Goal: Task Accomplishment & Management: Use online tool/utility

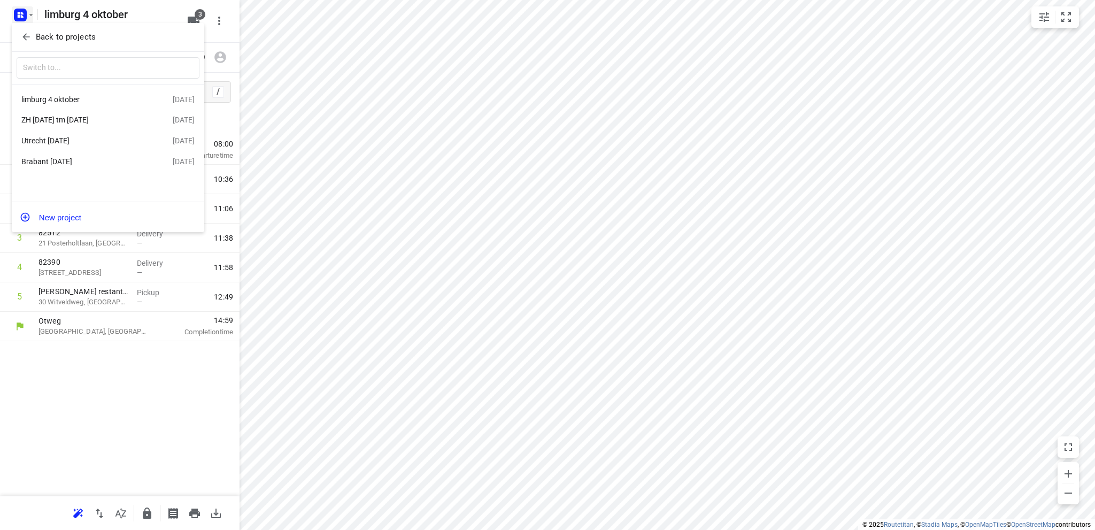
click at [20, 14] on div at bounding box center [547, 265] width 1095 height 530
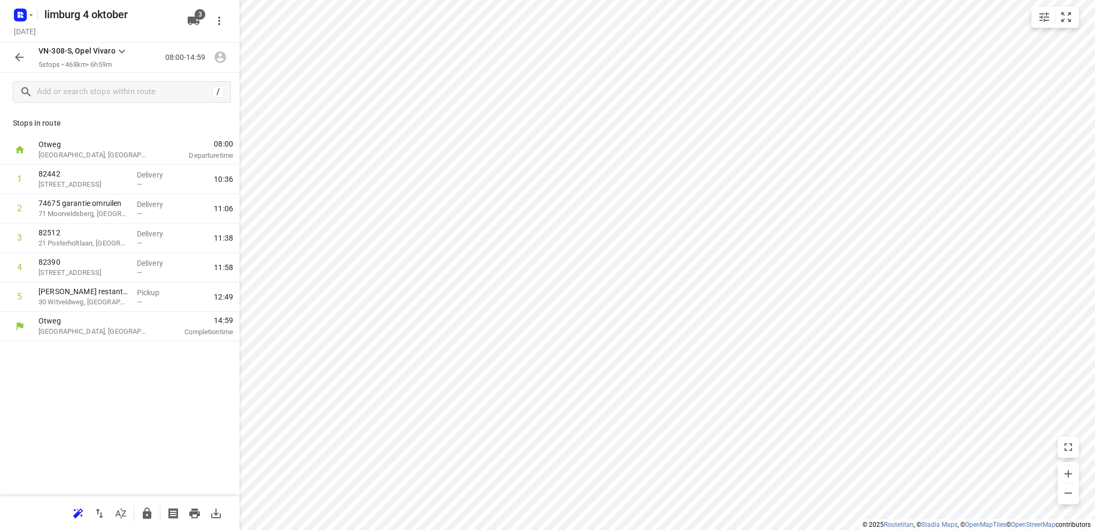
click at [20, 15] on icon "button" at bounding box center [19, 16] width 3 height 3
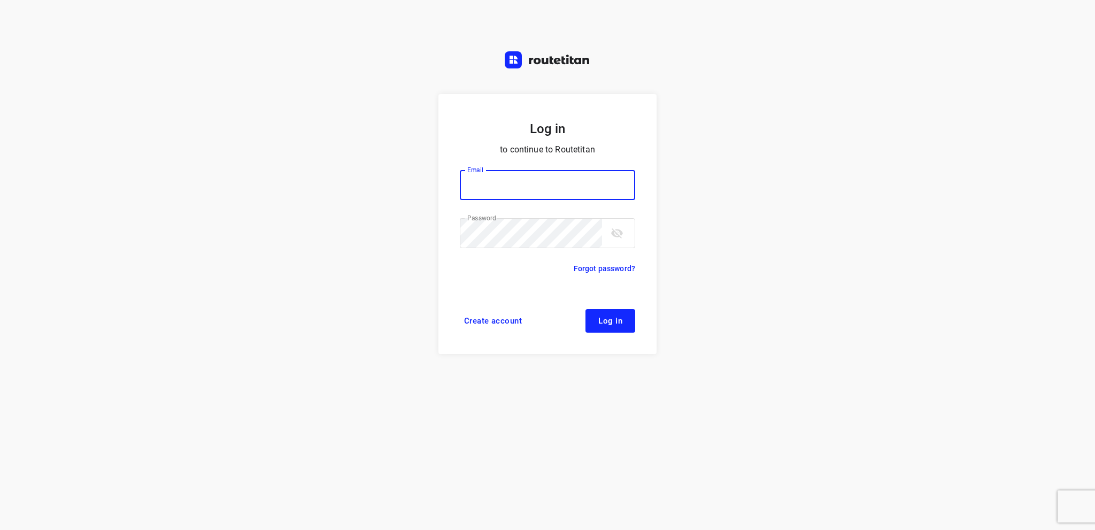
type input "info@tasboomkwekerij.nl"
click at [616, 320] on span "Log in" at bounding box center [610, 321] width 24 height 9
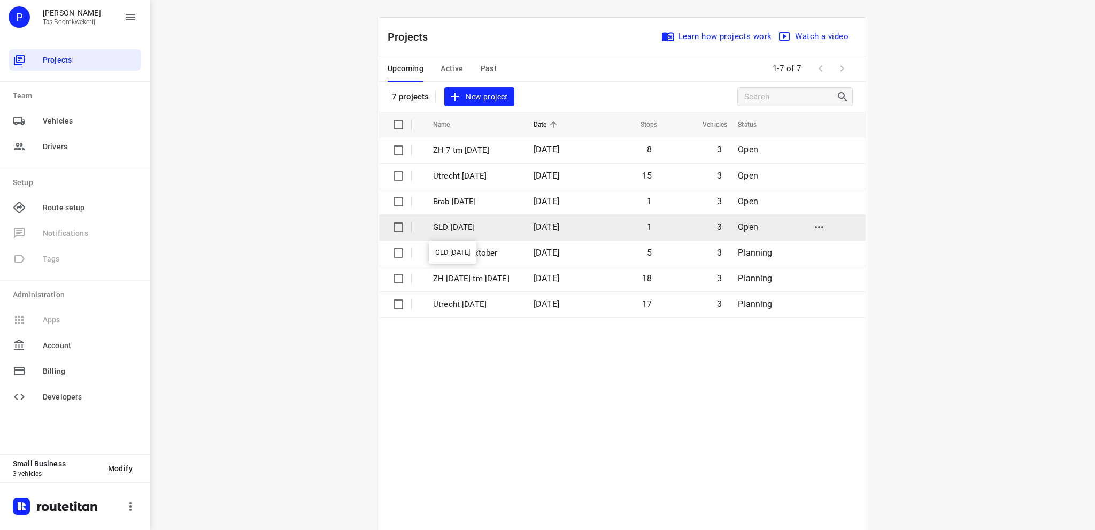
click at [439, 227] on p "GLD 7 okt" at bounding box center [475, 227] width 84 height 12
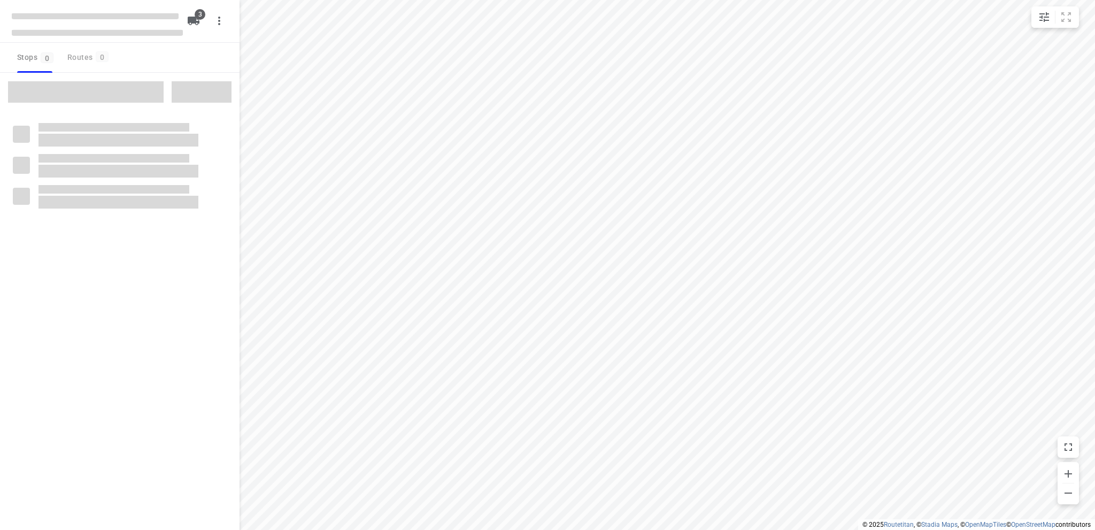
type input "distance"
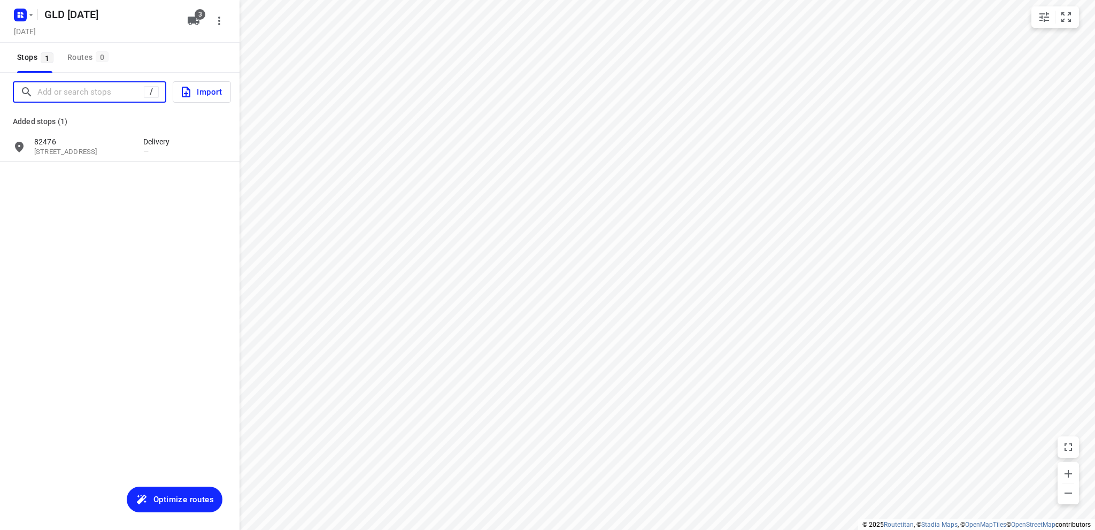
click at [77, 90] on input "Add or search stops" at bounding box center [90, 92] width 106 height 17
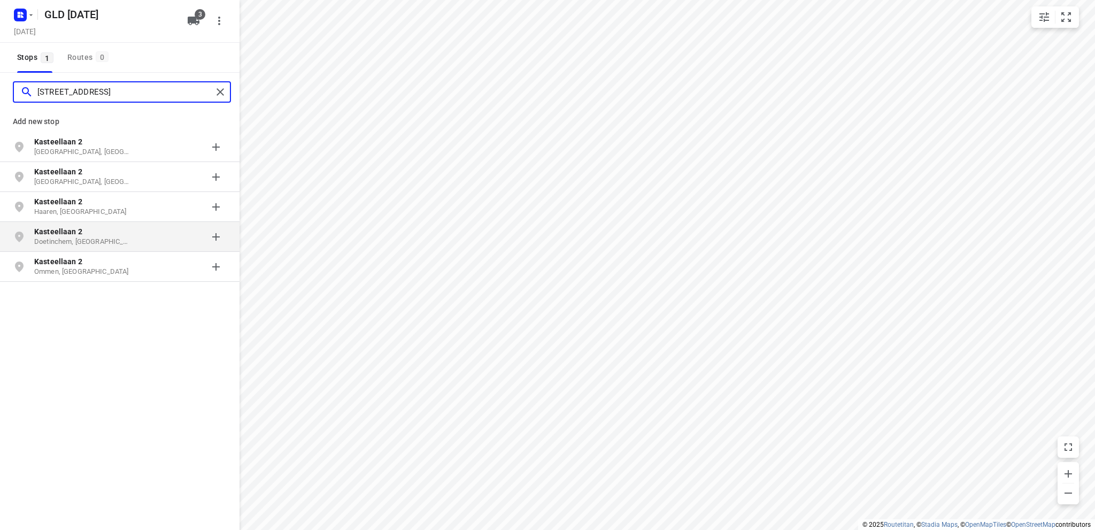
type input "kasteellaan 2"
click at [84, 234] on p "Kasteellaan 2" at bounding box center [83, 231] width 98 height 11
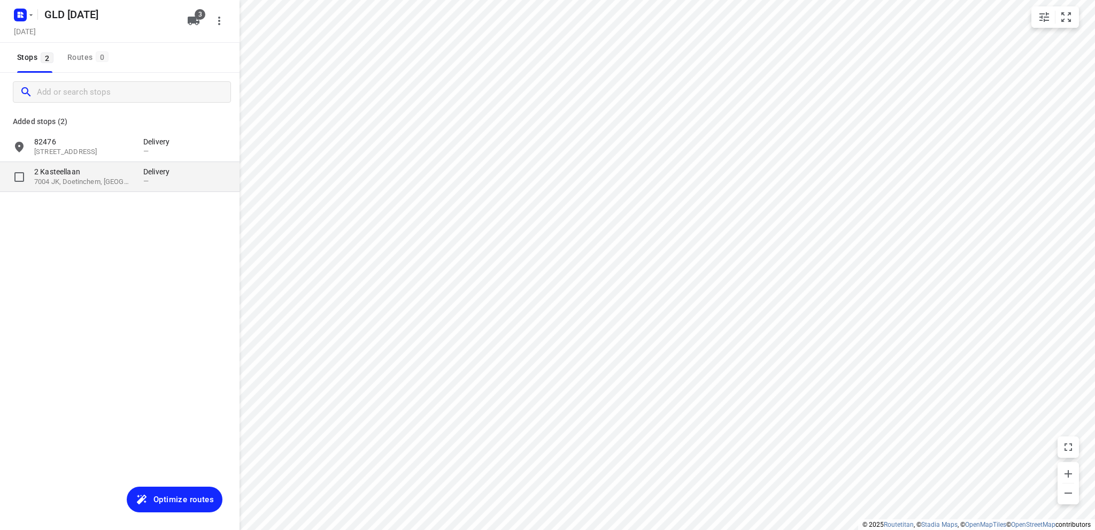
click at [92, 176] on p "2 Kasteellaan" at bounding box center [83, 171] width 98 height 11
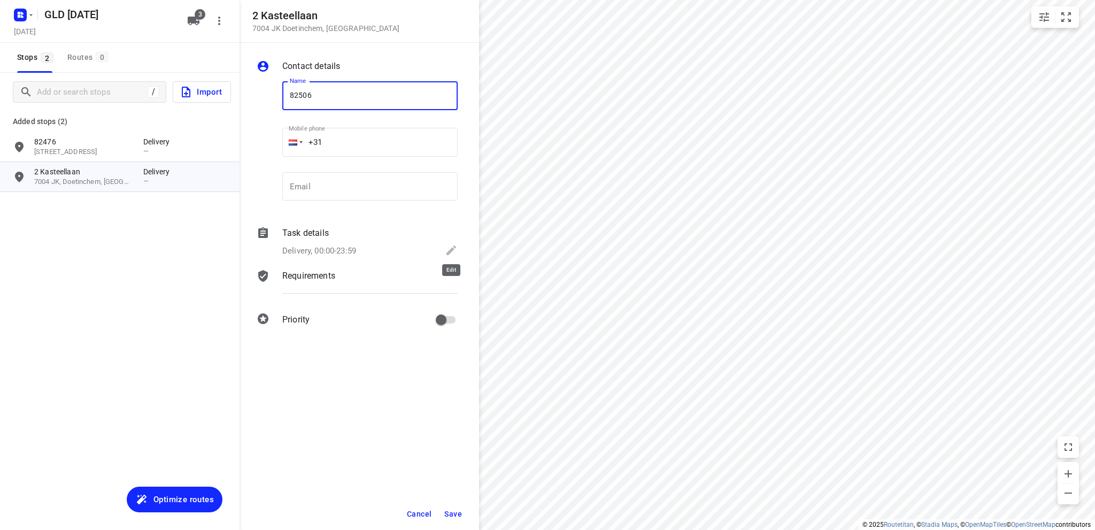
type input "82506"
click at [451, 250] on icon at bounding box center [451, 250] width 10 height 10
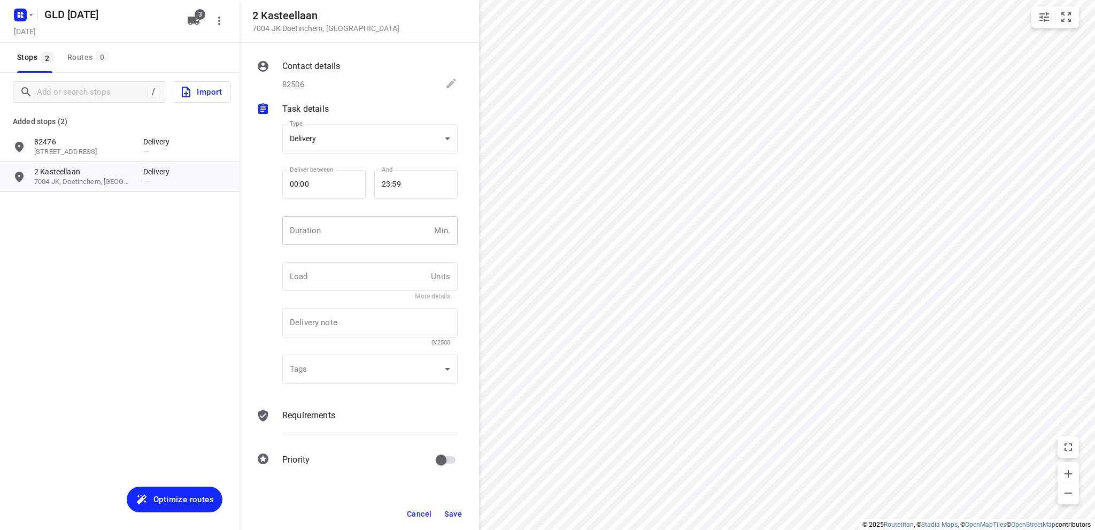
click at [321, 235] on input "number" at bounding box center [356, 230] width 148 height 29
type input "10"
click at [448, 510] on span "Save" at bounding box center [453, 514] width 18 height 9
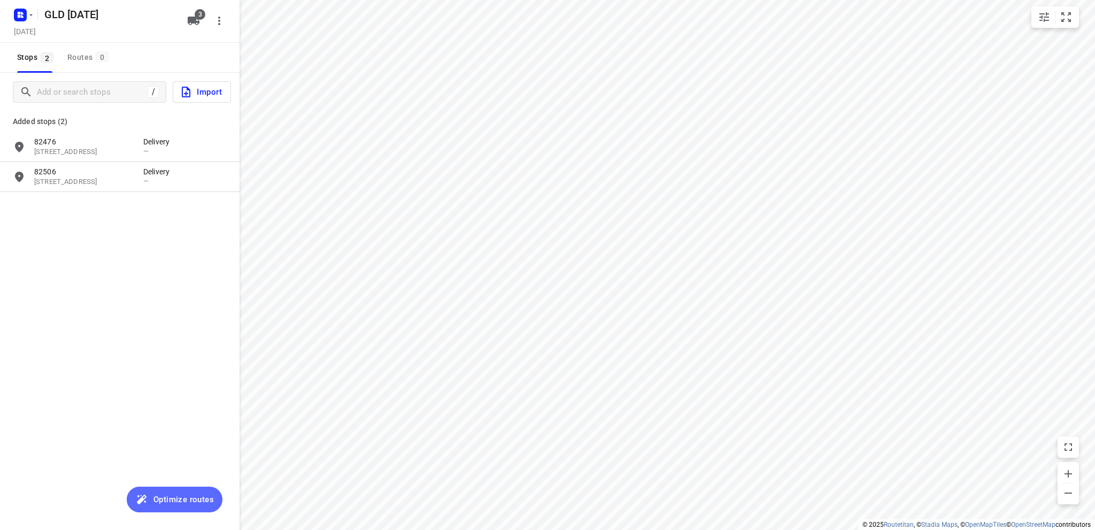
click at [165, 498] on span "Optimize routes" at bounding box center [183, 499] width 60 height 14
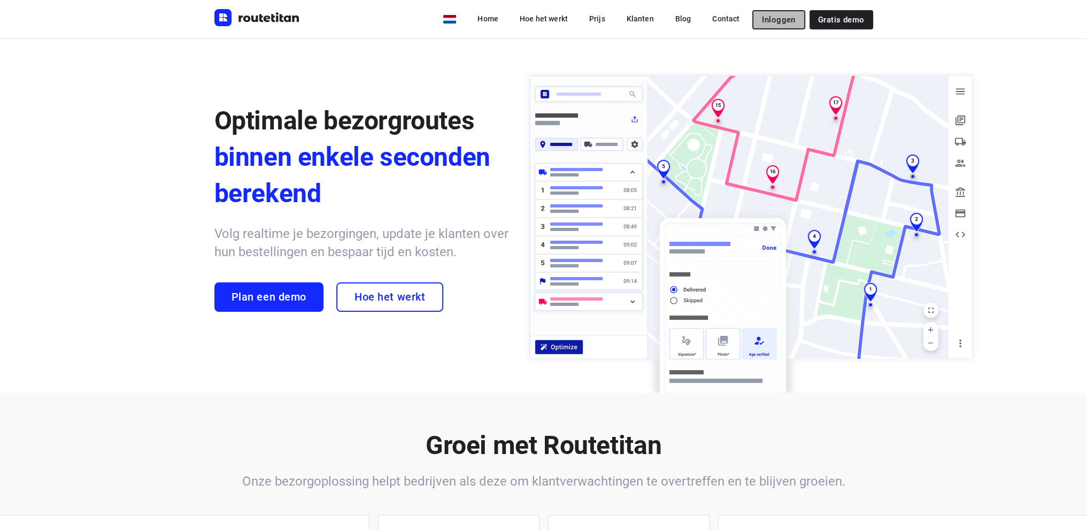
click at [789, 16] on span "Inloggen" at bounding box center [778, 20] width 33 height 9
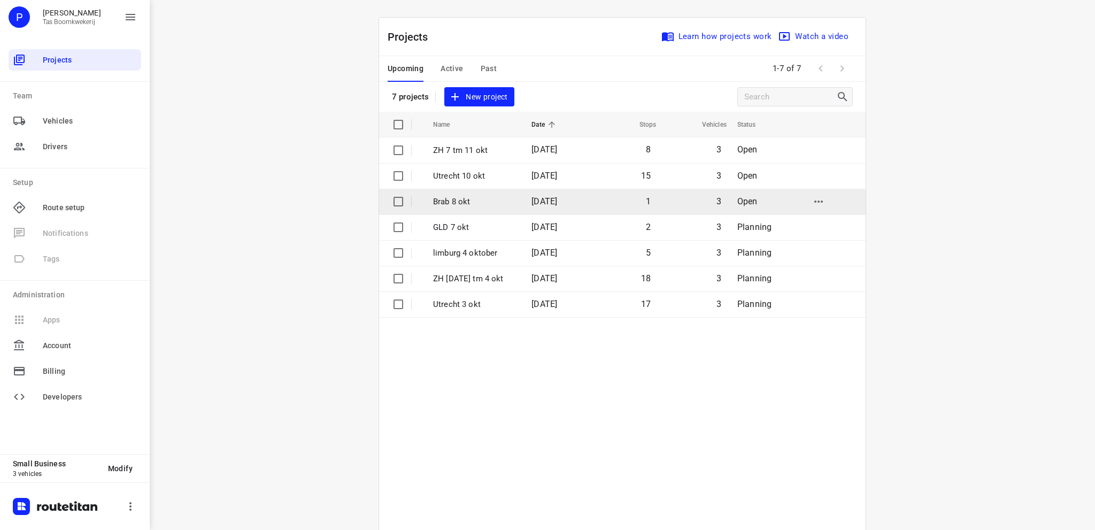
click at [473, 200] on p "Brab 8 okt" at bounding box center [474, 202] width 82 height 12
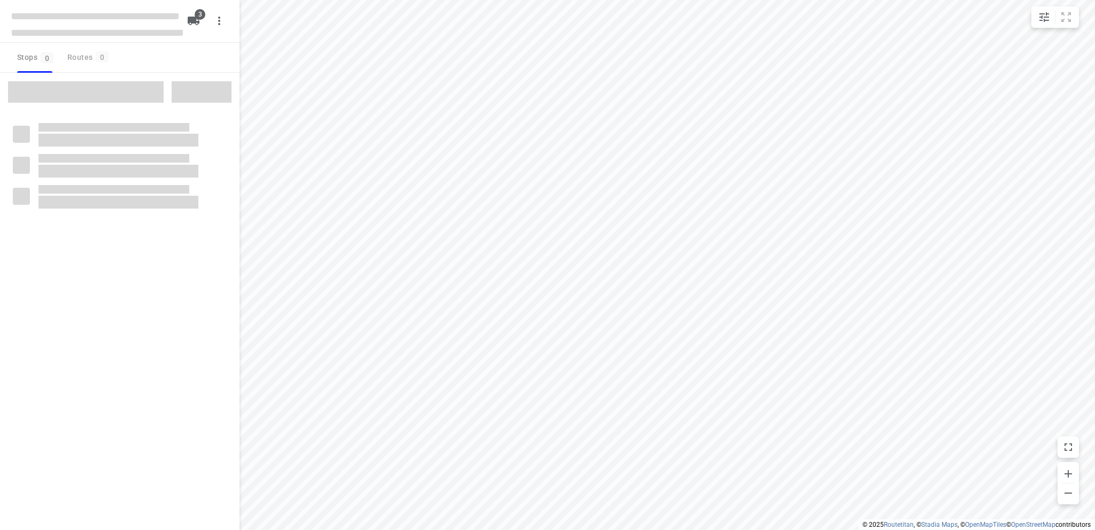
type input "distance"
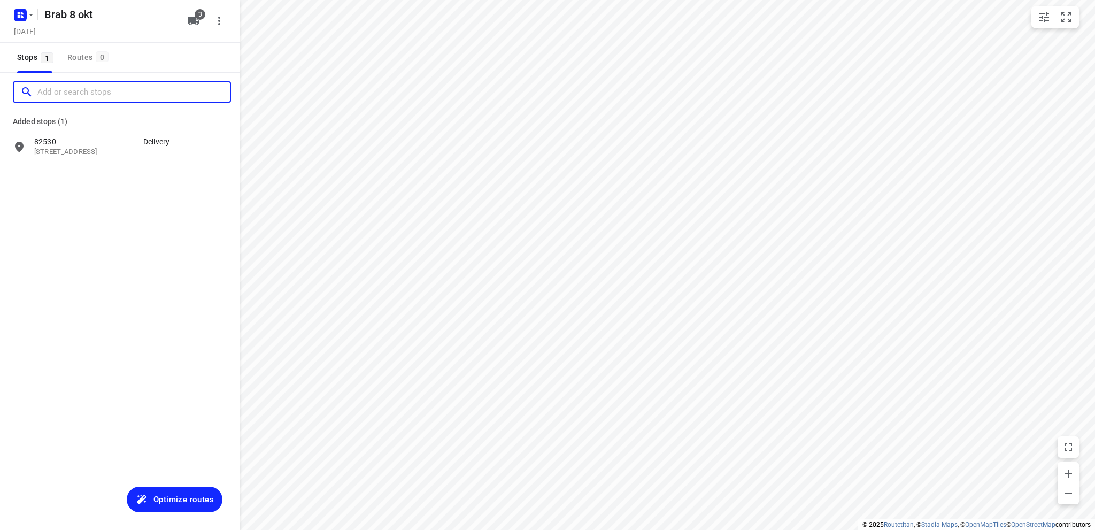
click at [104, 95] on input "Add or search stops" at bounding box center [133, 92] width 192 height 17
type input "h"
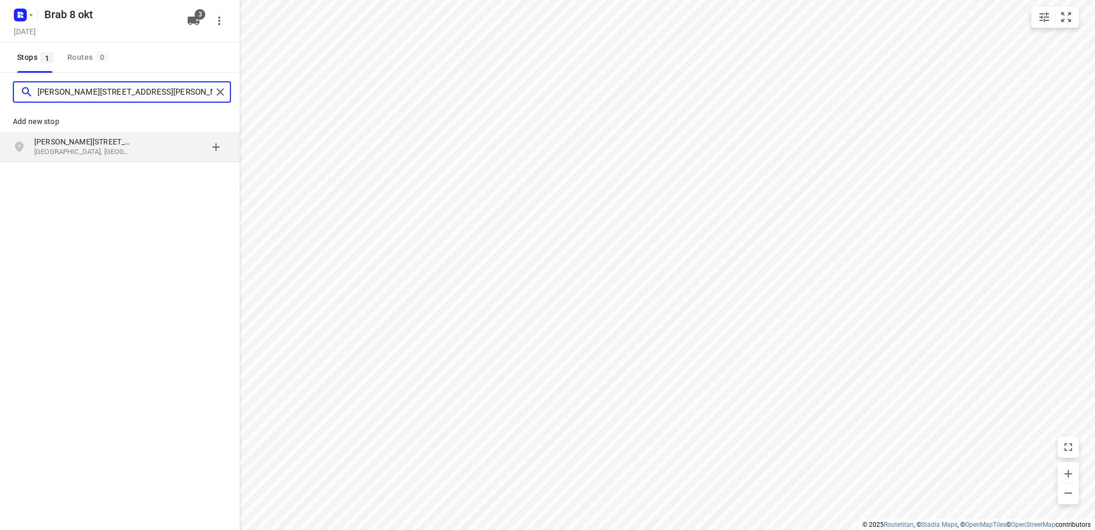
type input "jan vermeerlaan 233 a roos"
click at [82, 143] on p "Jan Vermeerlaan 233A" at bounding box center [83, 141] width 98 height 11
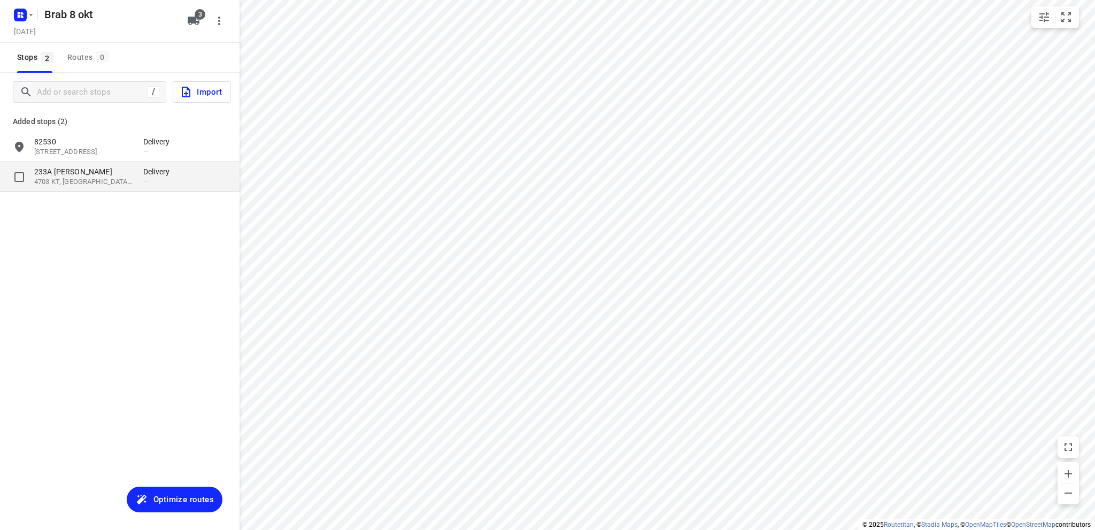
click at [73, 176] on p "233A Jan Vermeerlaan" at bounding box center [83, 171] width 98 height 11
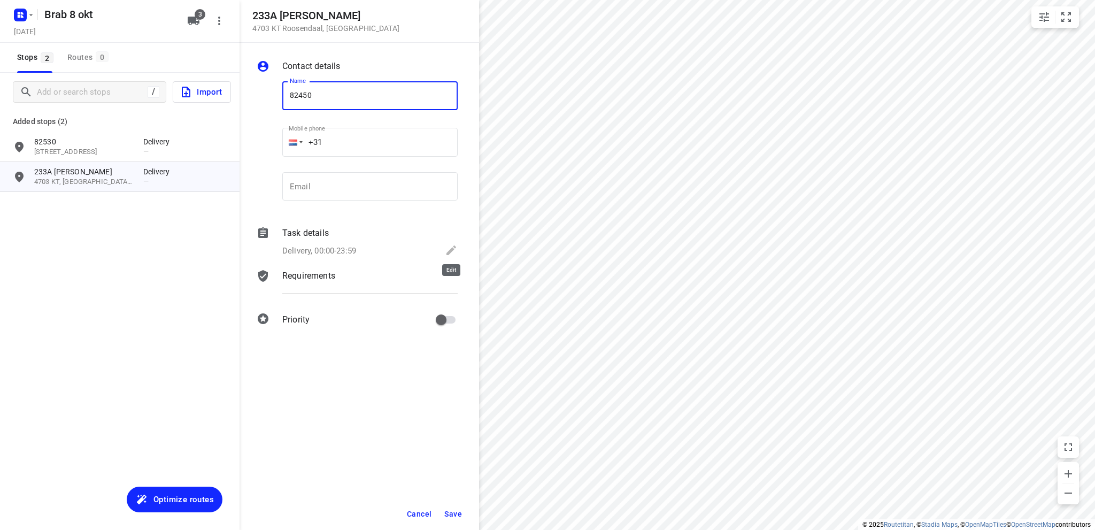
type input "82450"
click at [448, 248] on icon at bounding box center [451, 250] width 13 height 13
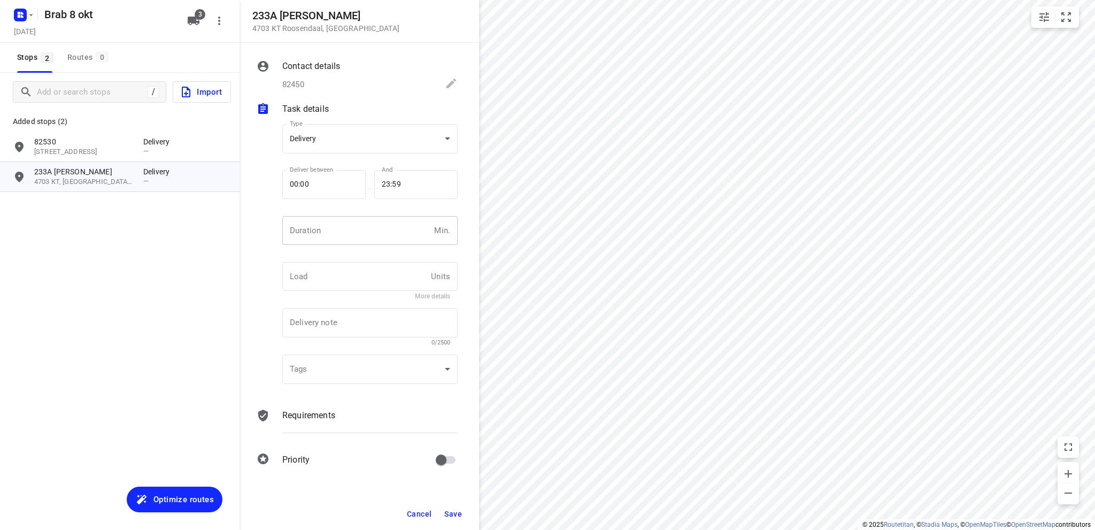
click at [357, 238] on input "number" at bounding box center [356, 230] width 148 height 29
type input "10"
click at [456, 512] on span "Save" at bounding box center [453, 514] width 18 height 9
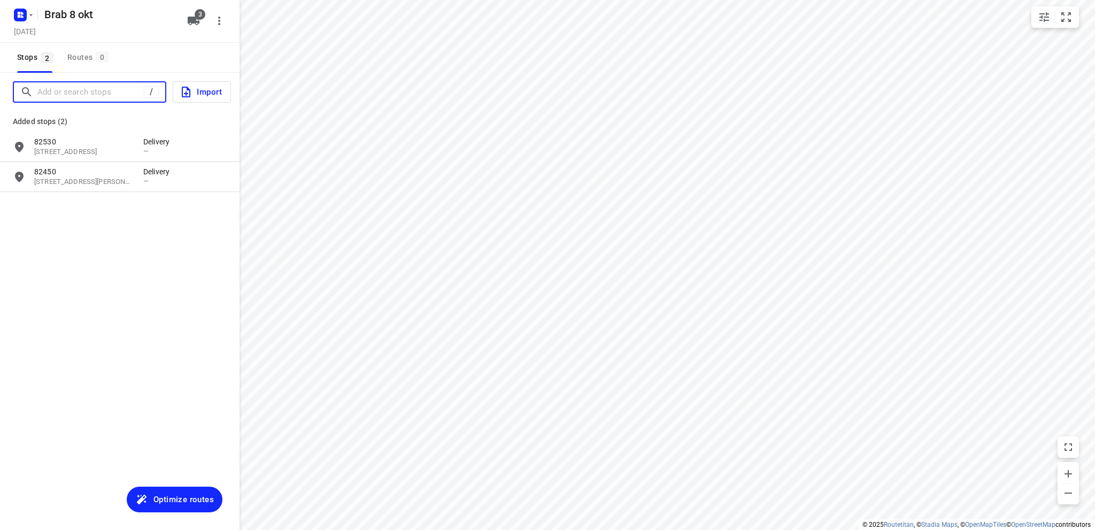
click at [85, 91] on input "Add or search stops" at bounding box center [90, 92] width 106 height 17
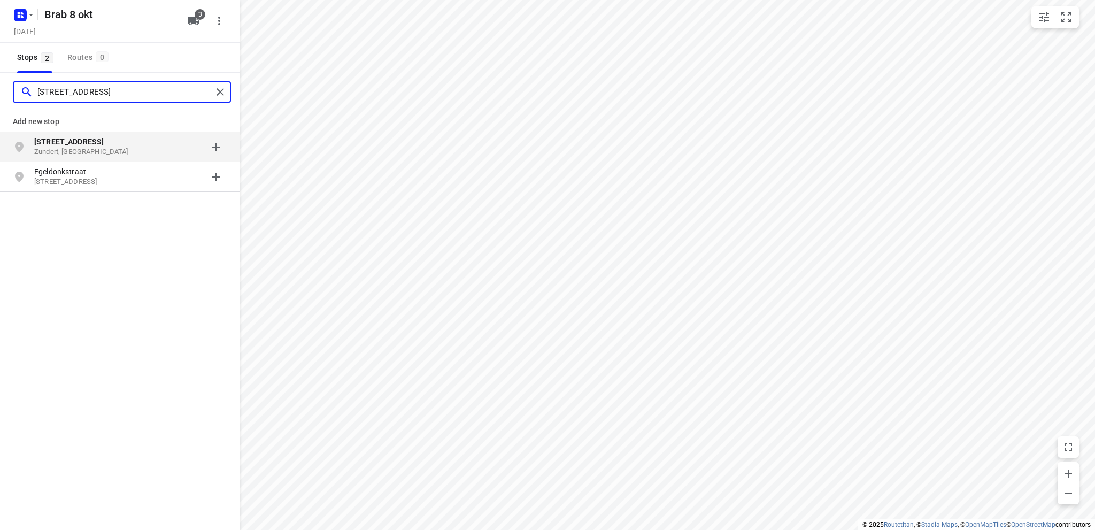
type input "egeldonkstraat 4"
click at [81, 145] on b "Egeldonkstraat 4" at bounding box center [69, 141] width 70 height 9
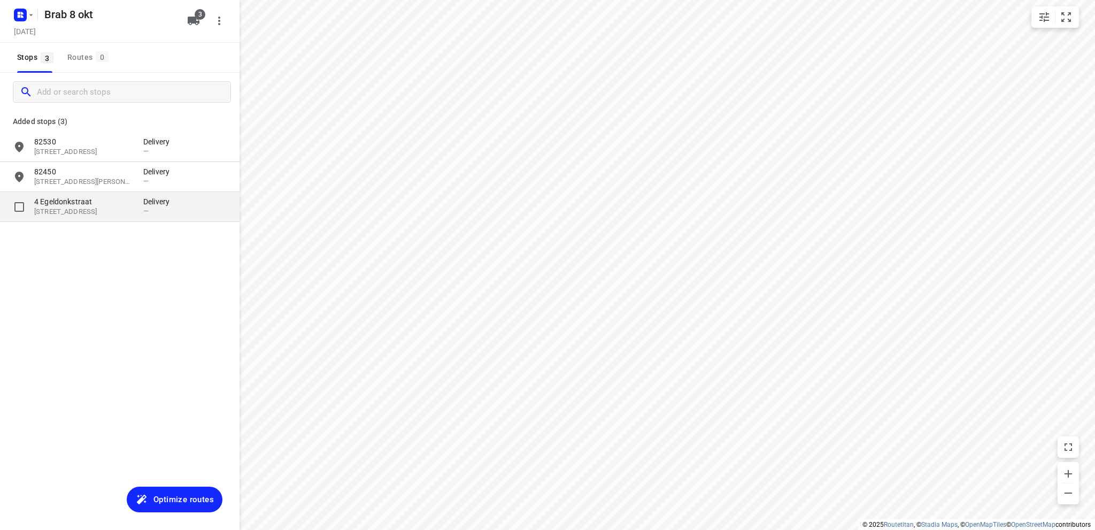
click at [83, 207] on p "4881 NH, Zundert, NL" at bounding box center [83, 212] width 98 height 10
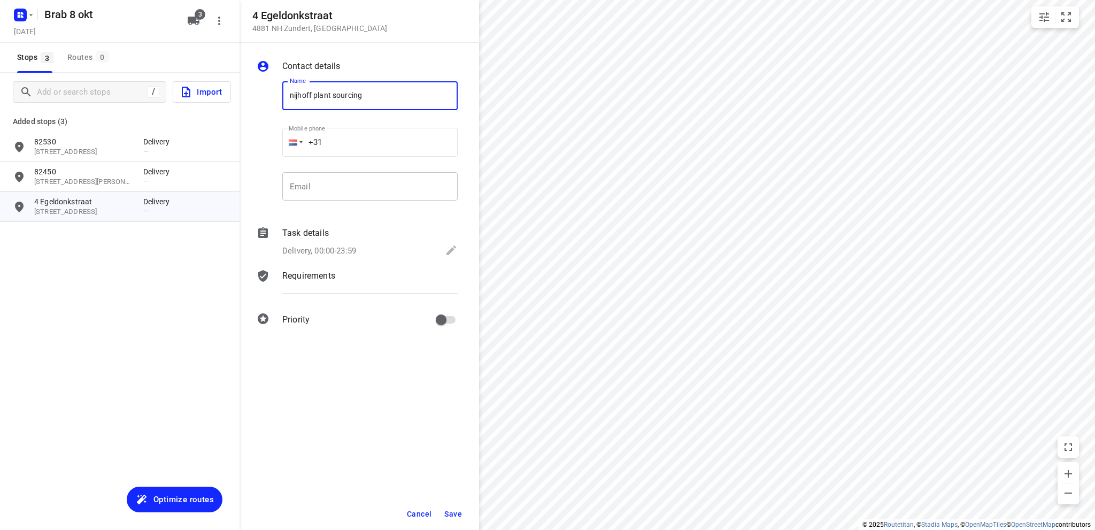
type input "Nijhoff Plant Sourcing"
click at [451, 248] on icon at bounding box center [451, 250] width 13 height 13
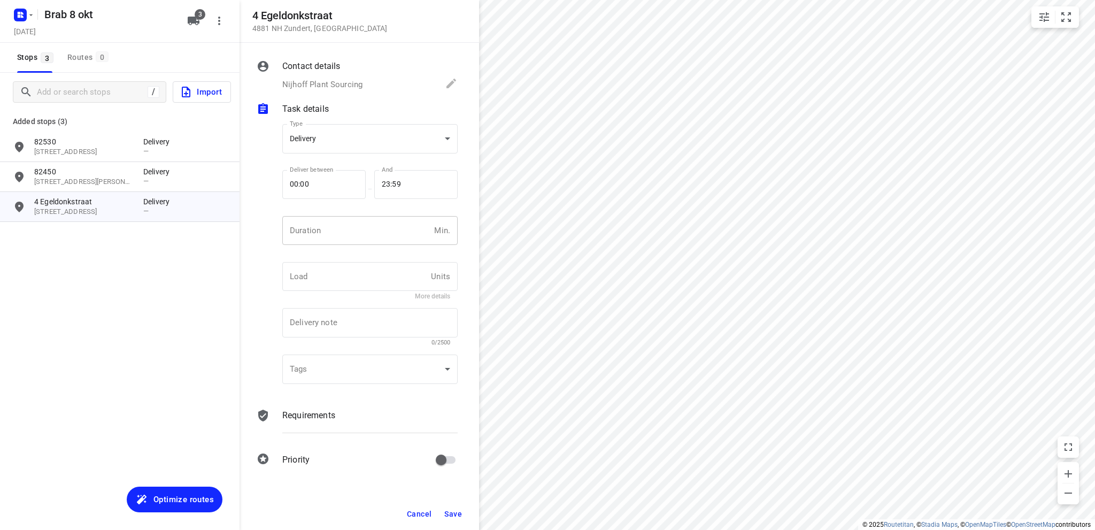
click at [344, 226] on input "number" at bounding box center [356, 230] width 148 height 29
type input "10"
click at [351, 142] on body "i © 2025 Routetitan , © Stadia Maps , © OpenMapTiles © OpenStreetMap contributo…" at bounding box center [547, 265] width 1095 height 530
click at [340, 163] on div "Pickup" at bounding box center [370, 157] width 158 height 13
type input "pickup"
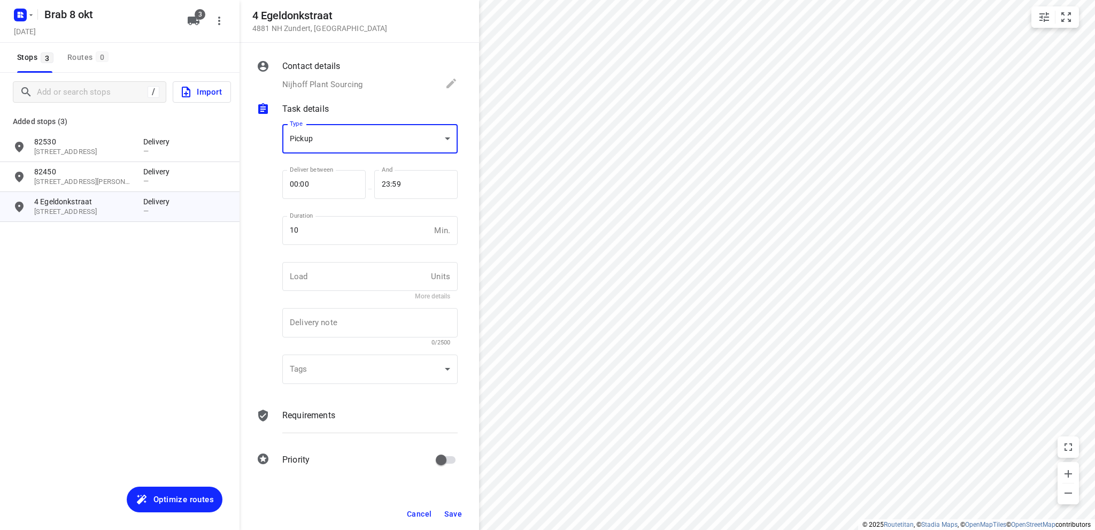
click at [452, 513] on span "Save" at bounding box center [453, 514] width 18 height 9
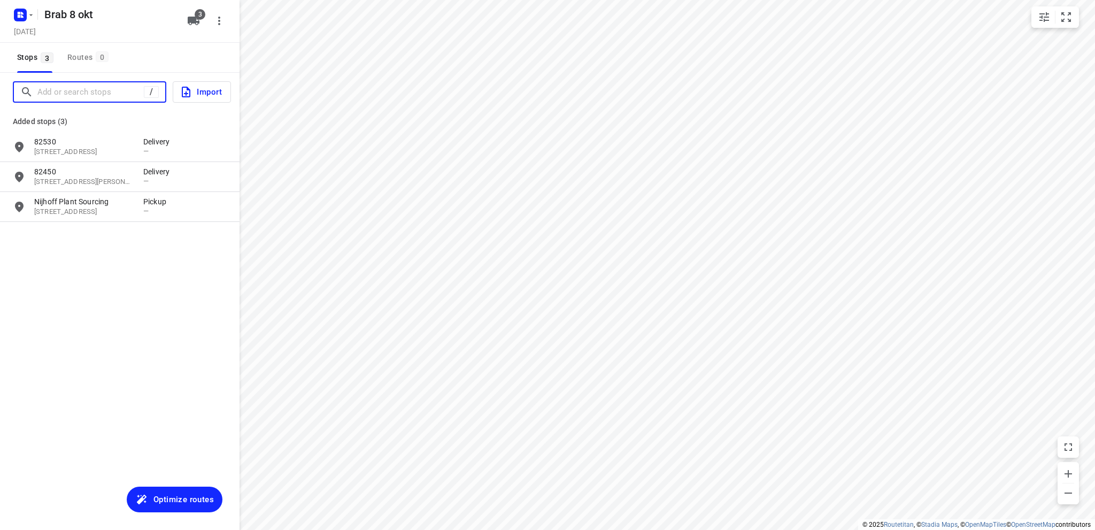
click at [66, 89] on input "Add or search stops" at bounding box center [90, 92] width 106 height 17
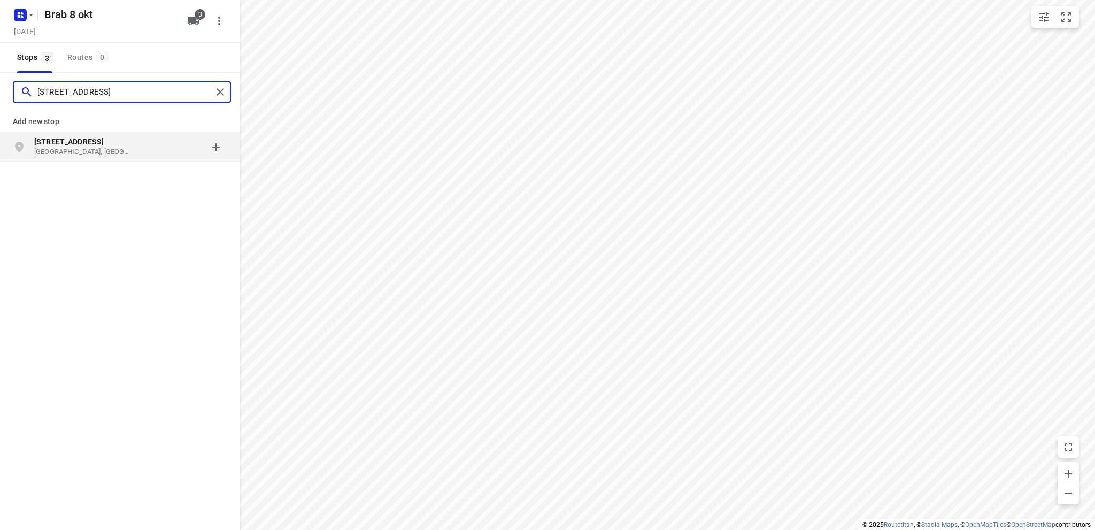
type input "dijkwelseweg 38a"
click at [66, 147] on p "Kapelle, Nederland" at bounding box center [83, 152] width 98 height 10
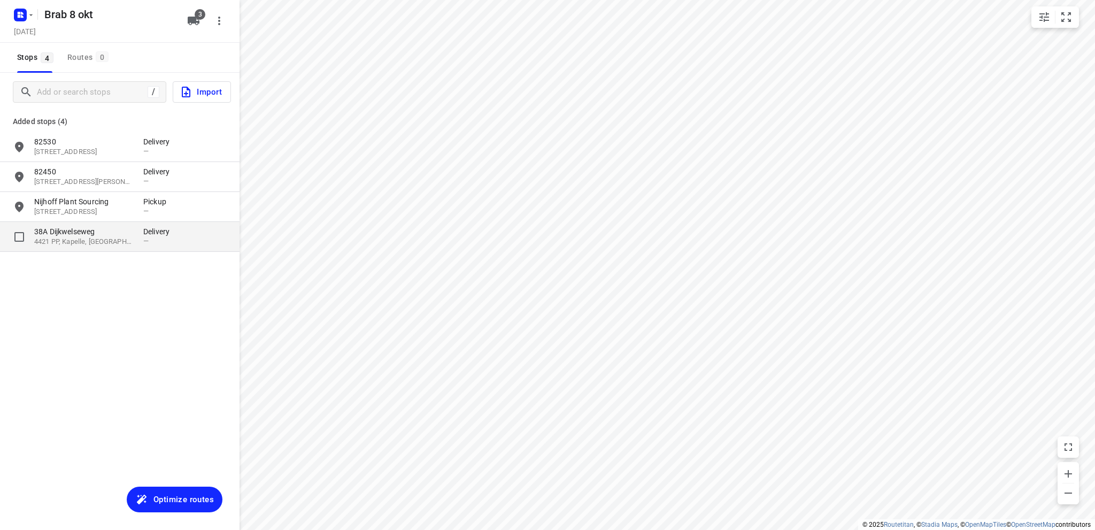
click at [75, 233] on p "38A Dijkwelseweg" at bounding box center [83, 231] width 98 height 11
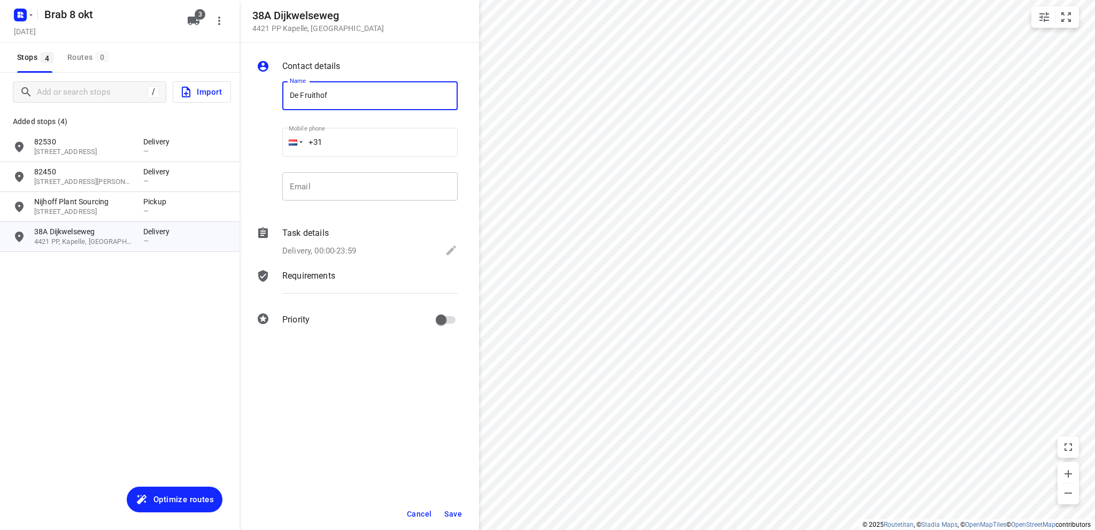
type input "De Fruithof"
click at [446, 245] on icon at bounding box center [451, 250] width 13 height 13
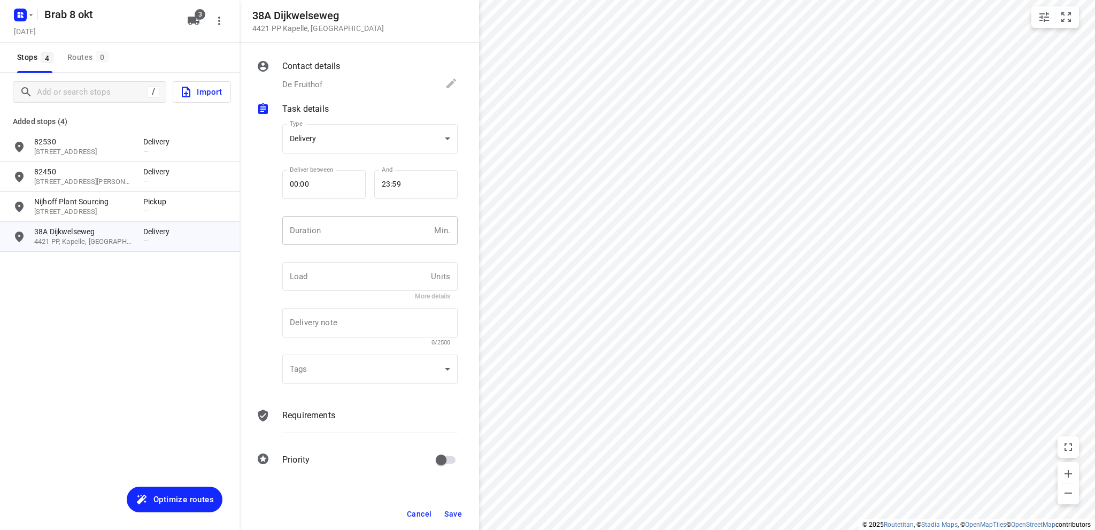
click at [339, 226] on input "number" at bounding box center [356, 230] width 148 height 29
type input "10"
click at [342, 137] on body "i © 2025 Routetitan , © Stadia Maps , © OpenMapTiles © OpenStreetMap contributo…" at bounding box center [547, 265] width 1095 height 530
click at [335, 157] on div "Pickup" at bounding box center [370, 157] width 158 height 13
type input "pickup"
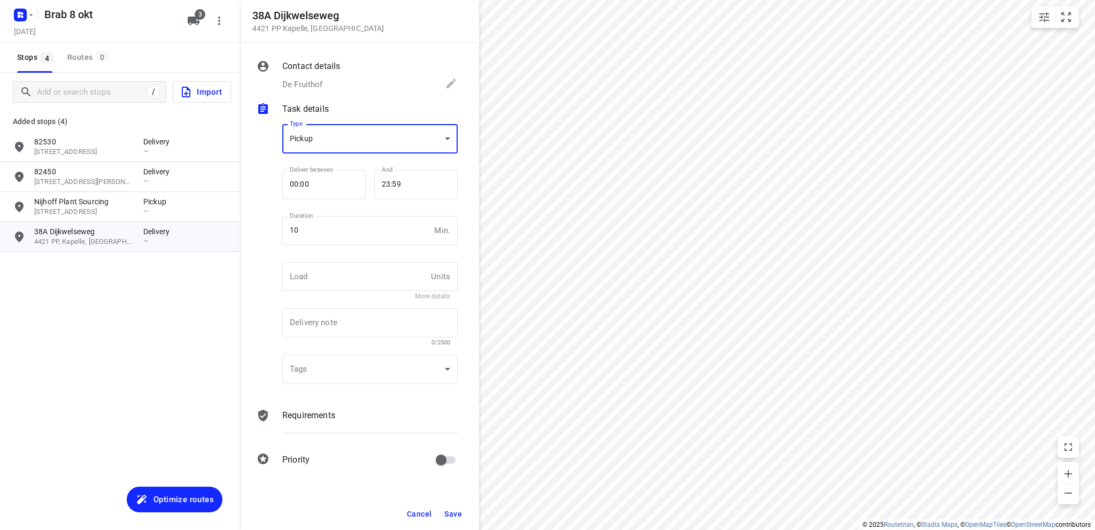
click at [457, 511] on span "Save" at bounding box center [453, 514] width 18 height 9
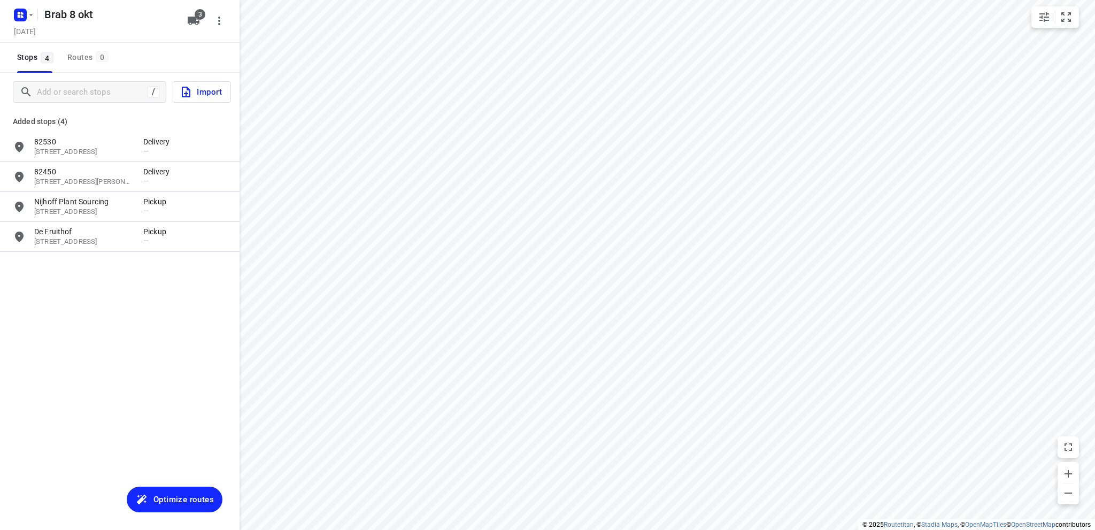
click at [165, 495] on span "Optimize routes" at bounding box center [183, 499] width 60 height 14
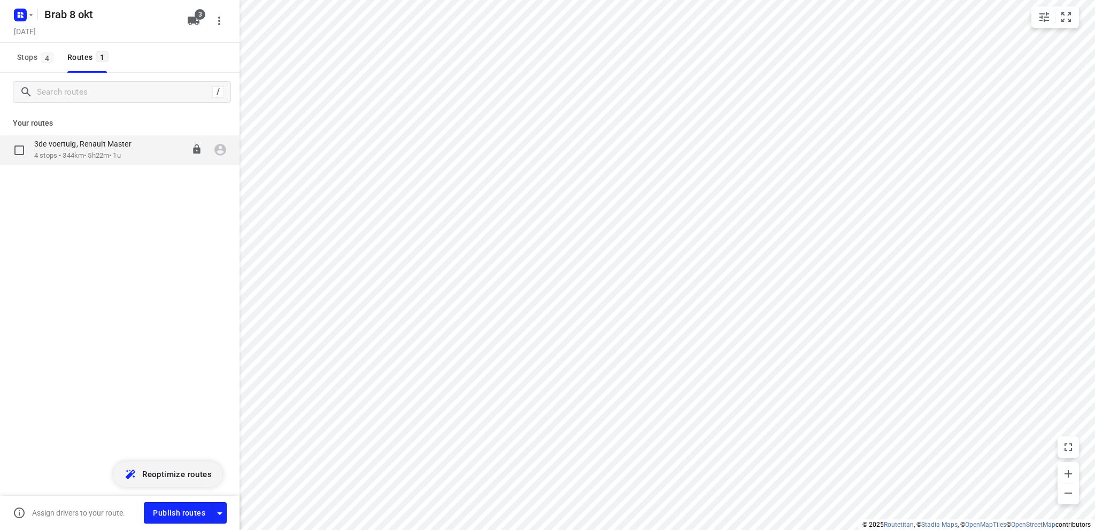
click at [78, 149] on p "3de voertuig, Renault Master" at bounding box center [86, 144] width 104 height 10
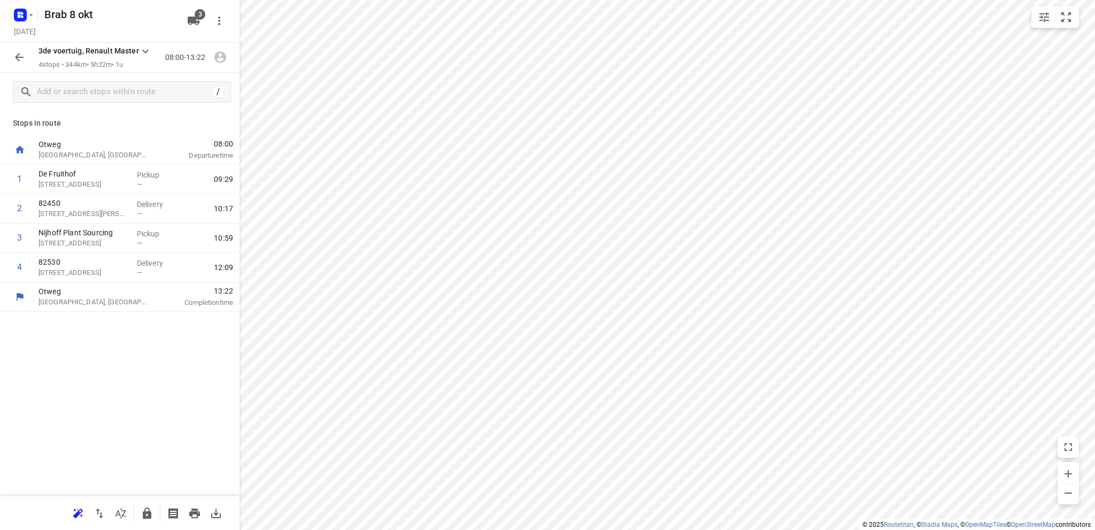
click at [21, 55] on icon "button" at bounding box center [19, 57] width 13 height 13
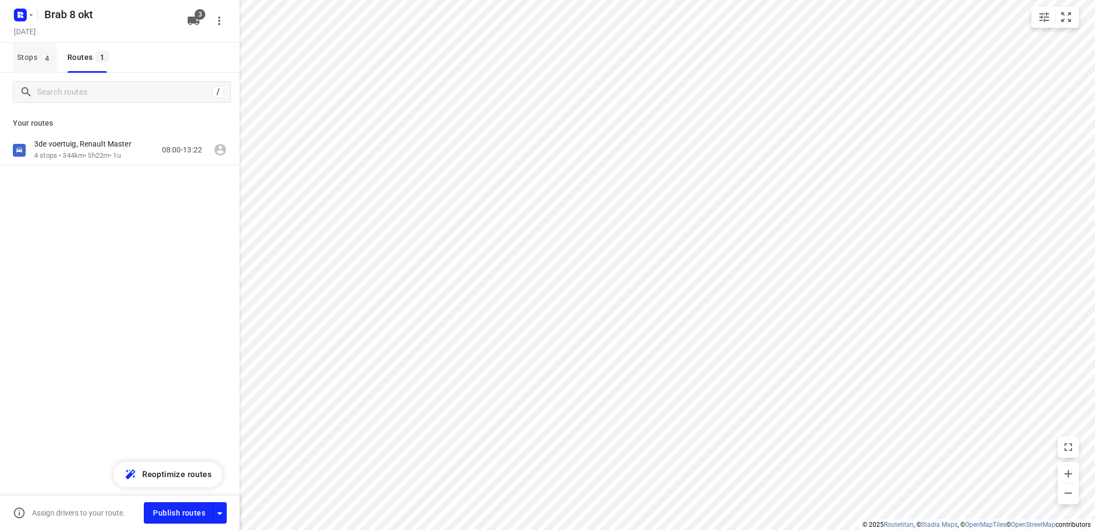
click at [27, 55] on span "Stops 4" at bounding box center [37, 57] width 40 height 13
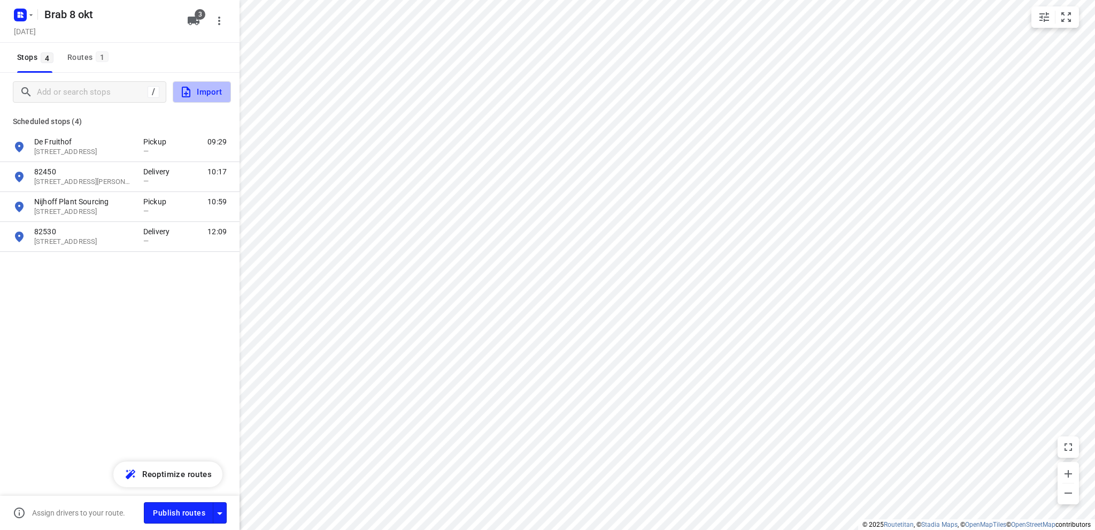
click at [202, 90] on span "Import" at bounding box center [201, 92] width 42 height 14
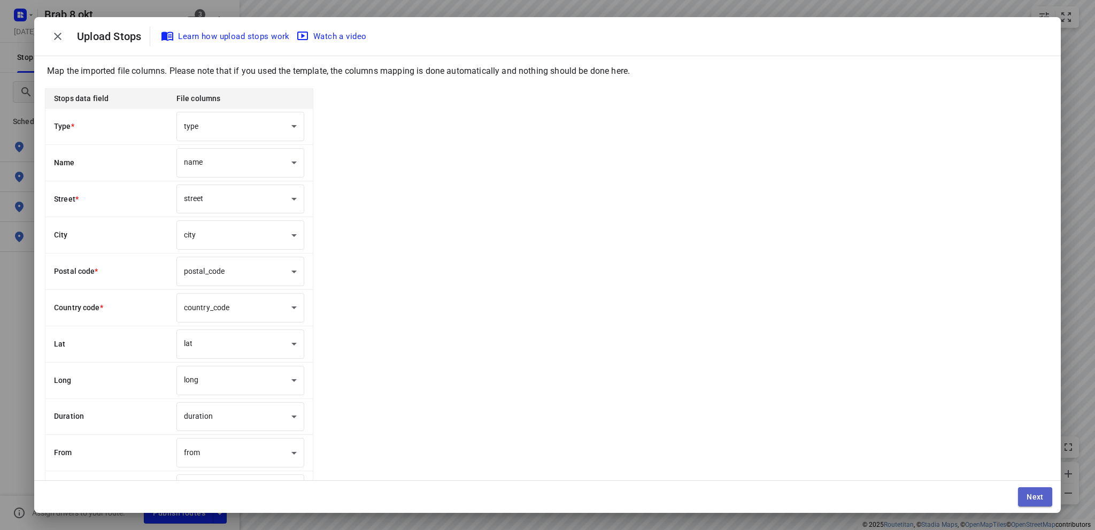
click at [1036, 491] on button "Next" at bounding box center [1035, 496] width 34 height 19
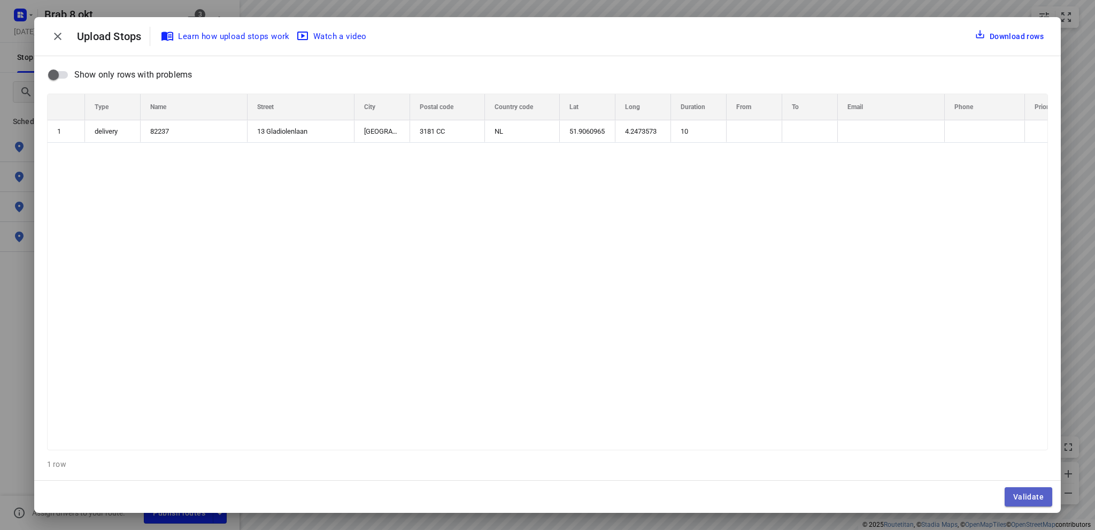
click at [1036, 492] on button "Validate" at bounding box center [1029, 496] width 48 height 19
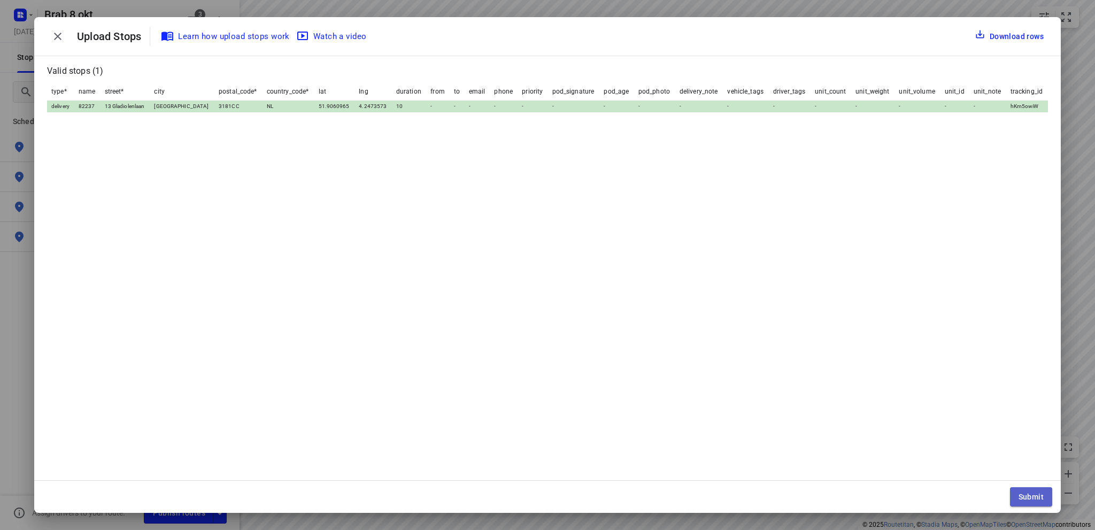
click at [1035, 493] on span "Submit" at bounding box center [1031, 496] width 25 height 9
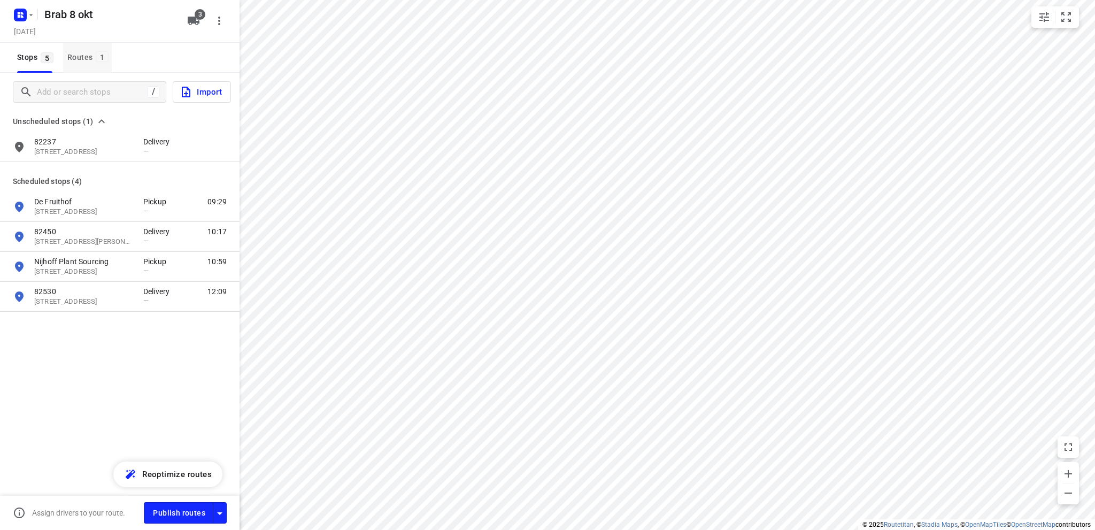
click at [77, 55] on div "Routes 1" at bounding box center [89, 57] width 44 height 13
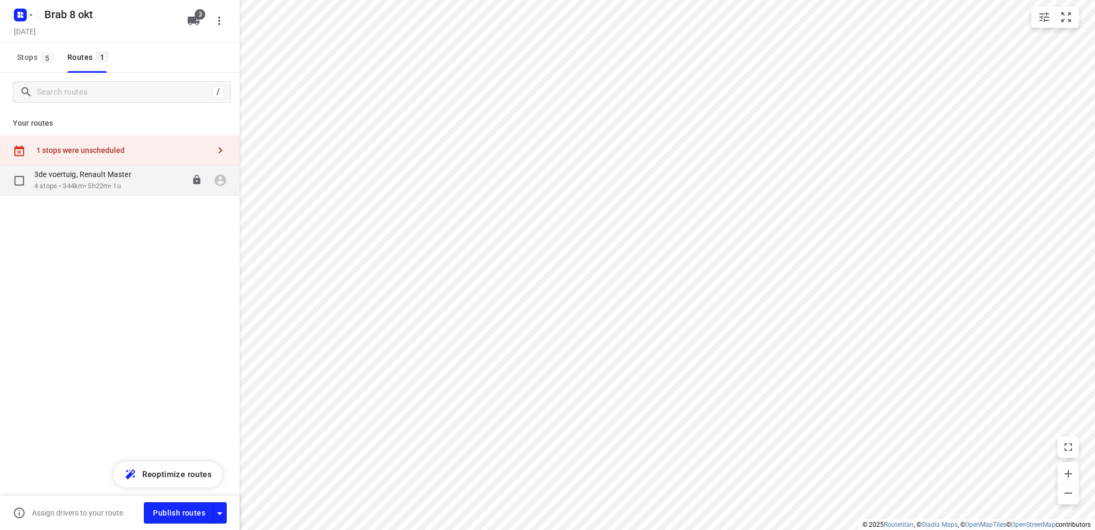
click at [86, 175] on p "3de voertuig, Renault Master" at bounding box center [86, 174] width 104 height 10
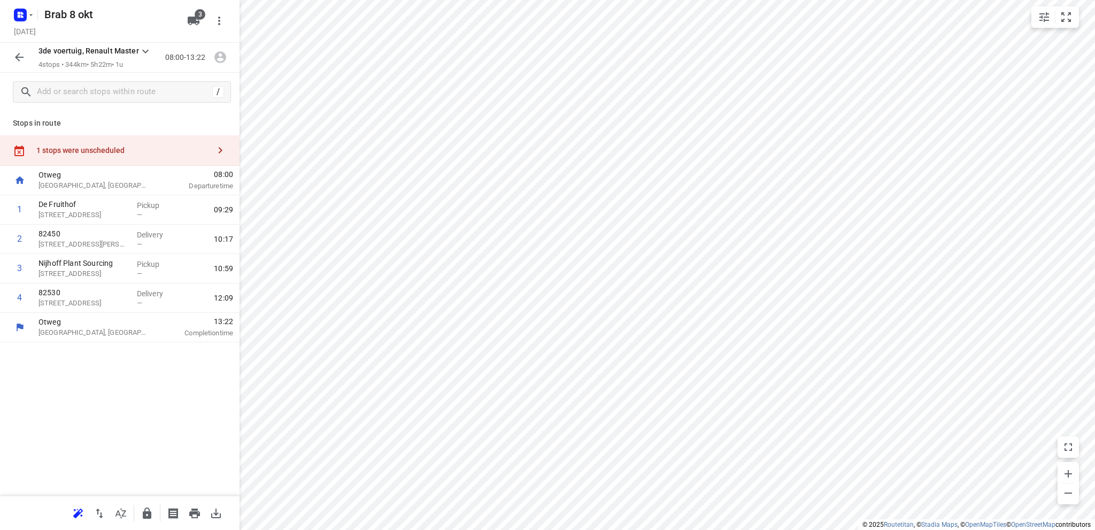
click at [92, 151] on div "1 stops were unscheduled" at bounding box center [122, 150] width 173 height 9
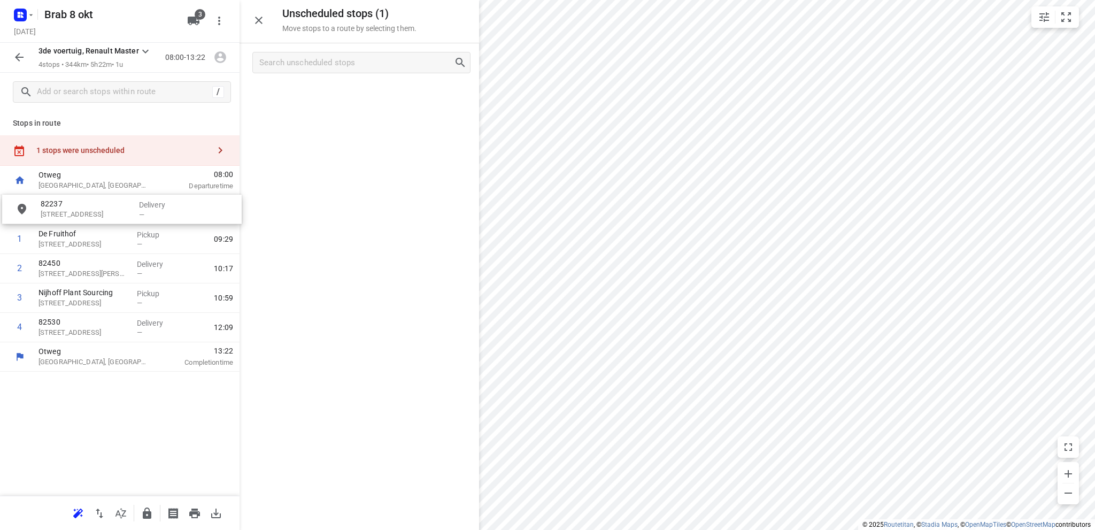
drag, startPoint x: 325, startPoint y: 103, endPoint x: 84, endPoint y: 215, distance: 266.2
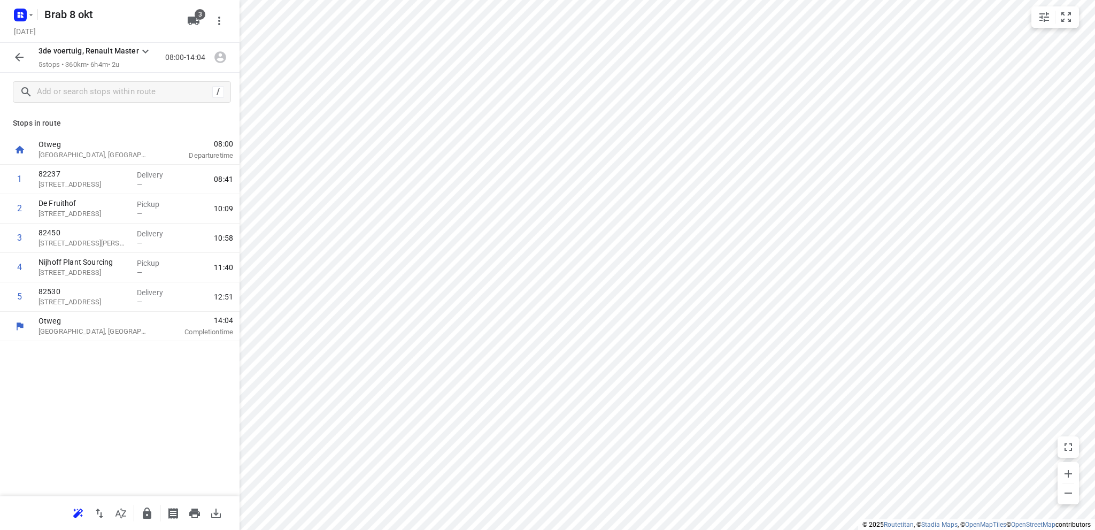
click at [16, 53] on icon "button" at bounding box center [19, 57] width 13 height 13
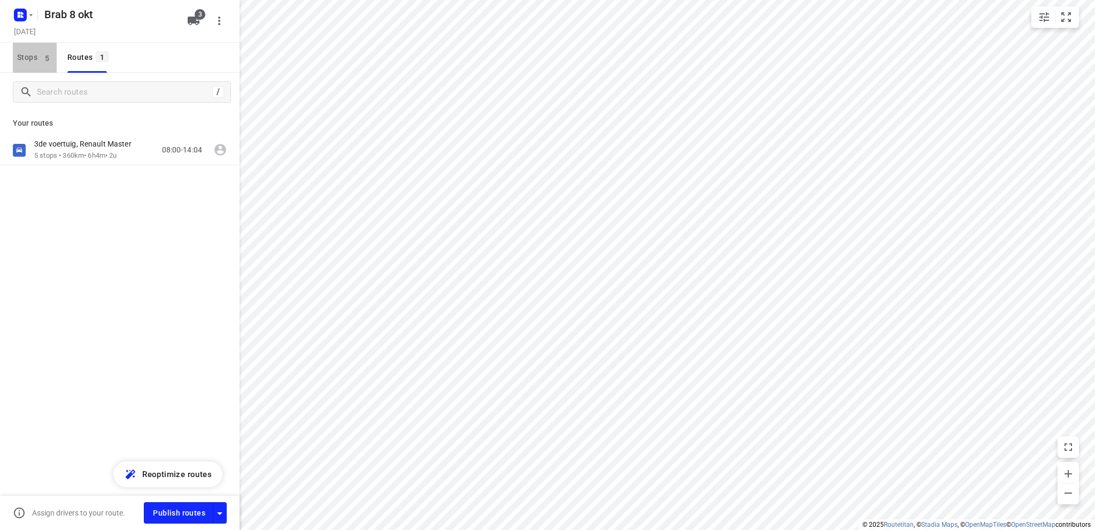
click at [24, 56] on span "Stops 5" at bounding box center [37, 57] width 40 height 13
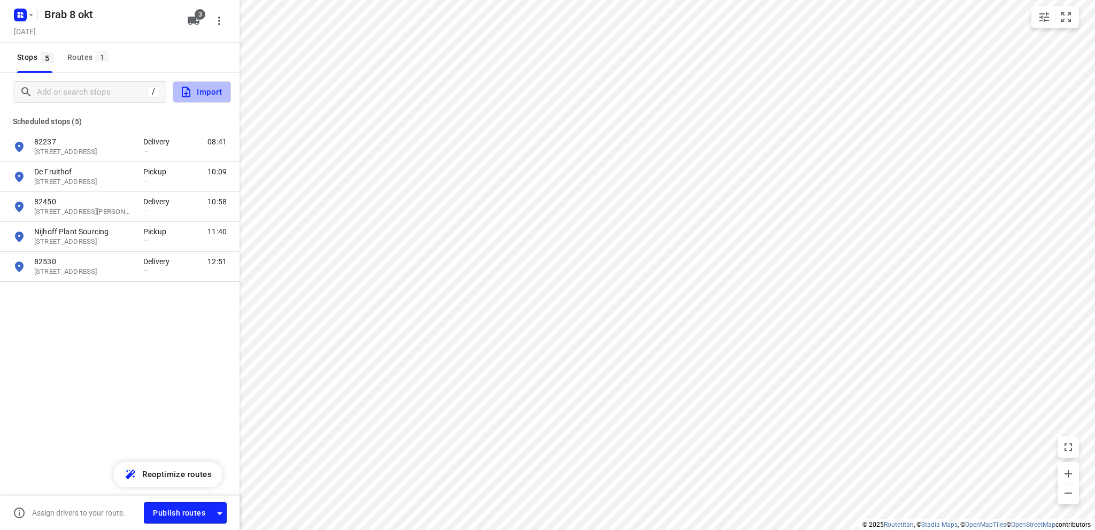
click at [205, 91] on span "Import" at bounding box center [201, 92] width 42 height 14
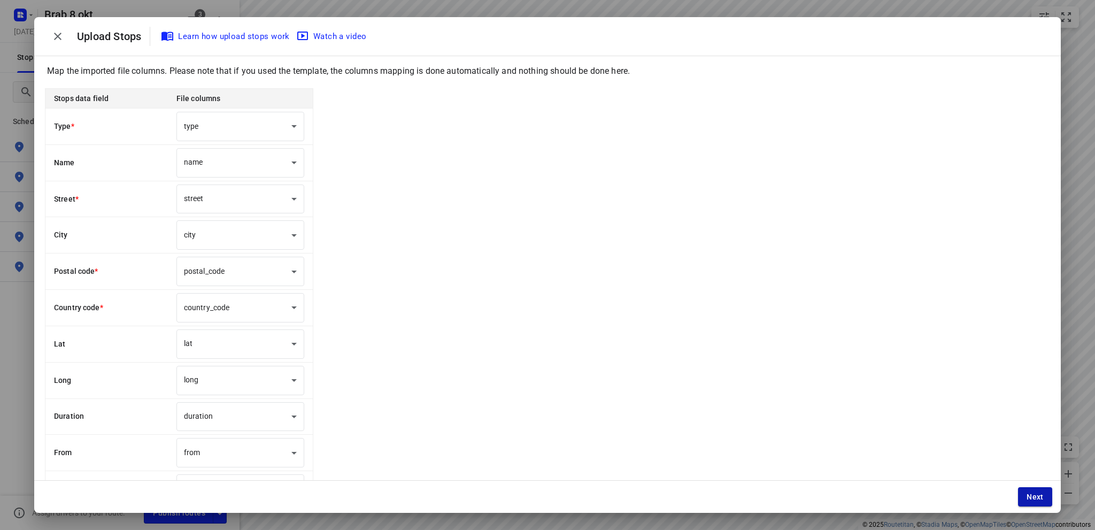
click at [1044, 494] on button "Next" at bounding box center [1035, 496] width 34 height 19
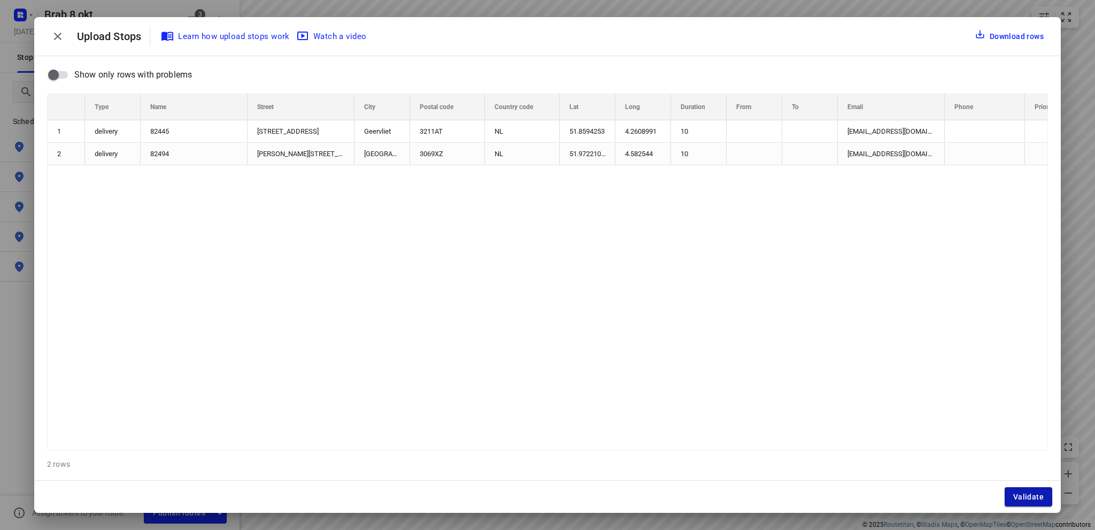
click at [1043, 496] on span "Validate" at bounding box center [1028, 496] width 30 height 9
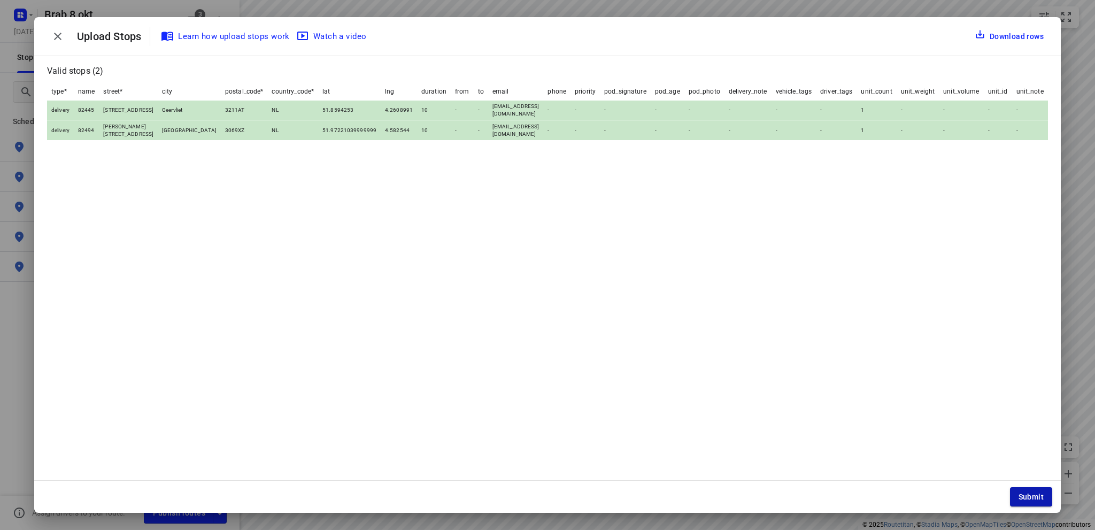
click at [1041, 496] on span "Submit" at bounding box center [1031, 496] width 25 height 9
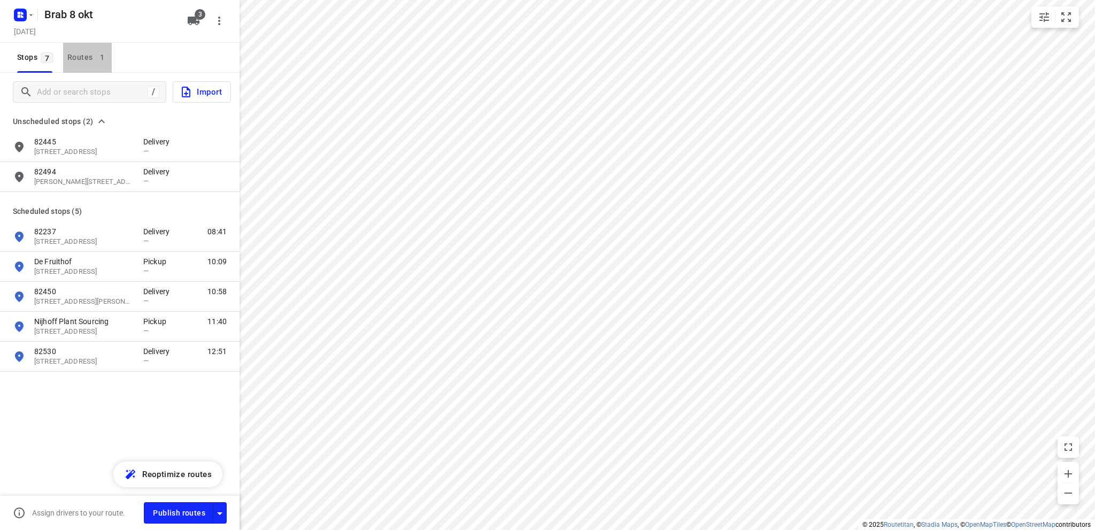
click at [85, 56] on div "Routes 1" at bounding box center [89, 57] width 44 height 13
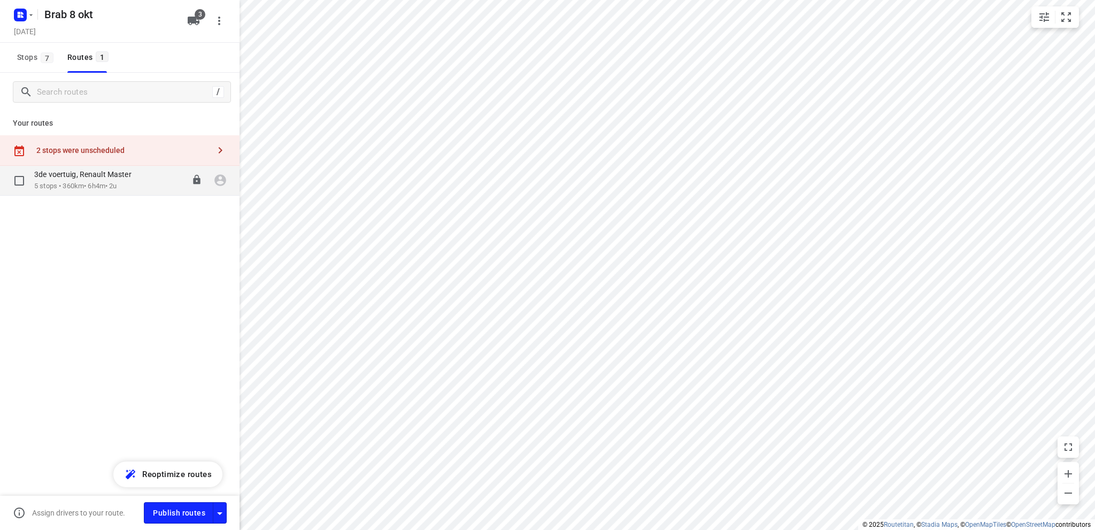
click at [70, 183] on p "5 stops • 360km • 6h4m • 2u" at bounding box center [88, 186] width 108 height 10
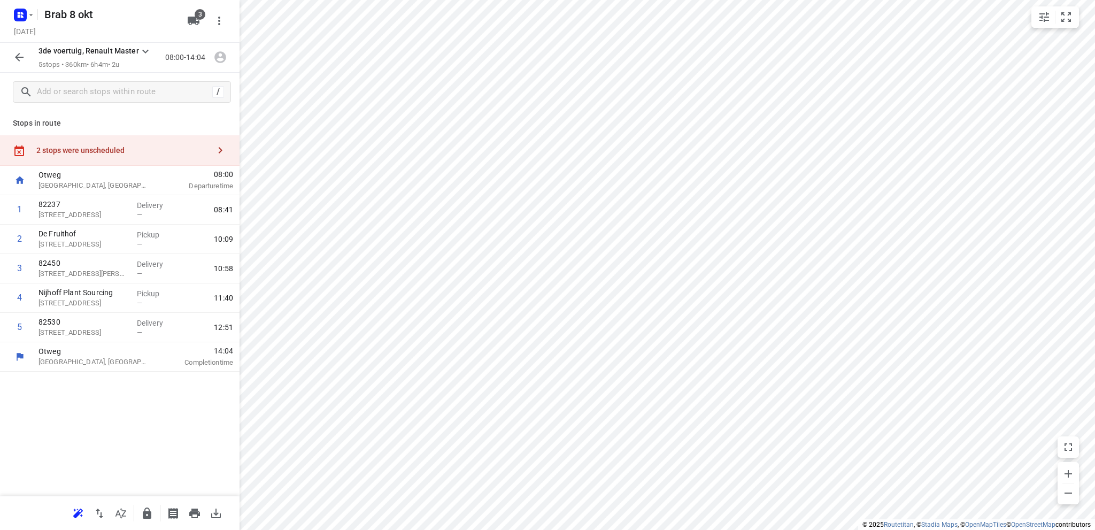
click at [71, 149] on div "2 stops were unscheduled" at bounding box center [122, 150] width 173 height 9
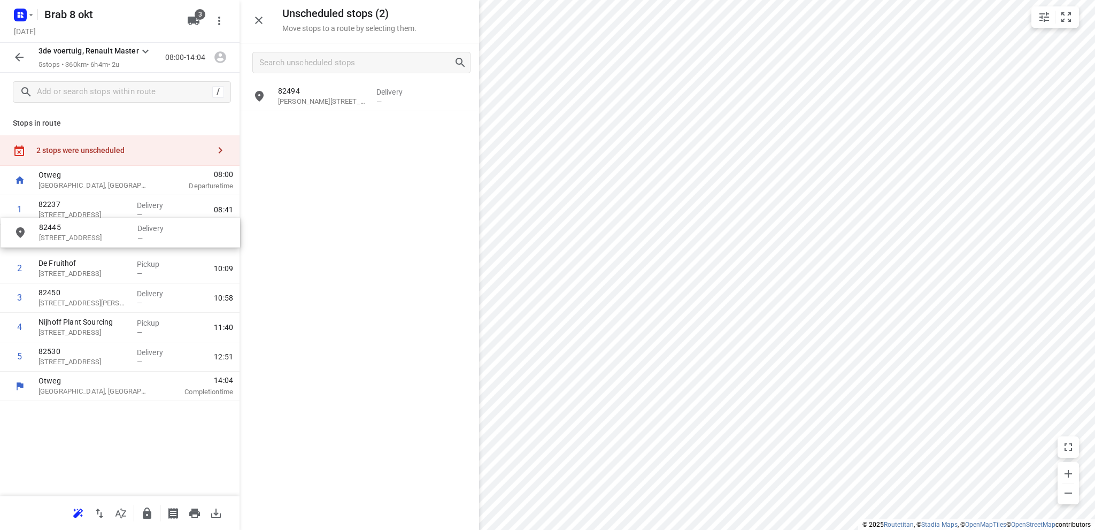
drag, startPoint x: 329, startPoint y: 104, endPoint x: 87, endPoint y: 243, distance: 279.0
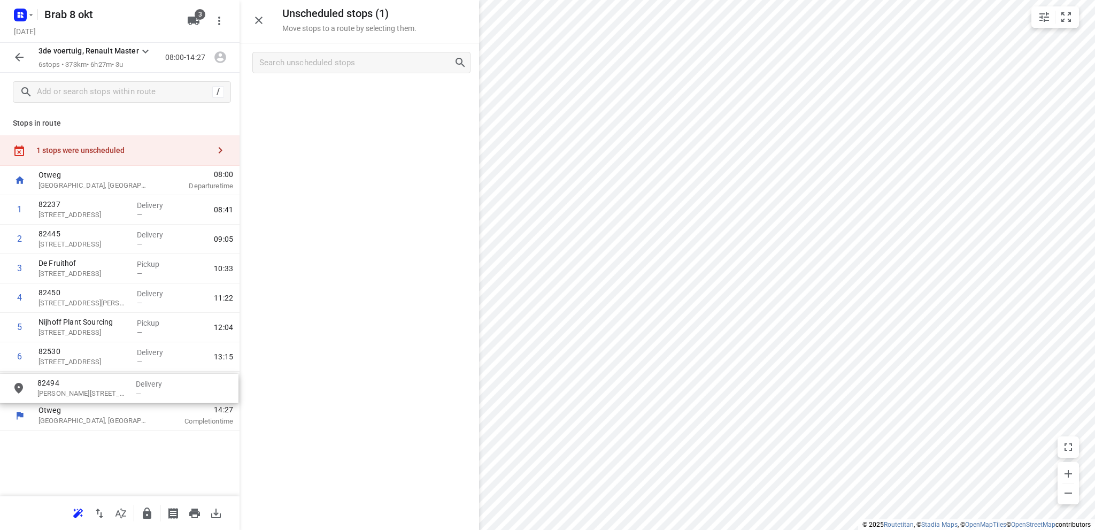
drag, startPoint x: 330, startPoint y: 100, endPoint x: 87, endPoint y: 394, distance: 381.7
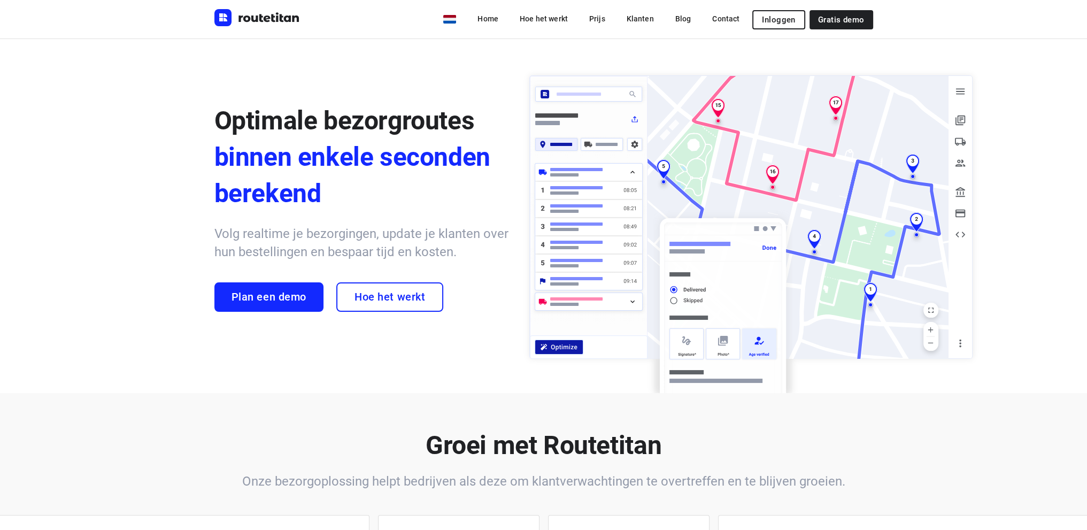
click at [783, 19] on span "Inloggen" at bounding box center [778, 20] width 33 height 9
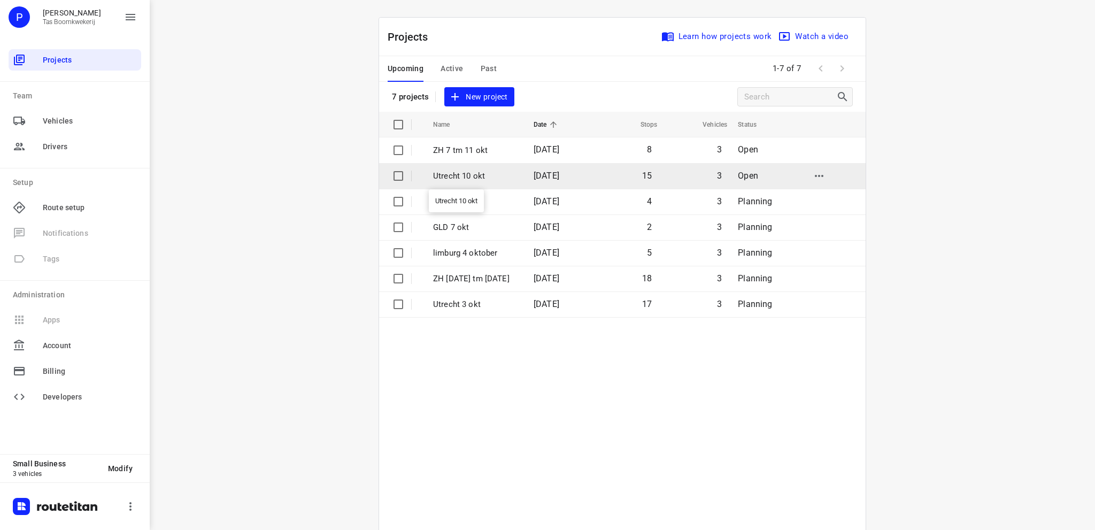
click at [475, 172] on p "Utrecht 10 okt" at bounding box center [475, 176] width 84 height 12
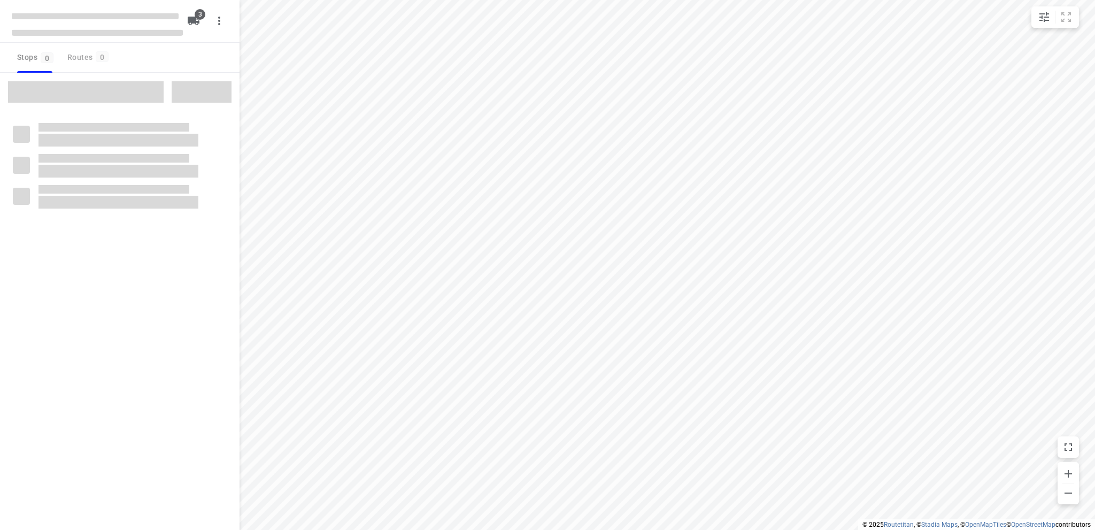
type input "distance"
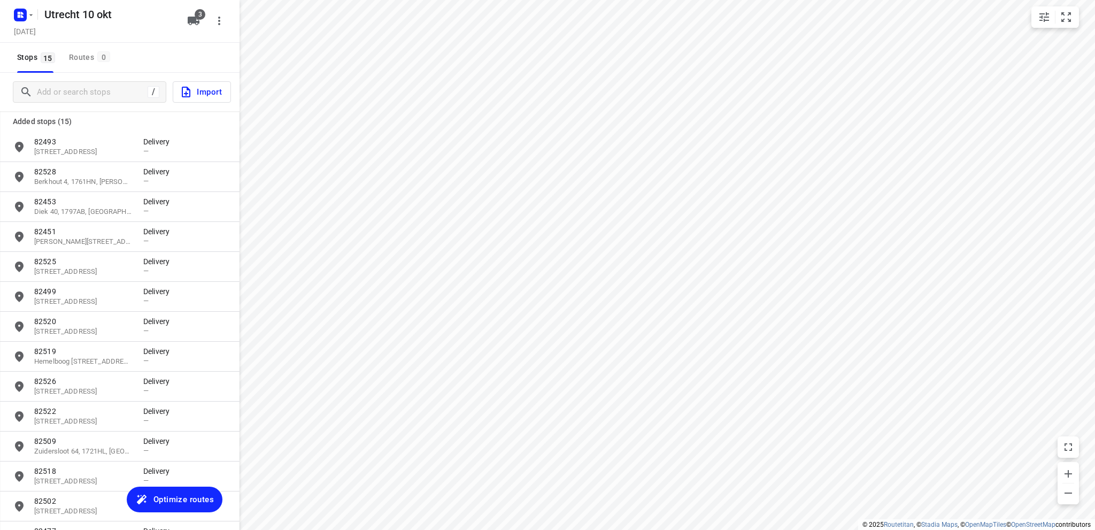
scroll to position [101, 0]
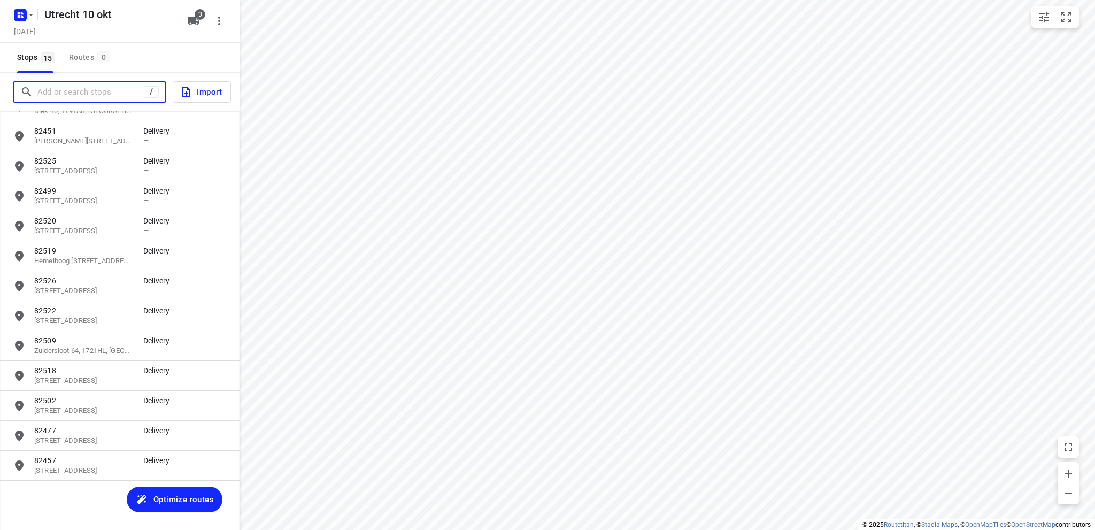
click at [82, 94] on input "Add or search stops" at bounding box center [90, 92] width 106 height 17
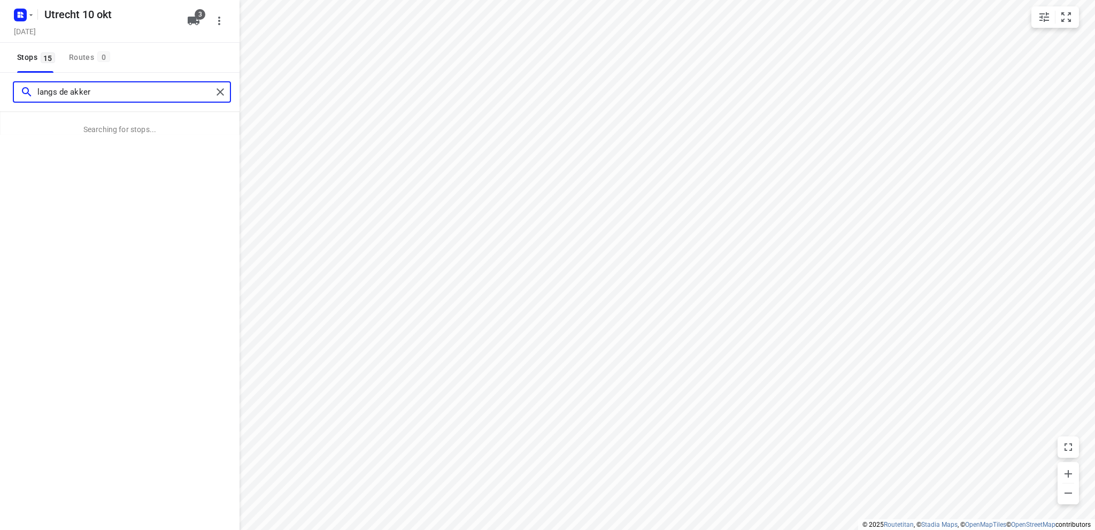
type input "langs de akker"
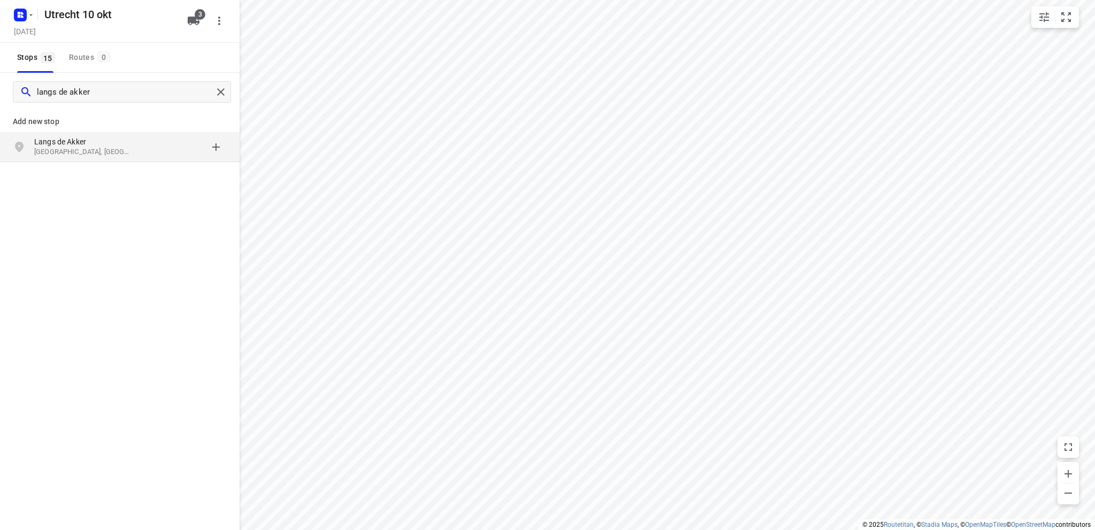
click at [71, 144] on p "Langs de Akker" at bounding box center [83, 141] width 98 height 11
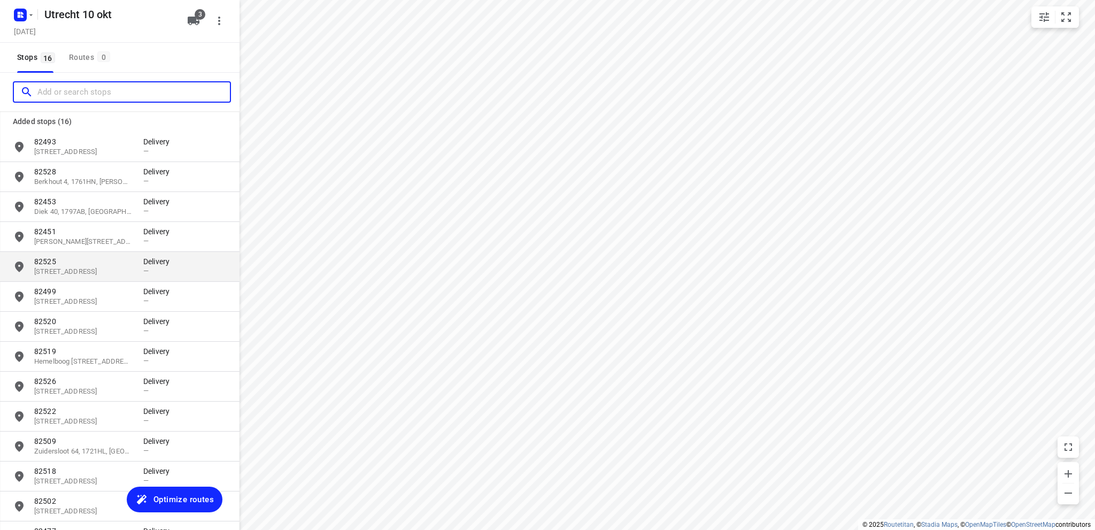
scroll to position [130, 0]
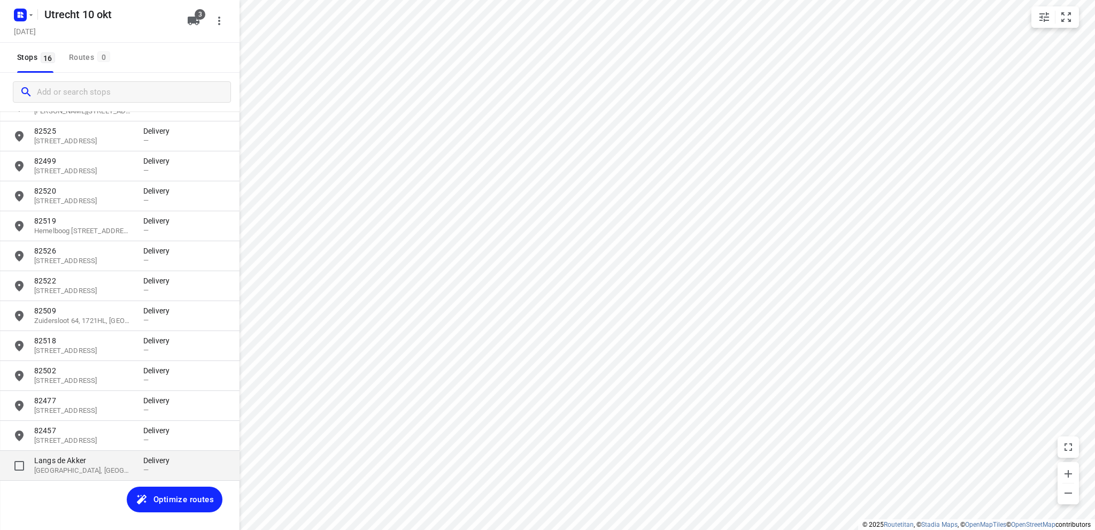
click at [92, 466] on p "Langs de Akker" at bounding box center [83, 460] width 98 height 11
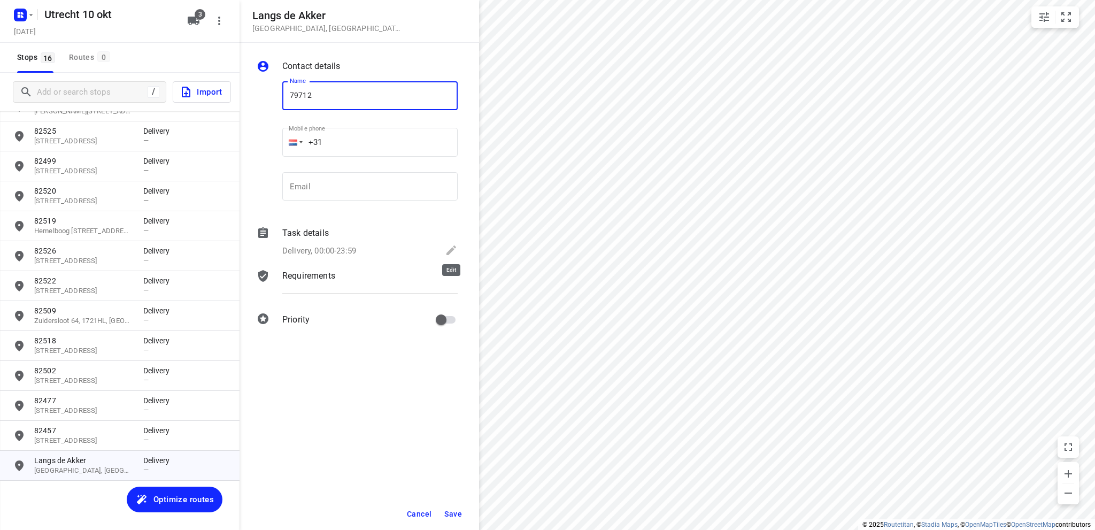
type input "79712"
click at [452, 248] on icon at bounding box center [451, 250] width 10 height 10
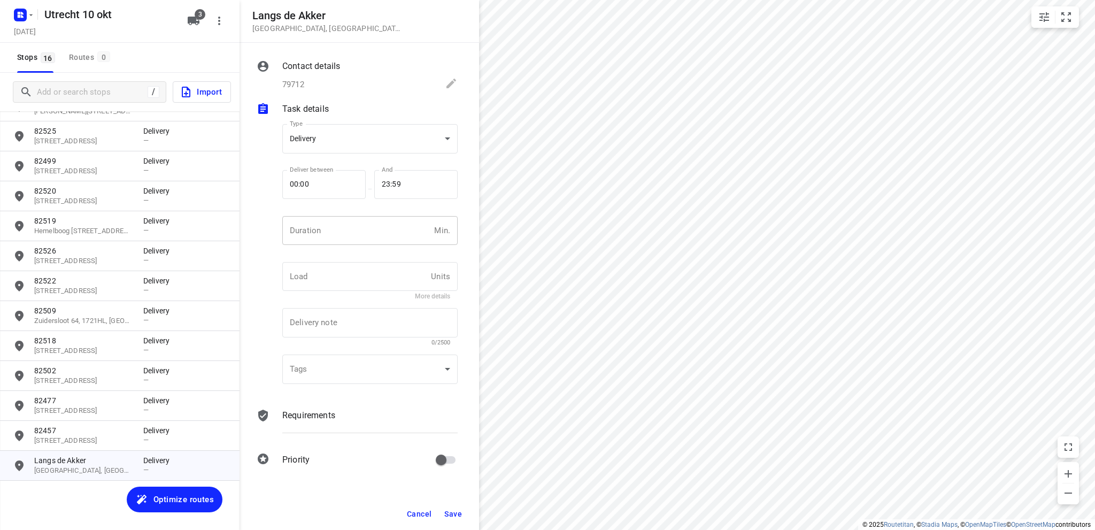
click at [341, 235] on input "number" at bounding box center [356, 230] width 148 height 29
type input "10"
click at [450, 508] on button "Save" at bounding box center [453, 513] width 26 height 19
click at [175, 494] on span "Optimize routes" at bounding box center [183, 499] width 60 height 14
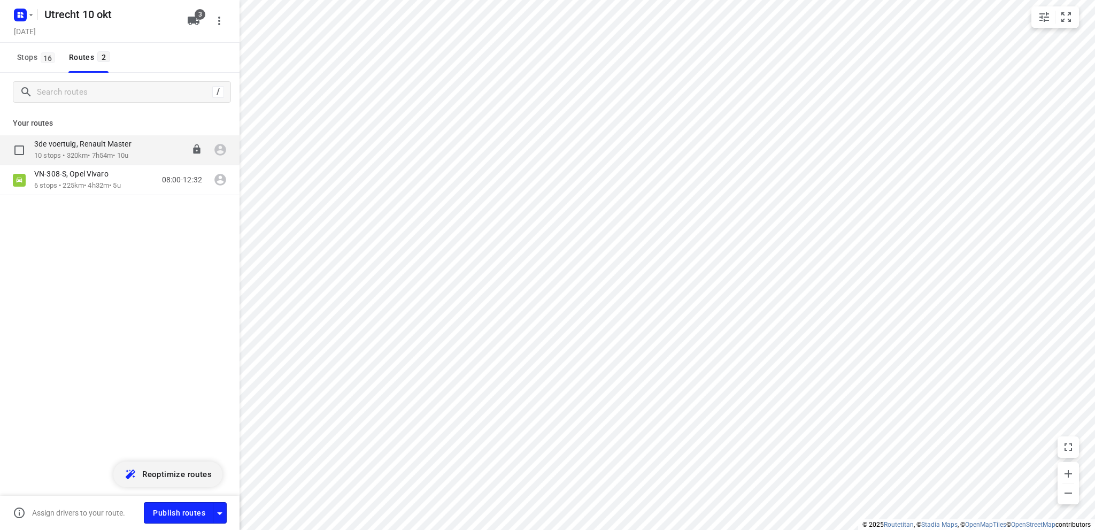
click at [98, 147] on p "3de voertuig, Renault Master" at bounding box center [86, 144] width 104 height 10
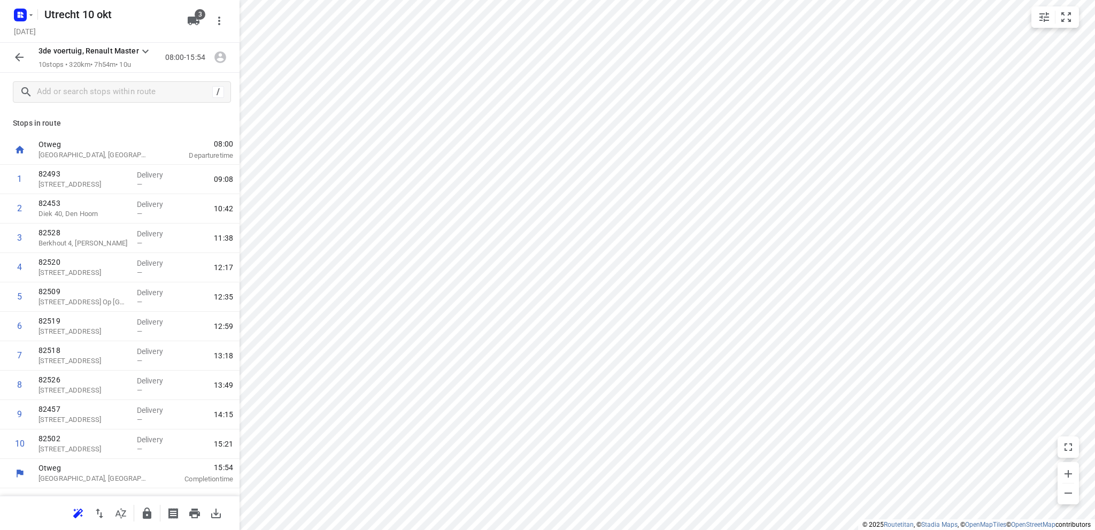
click at [17, 55] on icon "button" at bounding box center [19, 57] width 13 height 13
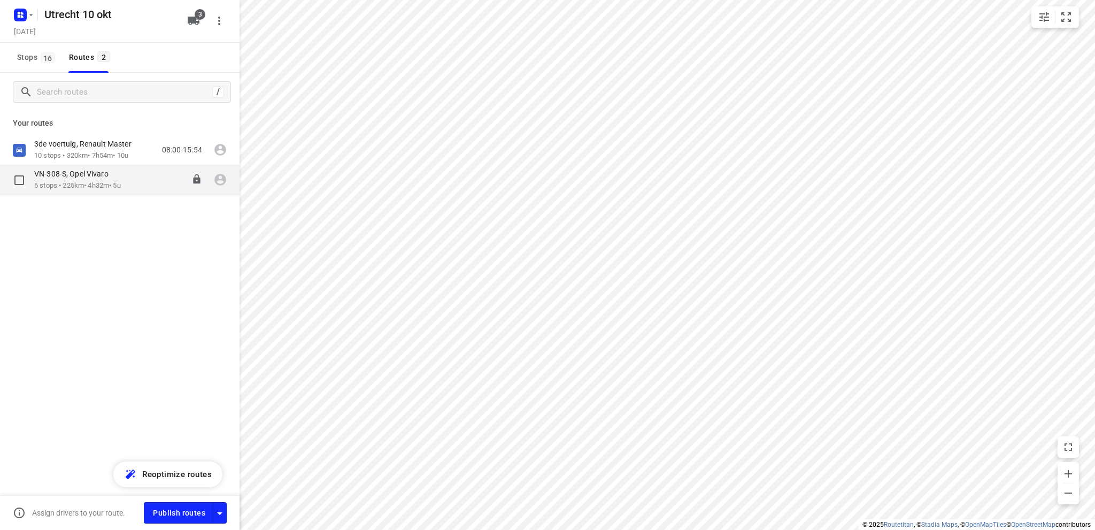
click at [89, 182] on p "6 stops • 225km • 4h32m • 5u" at bounding box center [77, 186] width 87 height 10
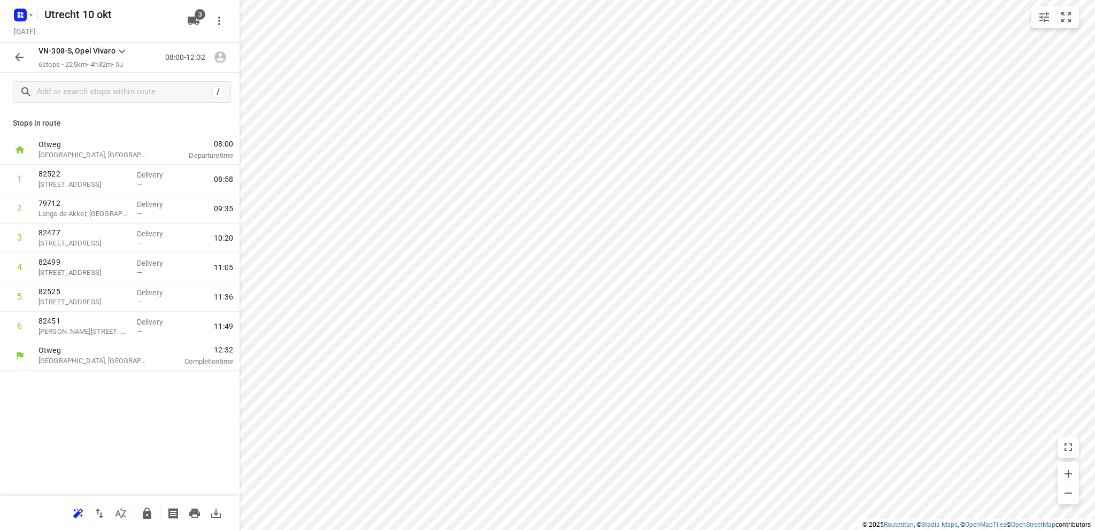
click at [15, 56] on icon "button" at bounding box center [19, 57] width 13 height 13
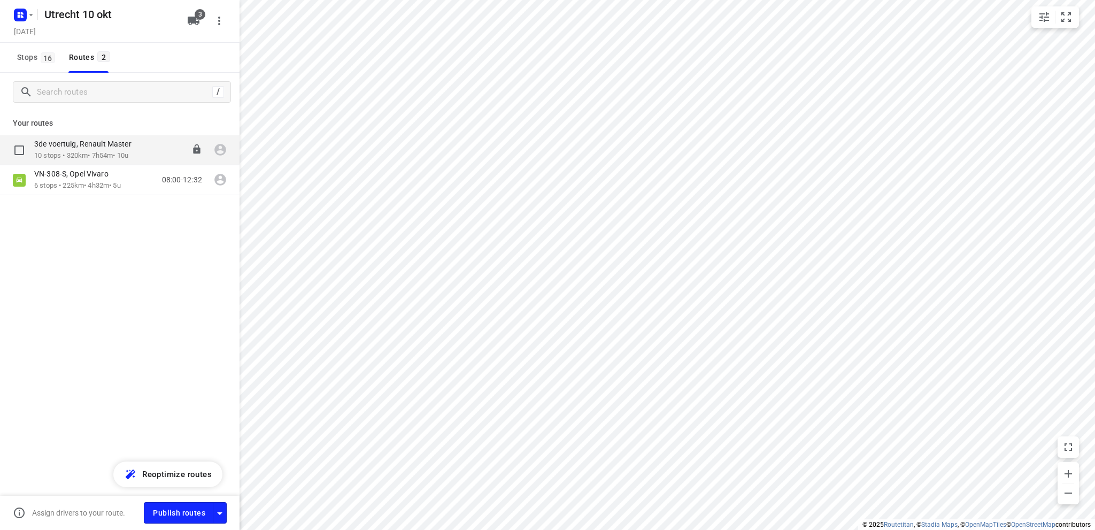
click at [82, 150] on div "3de voertuig, Renault Master" at bounding box center [88, 145] width 108 height 12
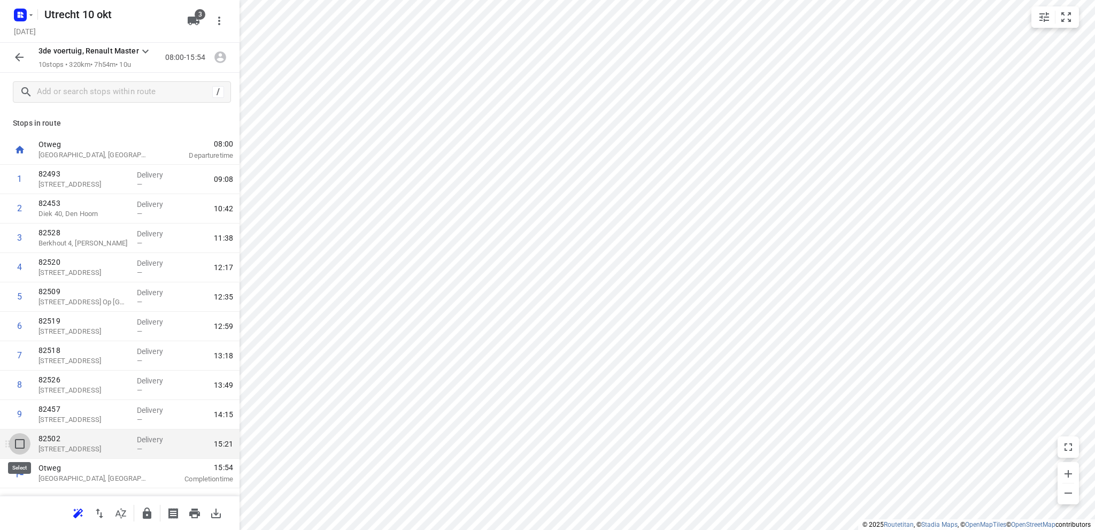
click at [19, 442] on input "checkbox" at bounding box center [19, 443] width 21 height 21
checkbox input "true"
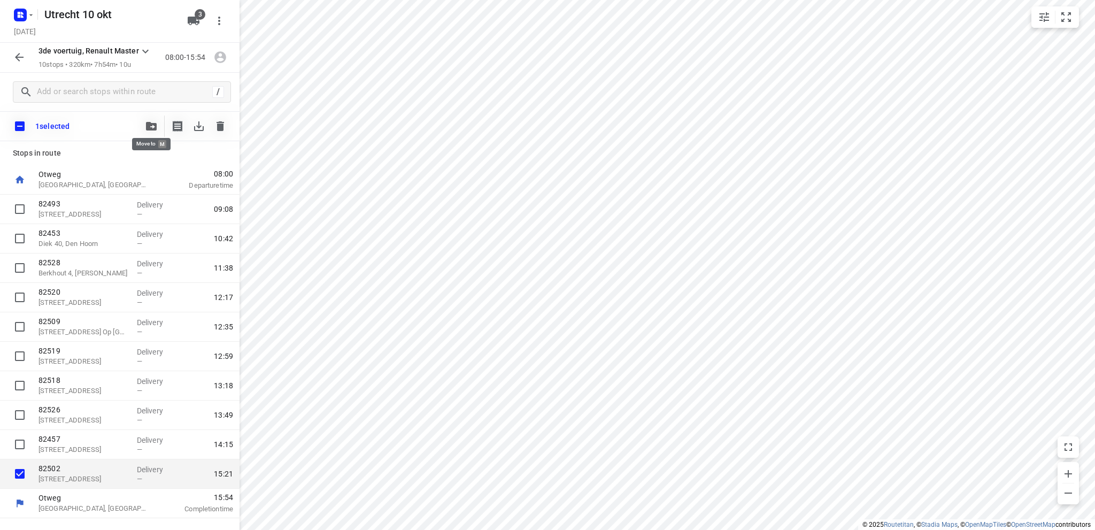
click at [152, 125] on icon "button" at bounding box center [151, 126] width 11 height 9
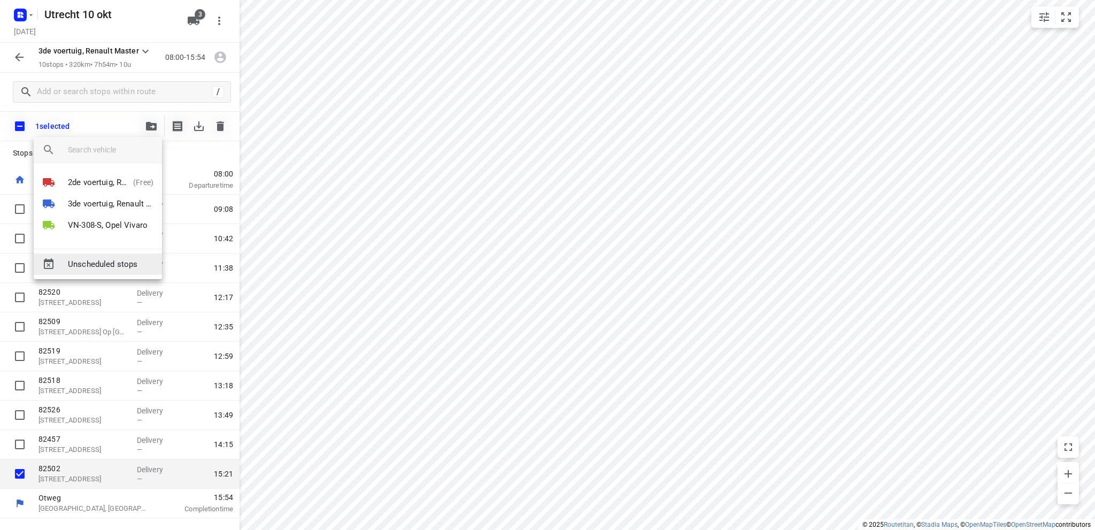
click at [109, 261] on span "Unscheduled stops" at bounding box center [111, 264] width 86 height 12
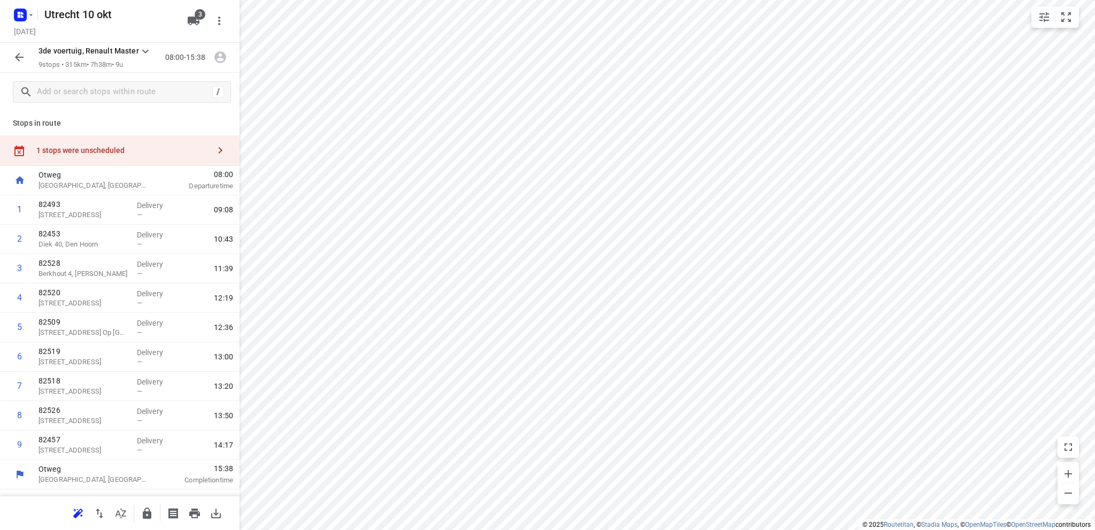
click at [22, 55] on icon "button" at bounding box center [19, 57] width 13 height 13
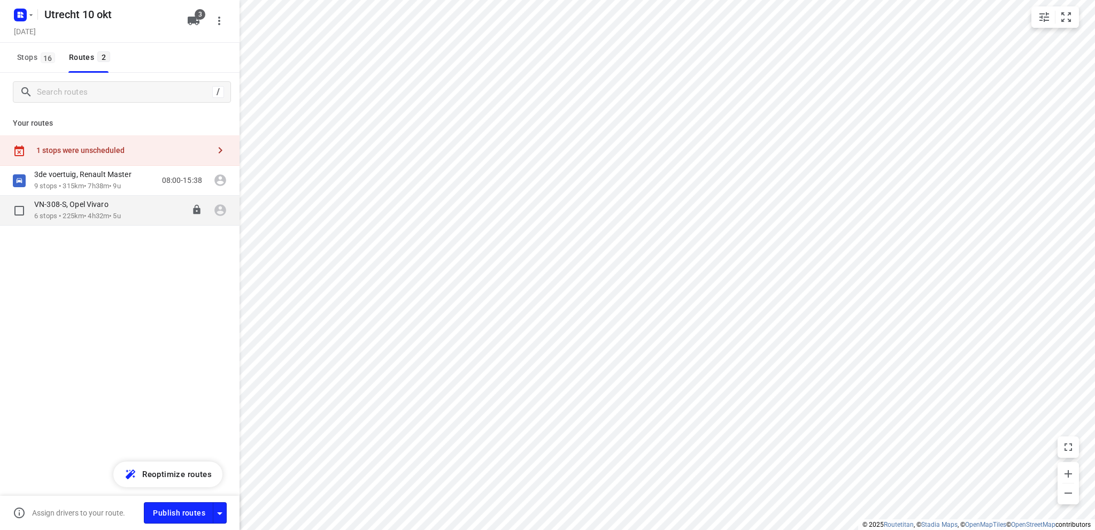
click at [87, 213] on p "6 stops • 225km • 4h32m • 5u" at bounding box center [77, 216] width 87 height 10
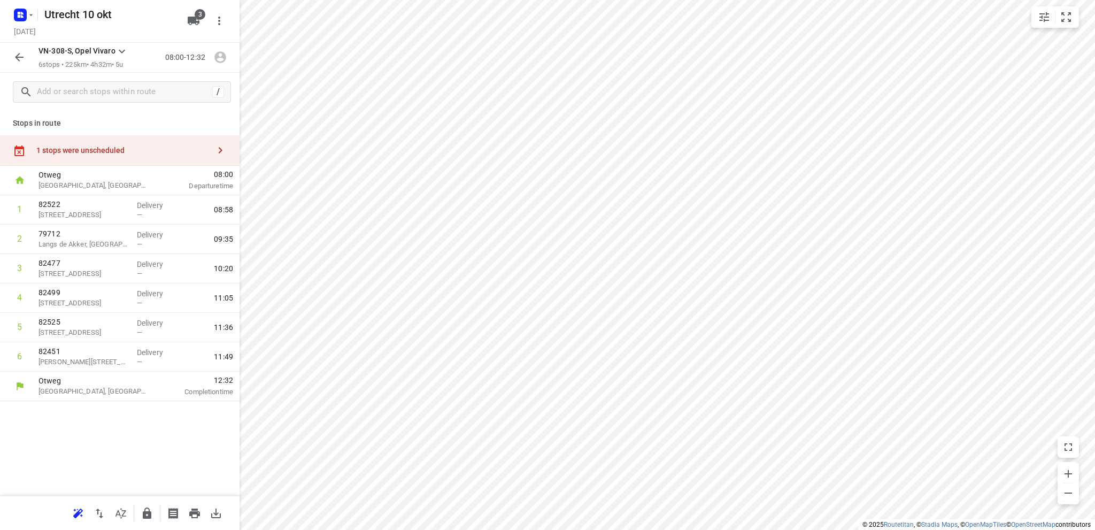
click at [94, 152] on div "1 stops were unscheduled" at bounding box center [122, 150] width 173 height 9
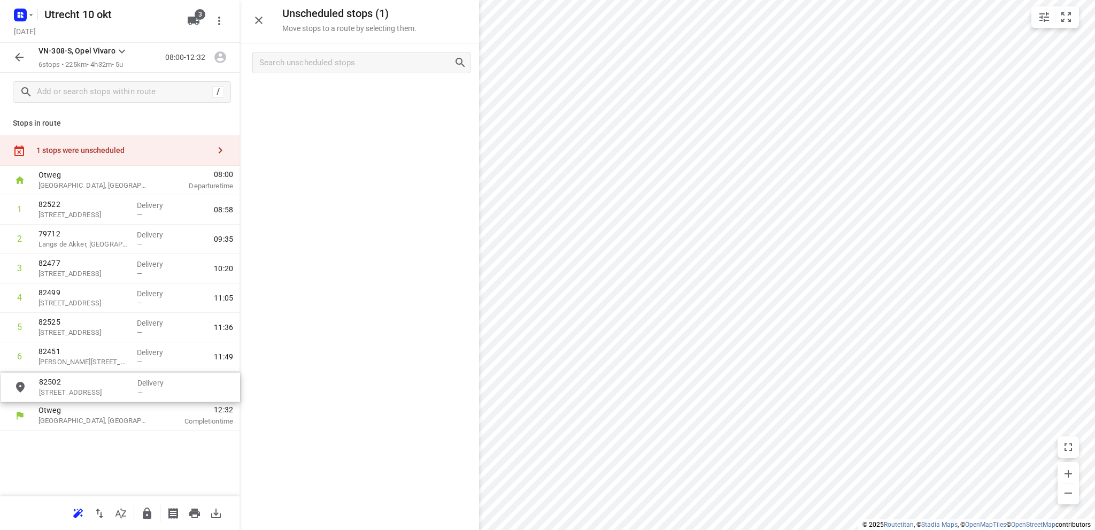
drag, startPoint x: 326, startPoint y: 98, endPoint x: 82, endPoint y: 391, distance: 381.2
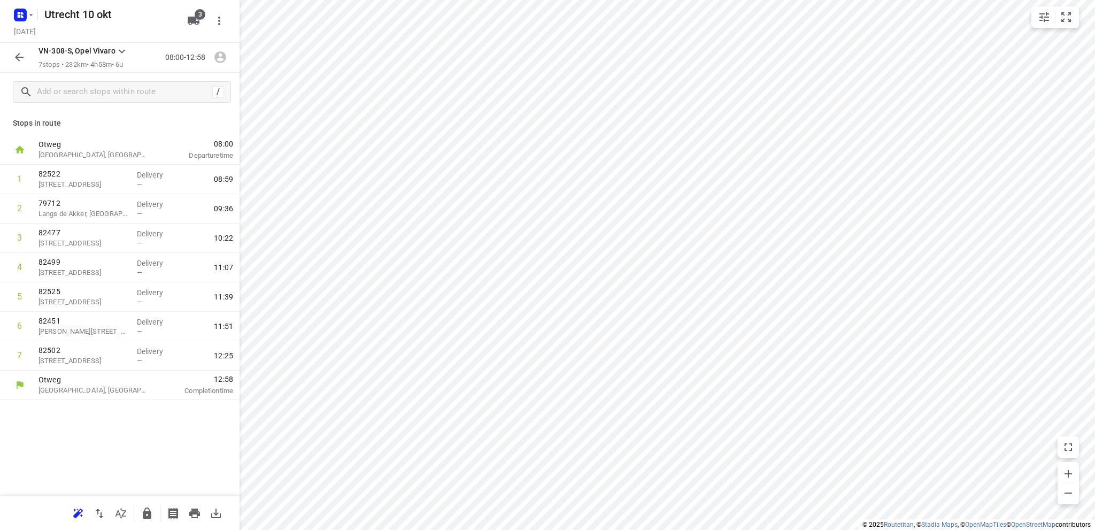
click at [18, 56] on icon "button" at bounding box center [19, 57] width 9 height 9
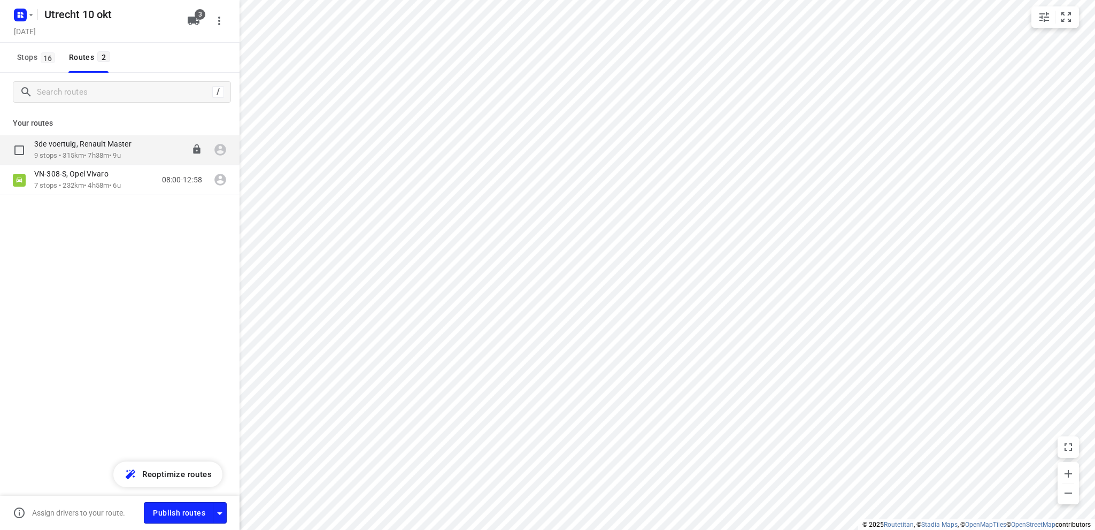
click at [69, 151] on p "9 stops • 315km • 7h38m • 9u" at bounding box center [88, 156] width 108 height 10
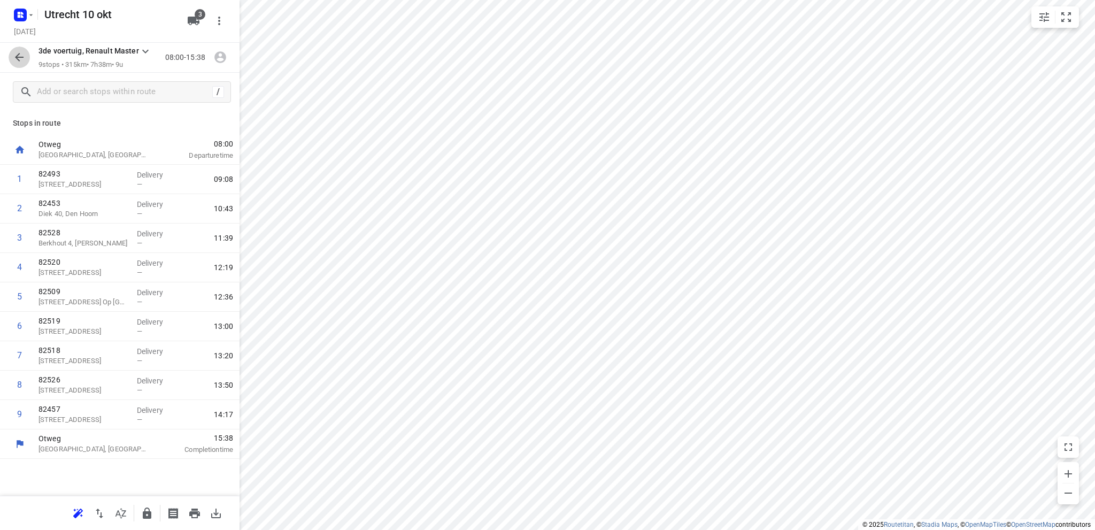
click at [21, 57] on icon "button" at bounding box center [19, 57] width 13 height 13
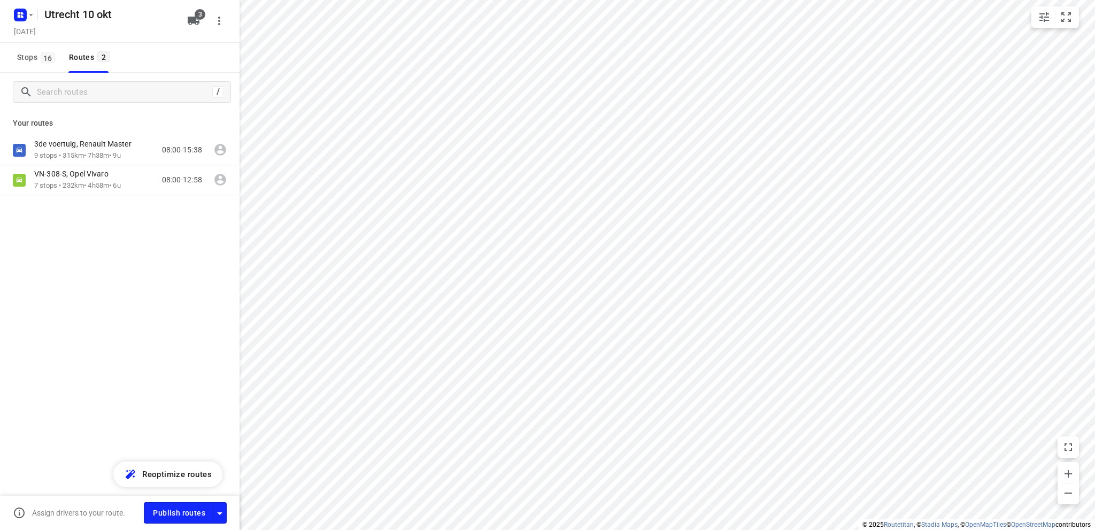
click at [21, 57] on span "Stops 16" at bounding box center [37, 57] width 41 height 13
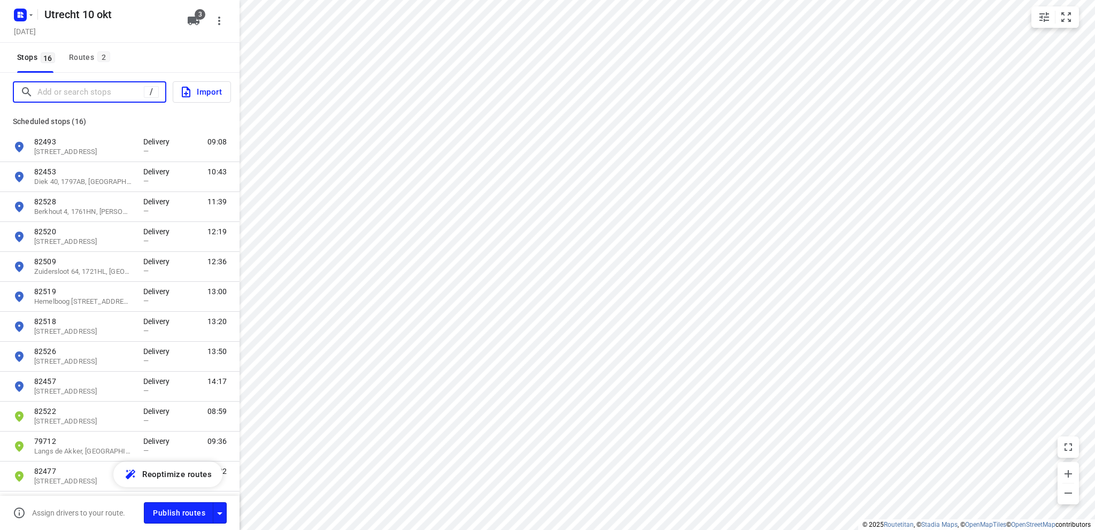
click at [68, 94] on input "Add or search stops" at bounding box center [90, 92] width 106 height 17
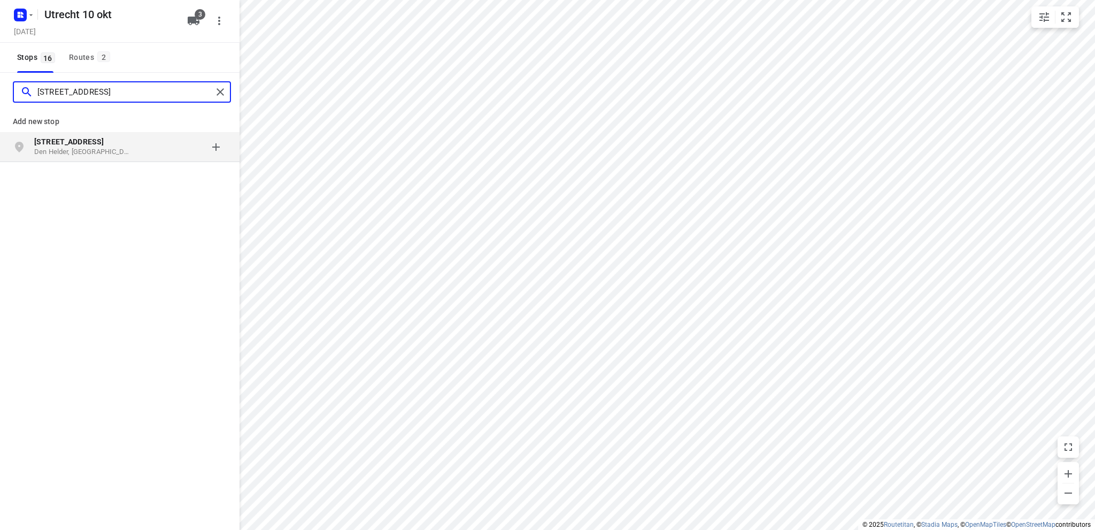
type input "breeuwersweg 8"
click at [78, 150] on p "Den Helder, Nederland" at bounding box center [83, 152] width 98 height 10
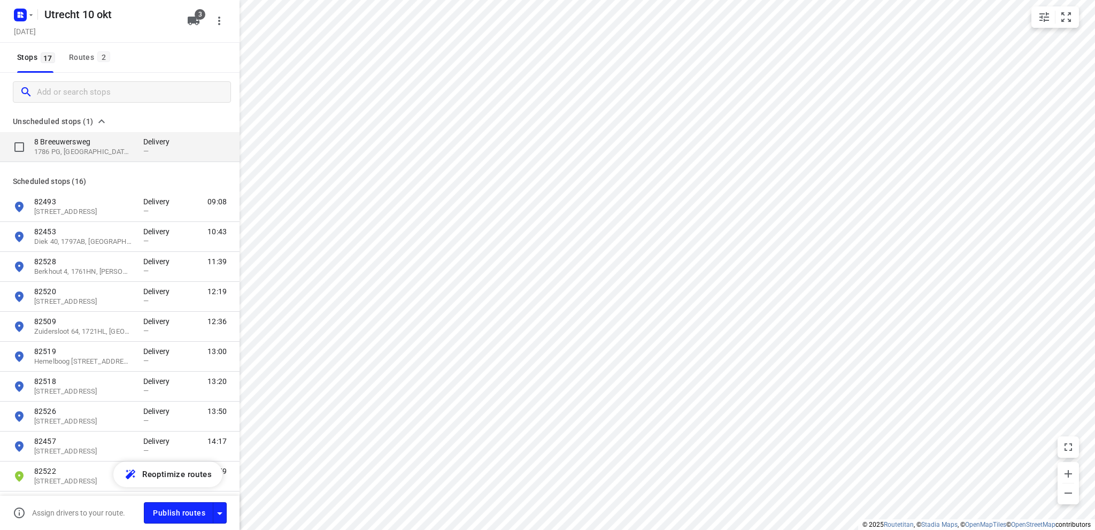
click at [80, 147] on p "1786 PG, Den Helder, NL" at bounding box center [83, 152] width 98 height 10
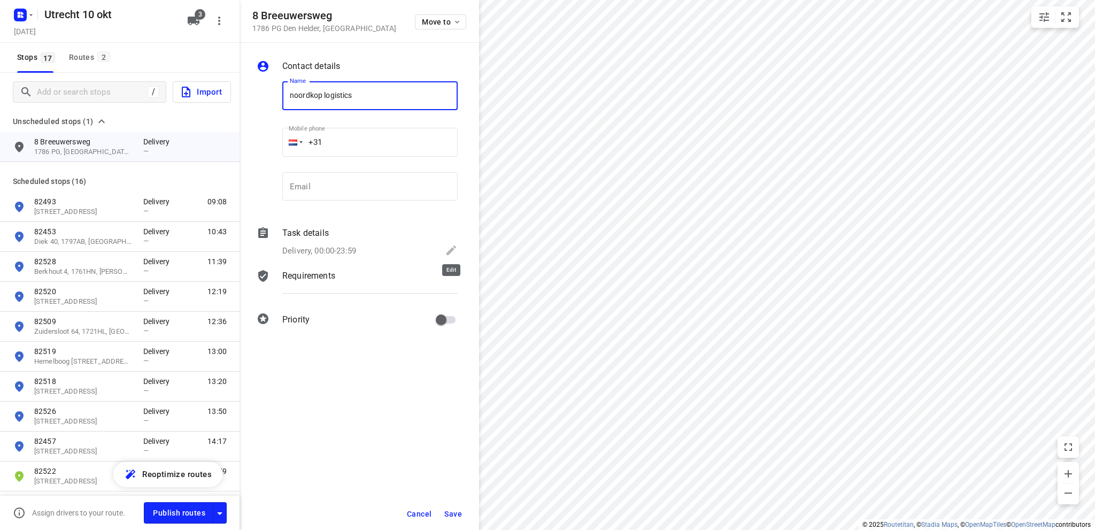
type input "noordkop logistics"
click at [451, 246] on icon at bounding box center [451, 250] width 13 height 13
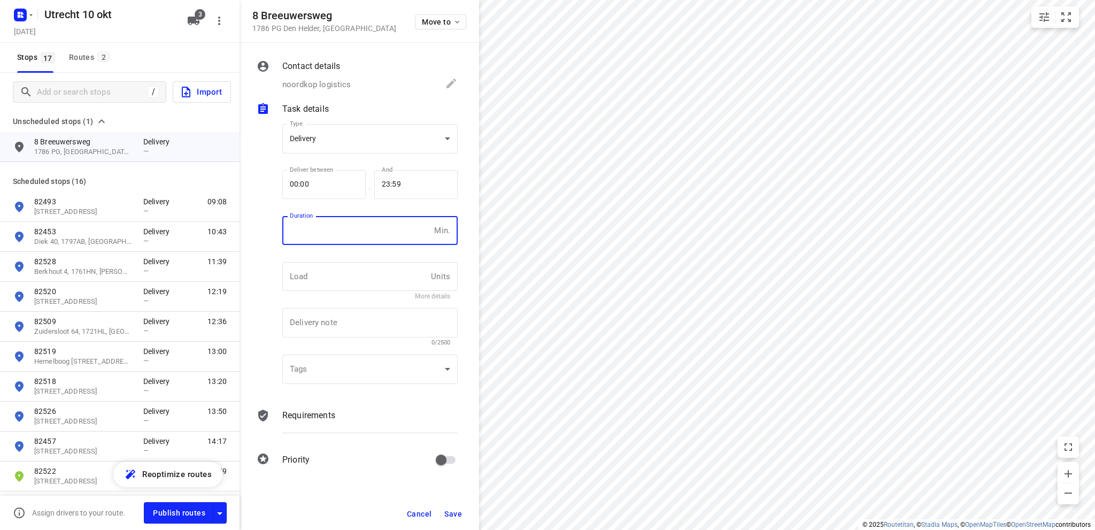
click at [329, 233] on input "number" at bounding box center [356, 230] width 148 height 29
type input "10"
click at [455, 511] on span "Save" at bounding box center [453, 514] width 18 height 9
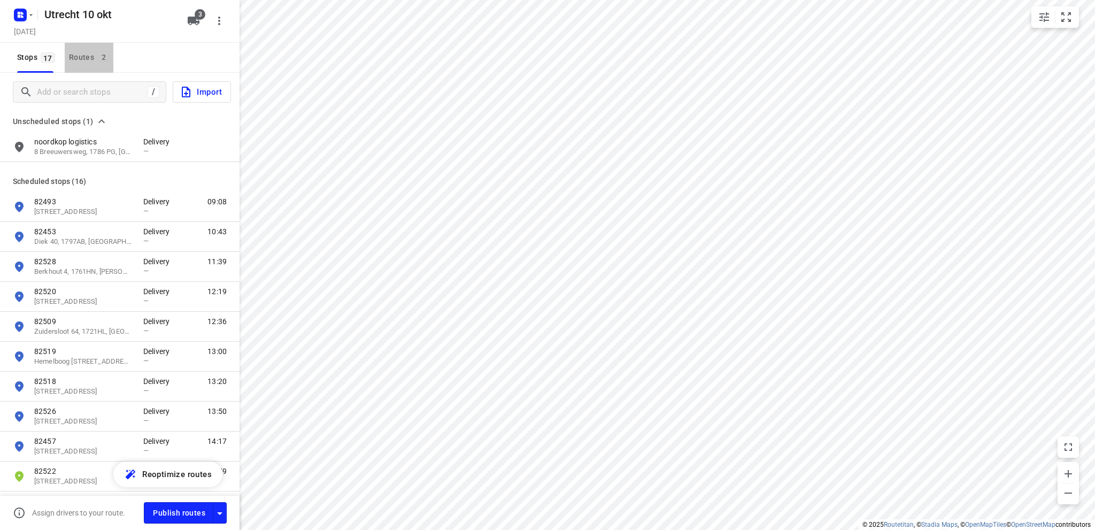
click at [81, 57] on div "Routes 2" at bounding box center [91, 57] width 44 height 13
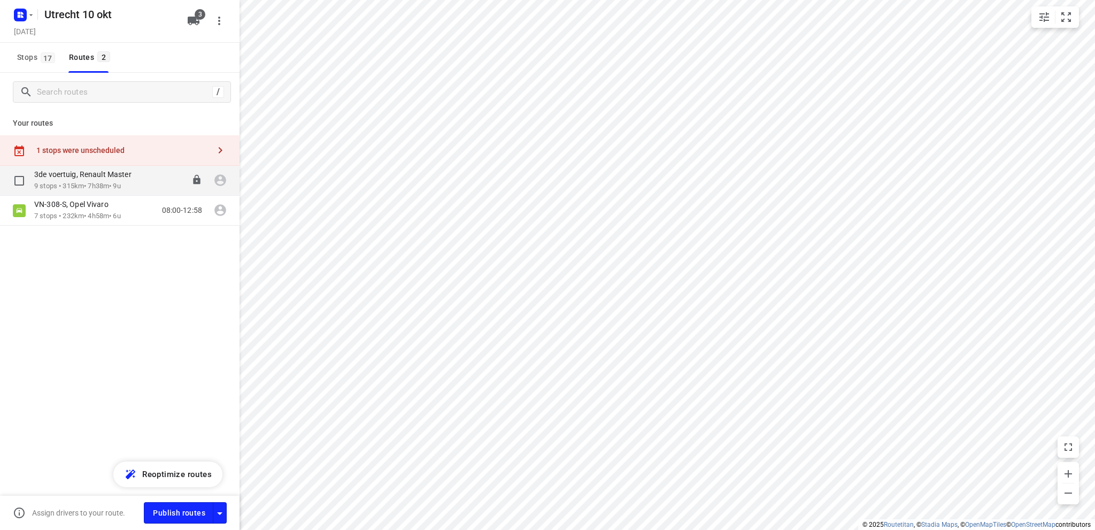
click at [106, 172] on p "3de voertuig, Renault Master" at bounding box center [86, 174] width 104 height 10
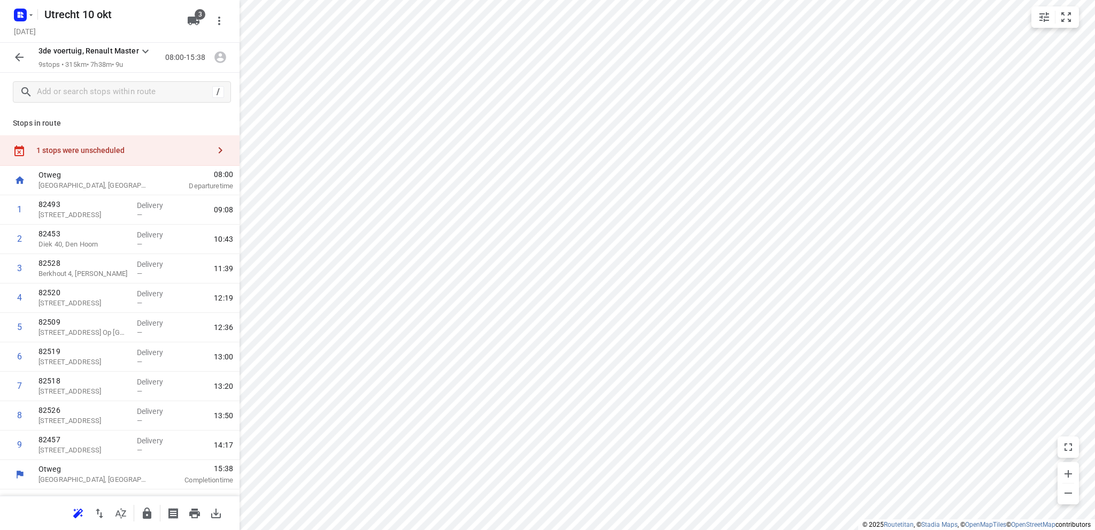
click at [121, 150] on div "1 stops were unscheduled" at bounding box center [122, 150] width 173 height 9
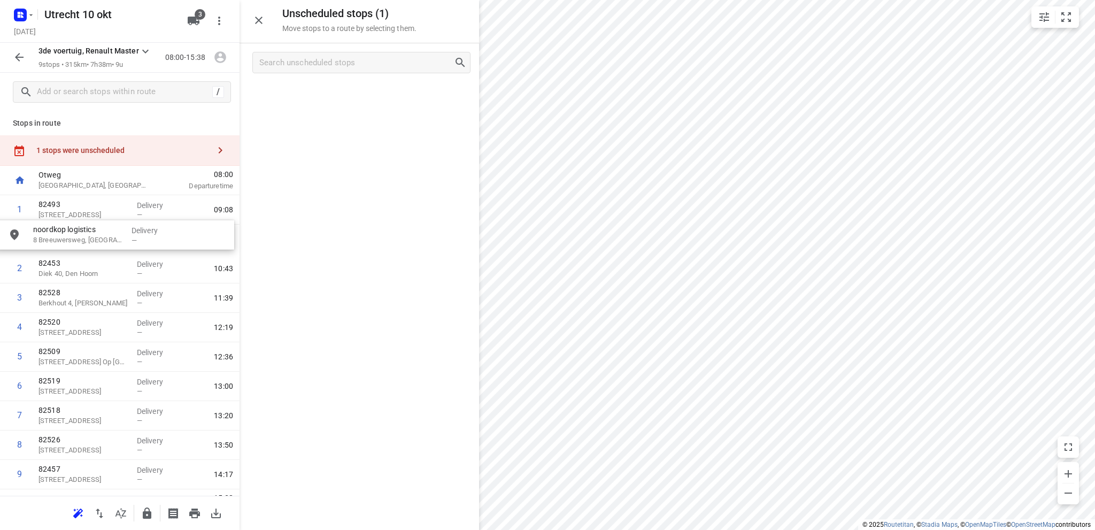
drag, startPoint x: 327, startPoint y: 95, endPoint x: 78, endPoint y: 234, distance: 285.6
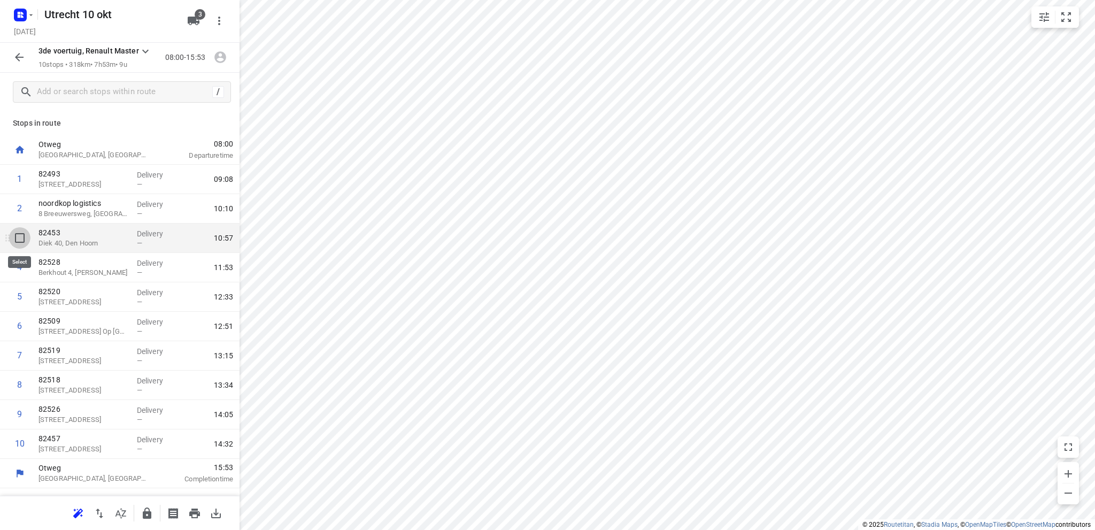
click at [18, 237] on input "checkbox" at bounding box center [19, 237] width 21 height 21
checkbox input "true"
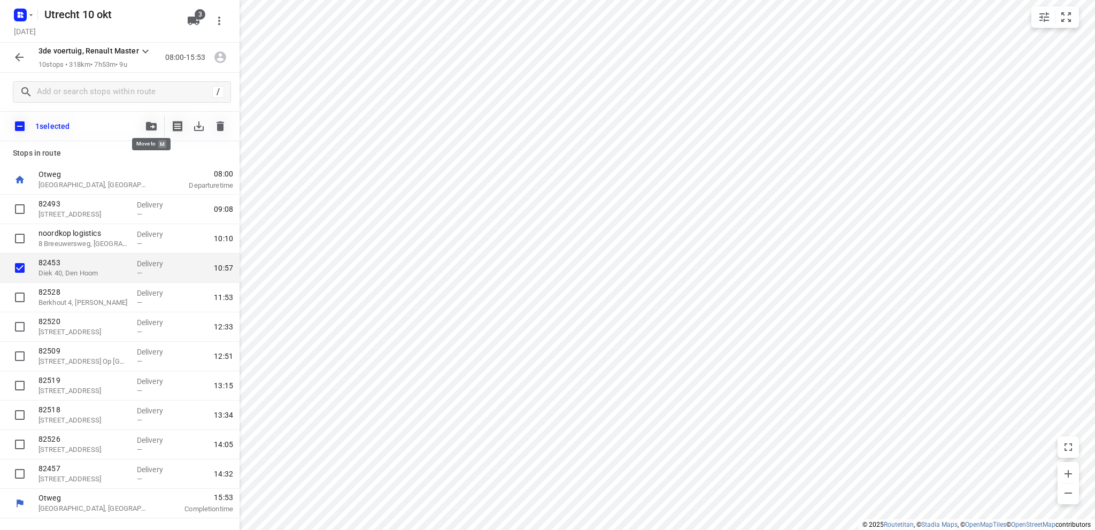
click at [152, 125] on icon "button" at bounding box center [151, 126] width 11 height 9
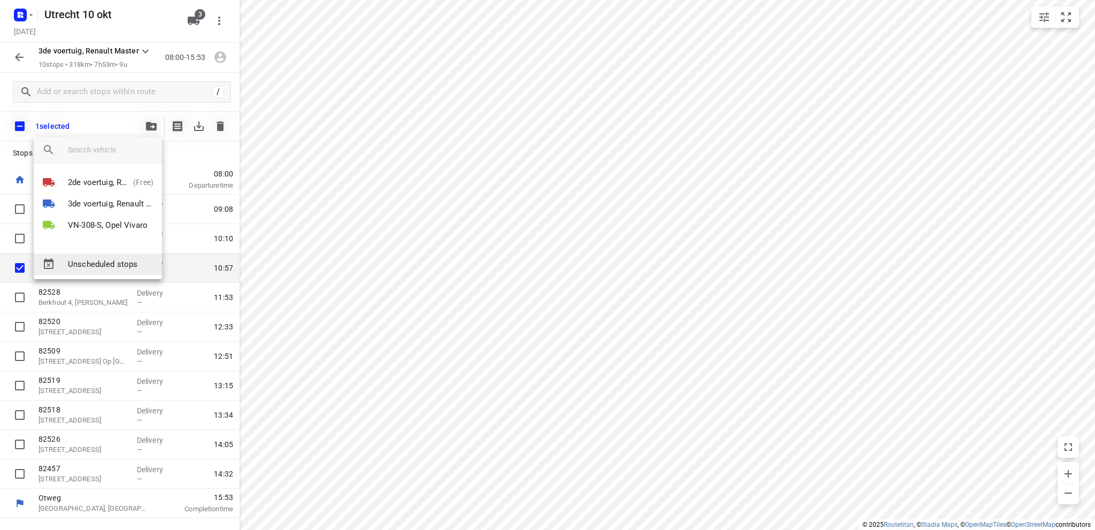
click at [113, 261] on span "Unscheduled stops" at bounding box center [111, 264] width 86 height 12
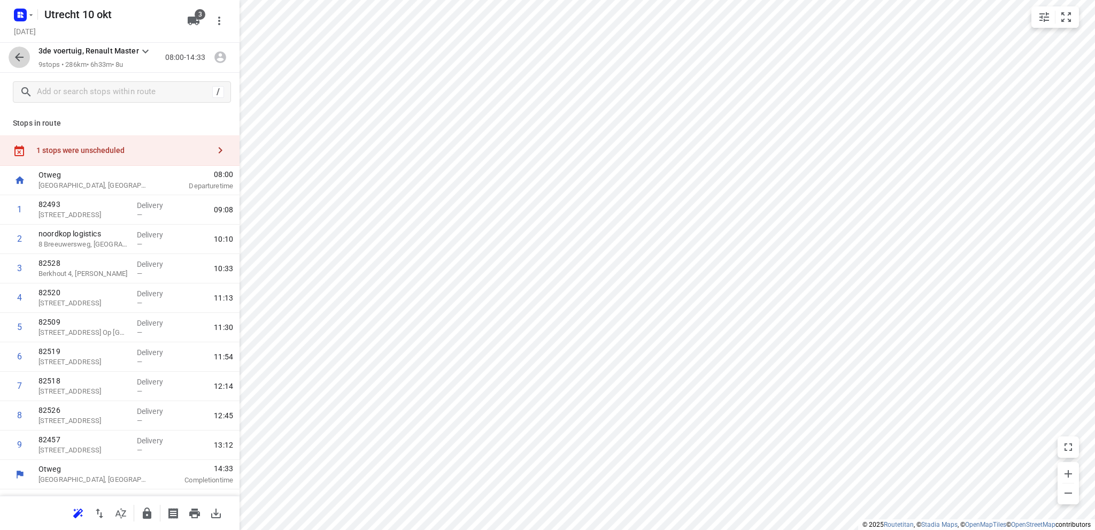
click at [16, 55] on icon "button" at bounding box center [19, 57] width 13 height 13
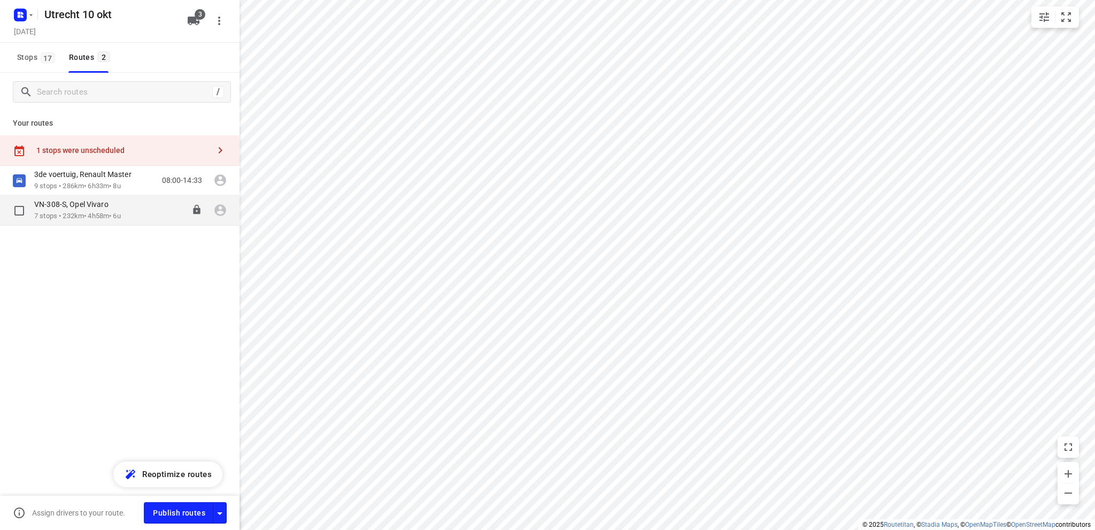
click at [113, 207] on p "VN-308-S, Opel Vivaro" at bounding box center [74, 204] width 81 height 10
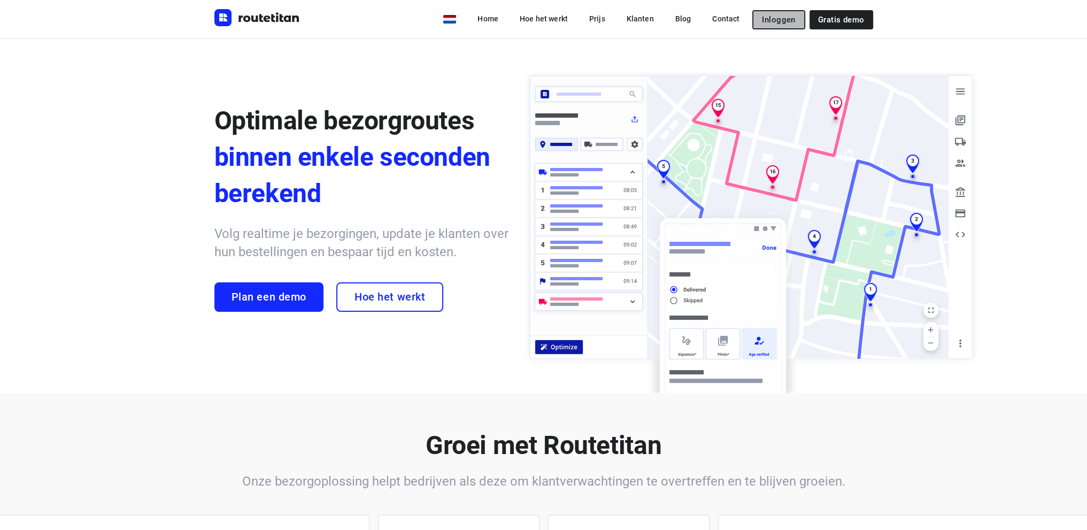
click at [788, 19] on span "Inloggen" at bounding box center [778, 20] width 33 height 9
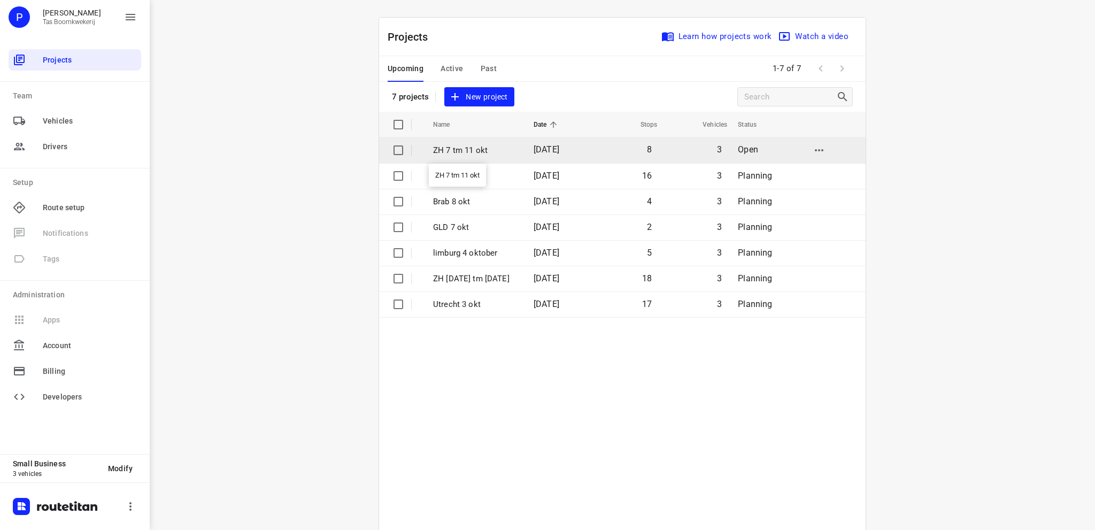
click at [442, 144] on p "ZH 7 tm 11 okt" at bounding box center [475, 150] width 84 height 12
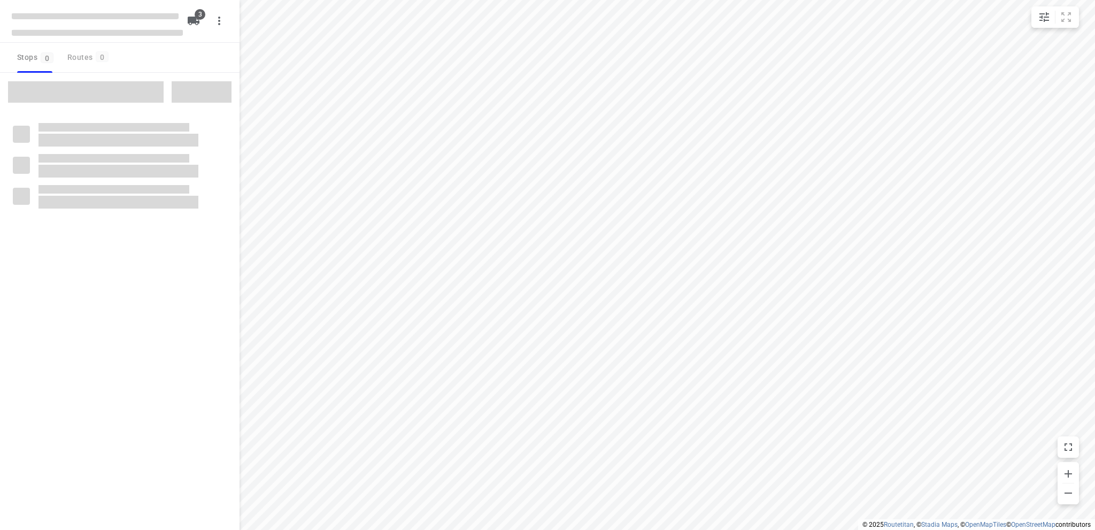
type input "distance"
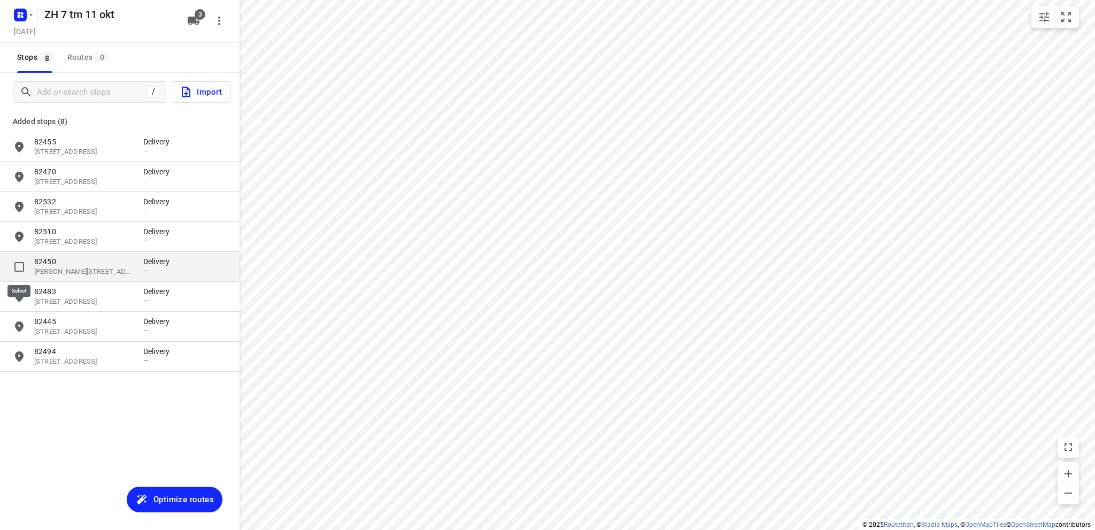
click at [17, 265] on input "grid" at bounding box center [19, 266] width 21 height 21
checkbox input "true"
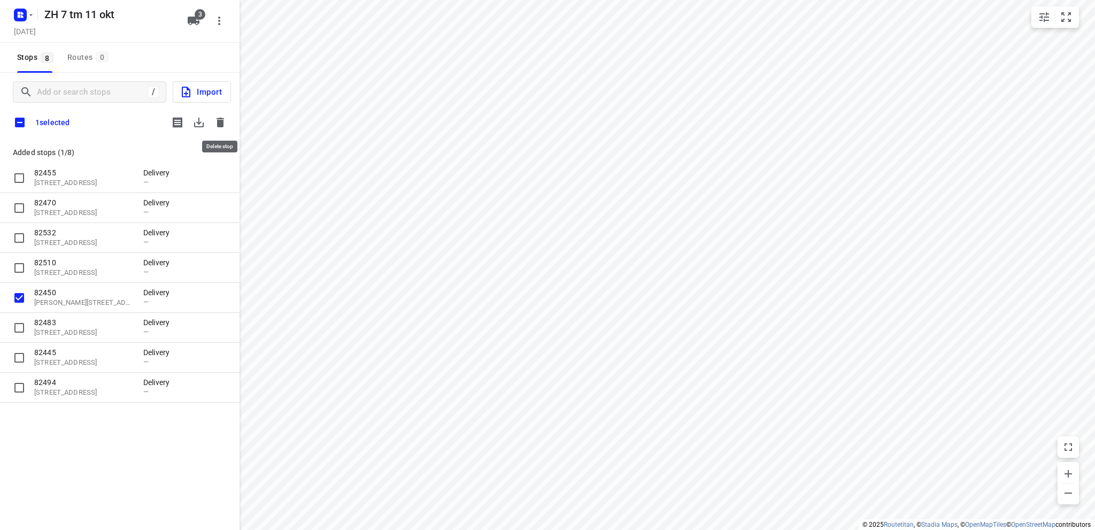
click at [222, 118] on icon "button" at bounding box center [220, 123] width 7 height 10
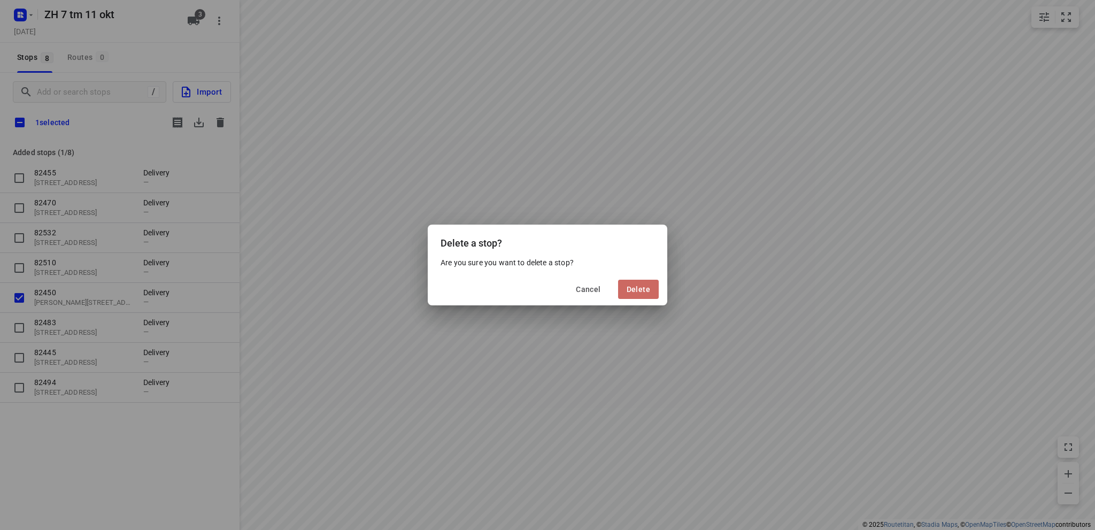
click at [639, 290] on span "Delete" at bounding box center [639, 289] width 24 height 9
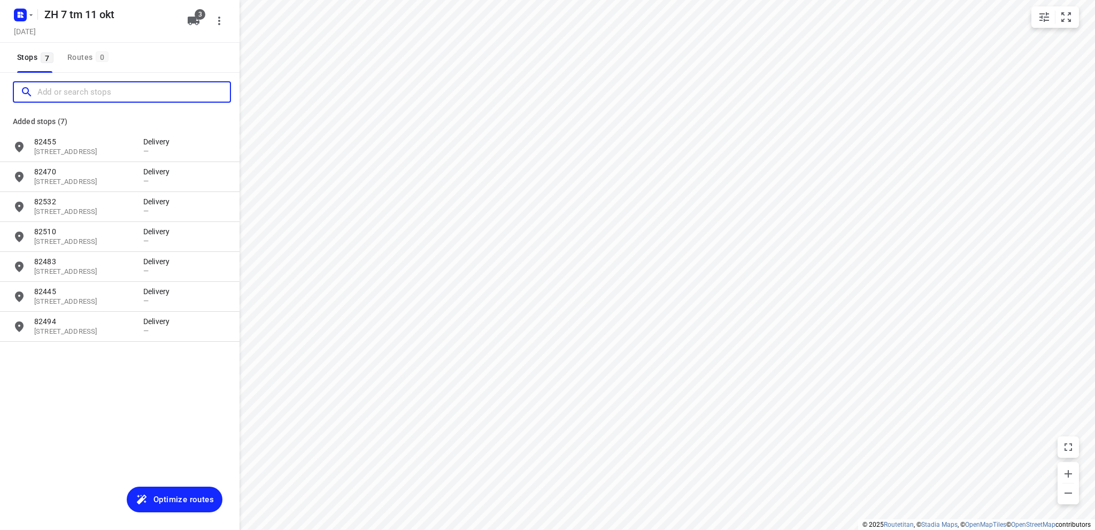
click at [88, 94] on input "Add or search stops" at bounding box center [133, 92] width 192 height 17
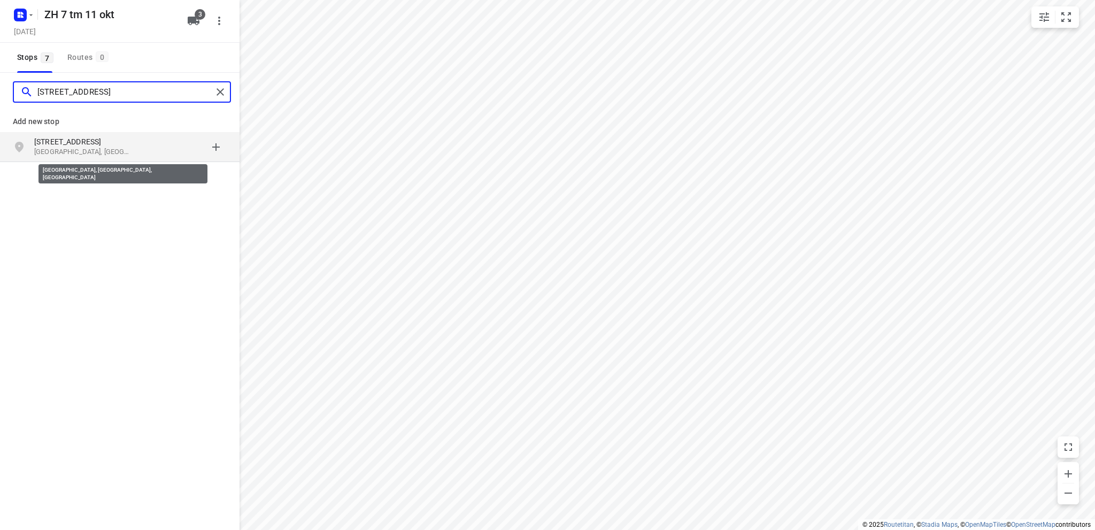
type input "[STREET_ADDRESS]"
click at [98, 151] on p "[GEOGRAPHIC_DATA], [GEOGRAPHIC_DATA], [GEOGRAPHIC_DATA]" at bounding box center [83, 152] width 98 height 10
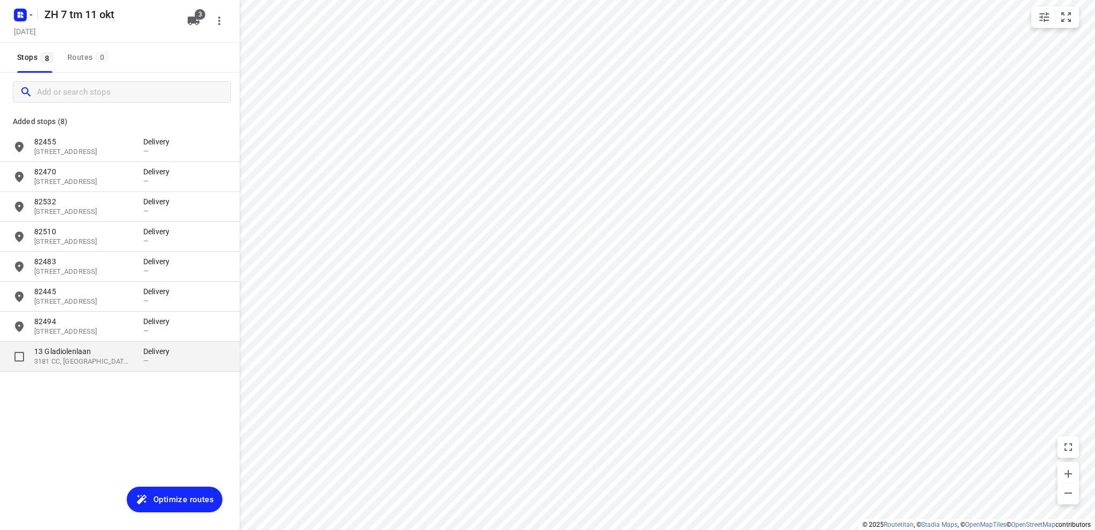
click at [89, 353] on p "13 Gladiolenlaan" at bounding box center [83, 351] width 98 height 11
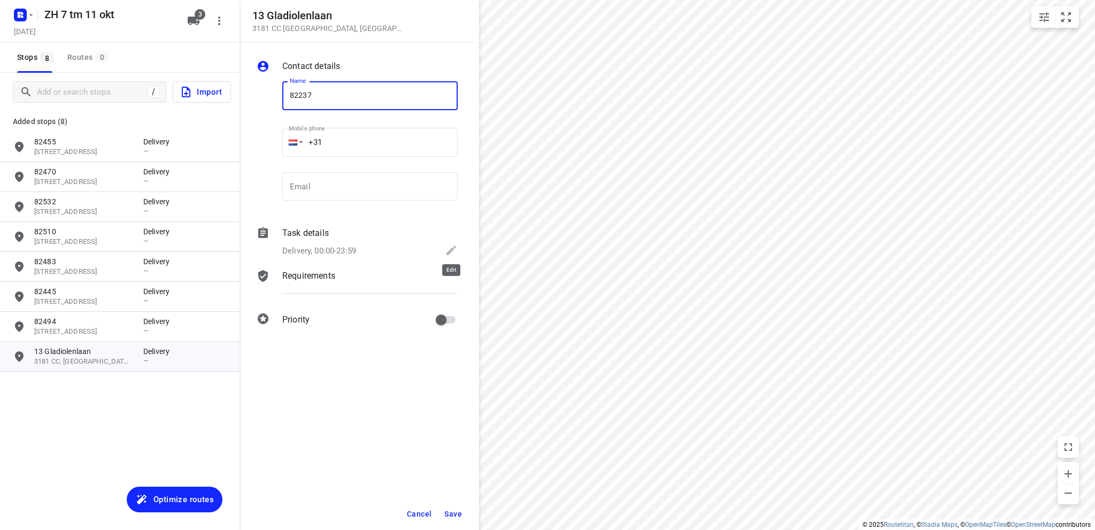
type input "82237"
click at [451, 249] on icon at bounding box center [451, 250] width 10 height 10
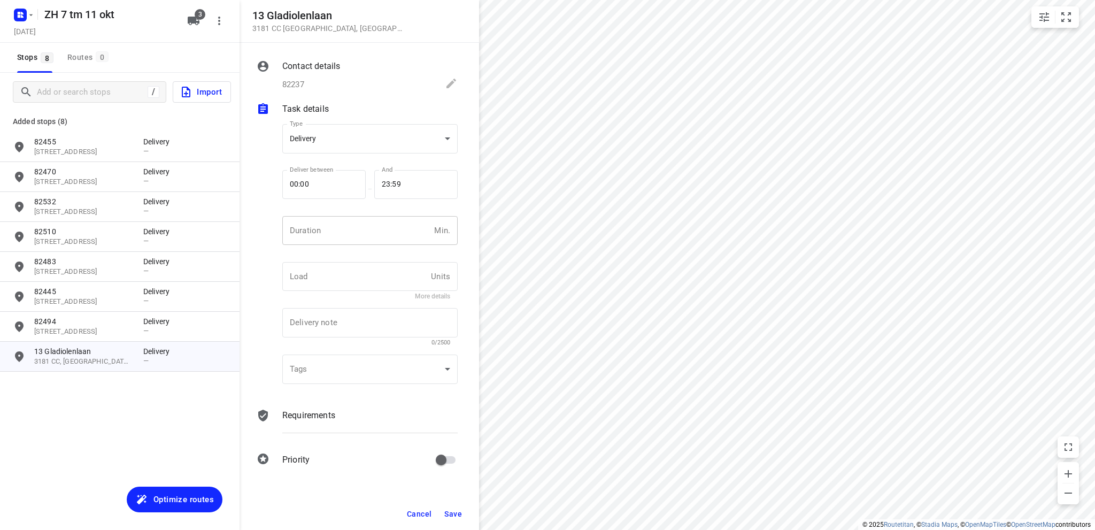
click at [325, 234] on input "number" at bounding box center [356, 230] width 148 height 29
type input "10"
click at [454, 510] on span "Save" at bounding box center [453, 514] width 18 height 9
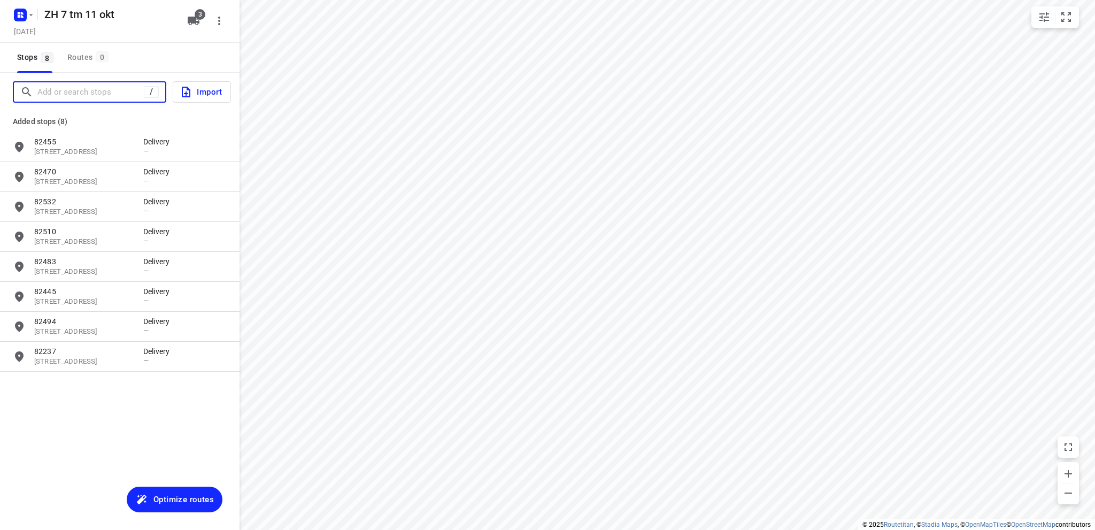
click at [112, 94] on input "Add or search stops" at bounding box center [90, 92] width 106 height 17
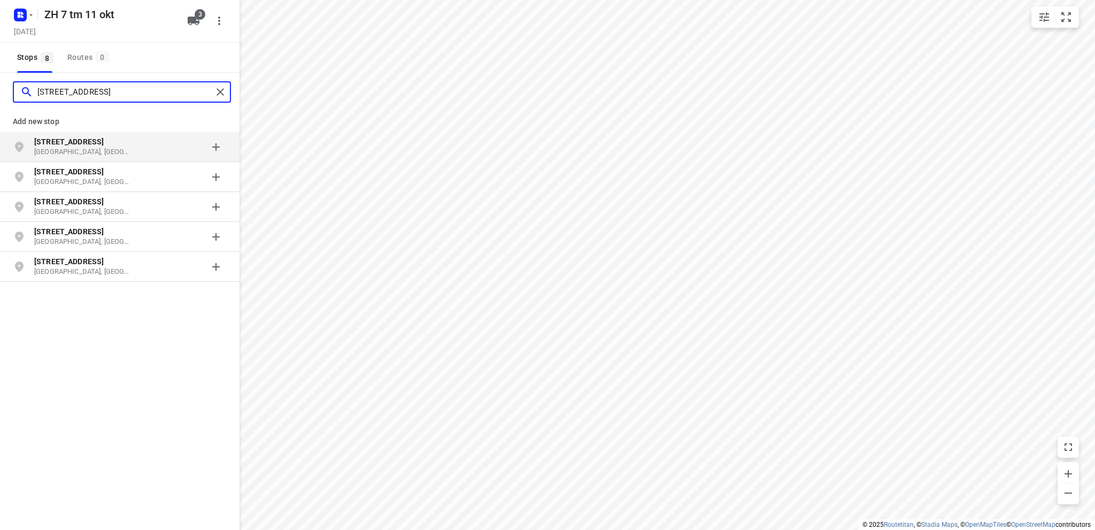
type input "[STREET_ADDRESS]"
click at [96, 147] on p "[GEOGRAPHIC_DATA], [GEOGRAPHIC_DATA]" at bounding box center [83, 152] width 98 height 10
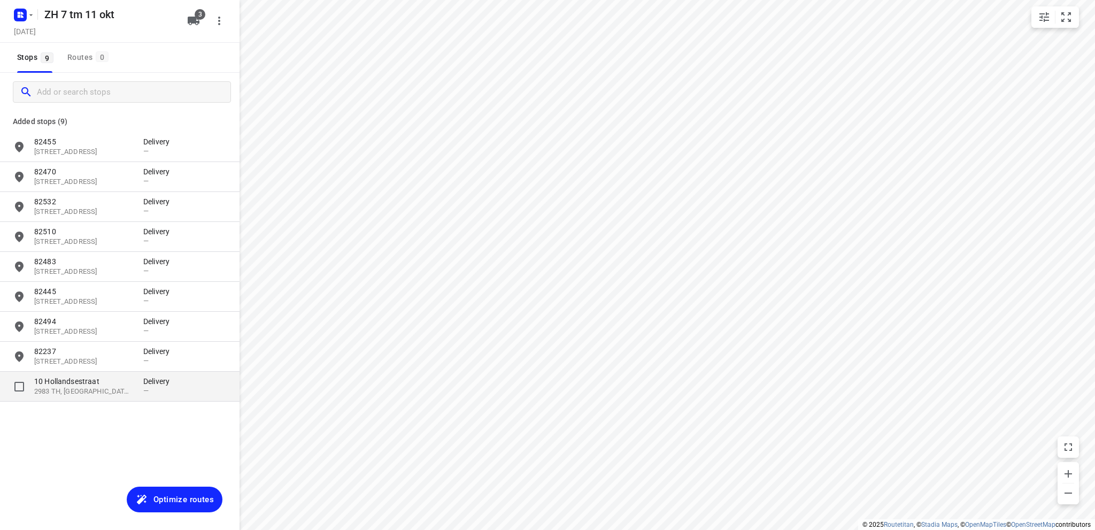
click at [49, 384] on p "10 Hollandsestraat" at bounding box center [83, 381] width 98 height 11
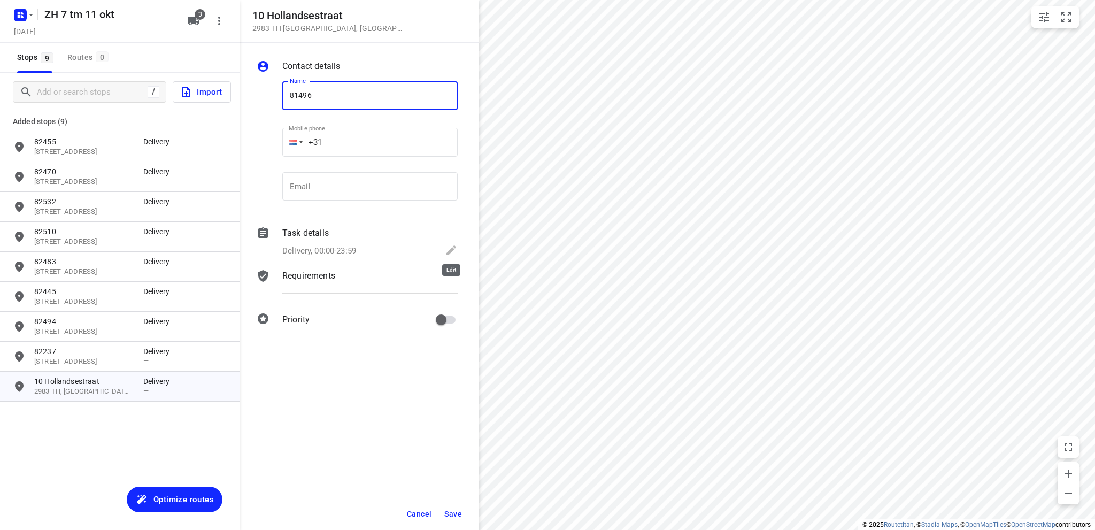
type input "81496"
click at [449, 251] on icon at bounding box center [451, 250] width 10 height 10
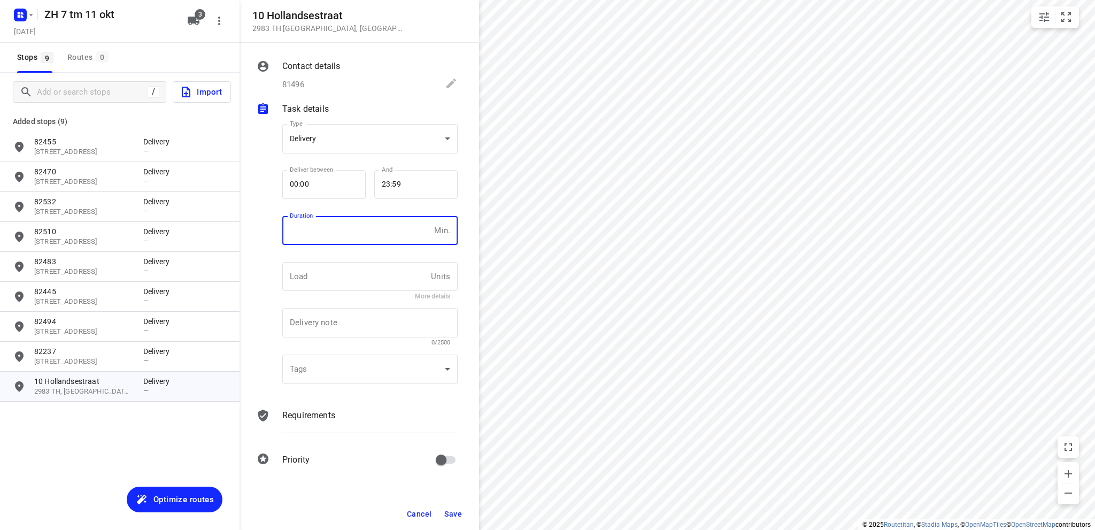
click at [338, 232] on input "number" at bounding box center [356, 230] width 148 height 29
type input "10"
click at [453, 512] on span "Save" at bounding box center [453, 514] width 18 height 9
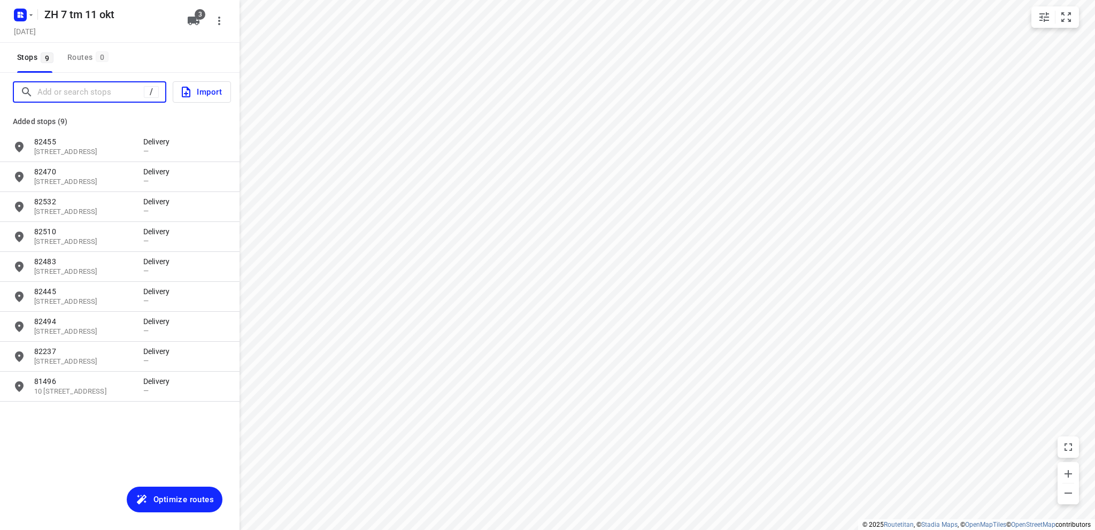
click at [88, 95] on input "Add or search stops" at bounding box center [90, 92] width 106 height 17
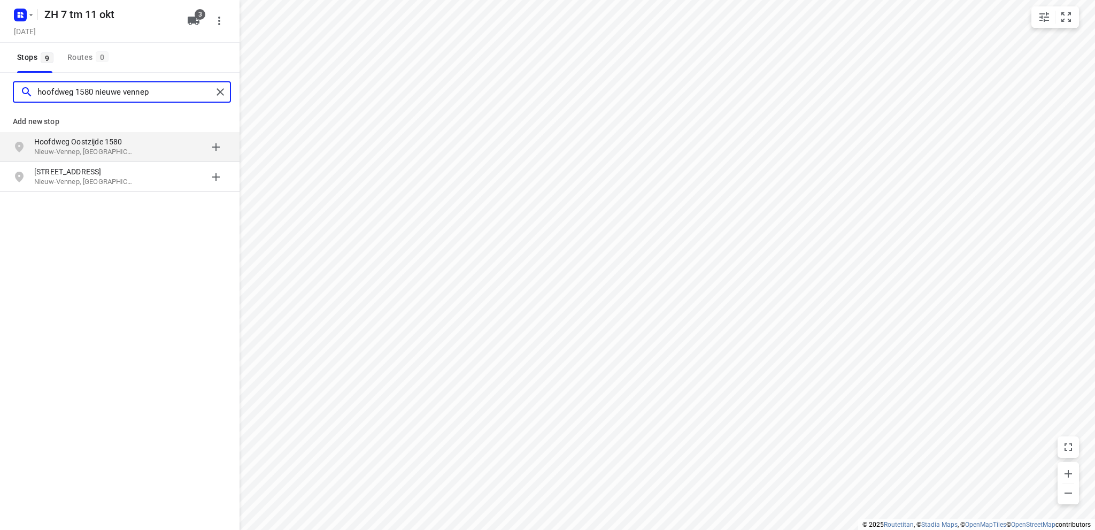
type input "hoofdweg 1580 nieuwe vennep"
click at [90, 143] on p "Hoofdweg Oostzijde 1580" at bounding box center [83, 141] width 98 height 11
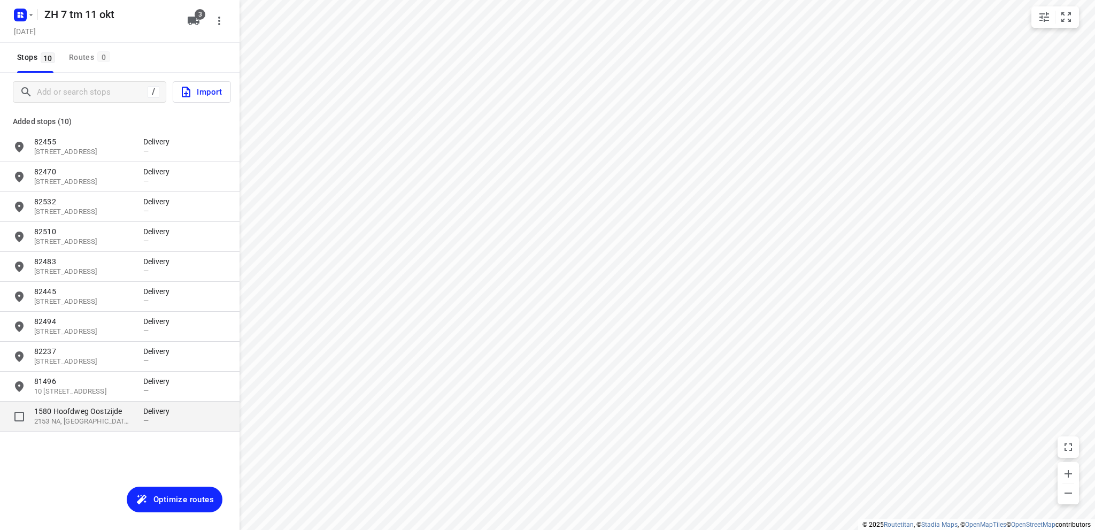
click at [86, 422] on p "2153 NA, [GEOGRAPHIC_DATA], [GEOGRAPHIC_DATA]" at bounding box center [83, 422] width 98 height 10
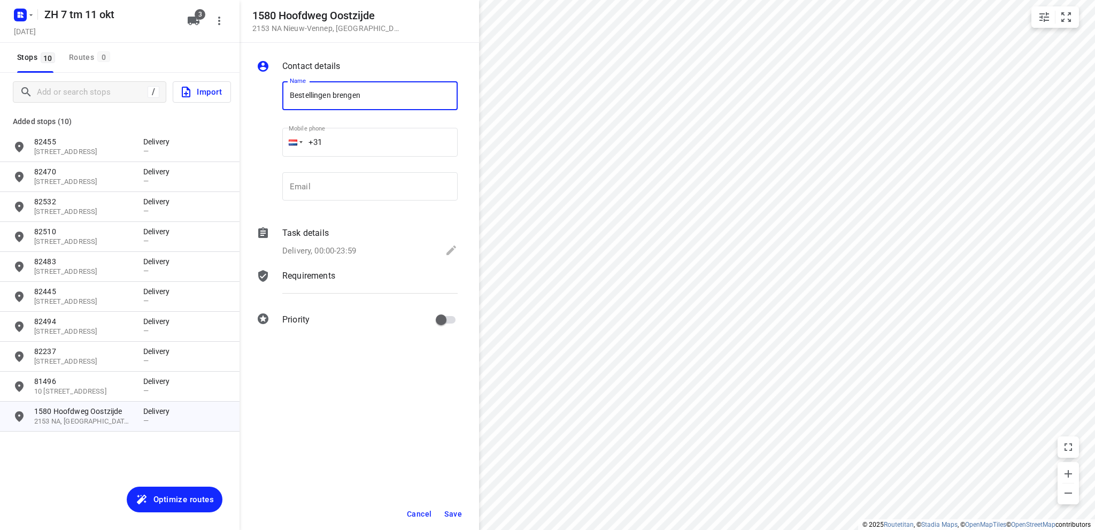
type input "bestellingen brengen"
click at [454, 249] on icon at bounding box center [451, 250] width 13 height 13
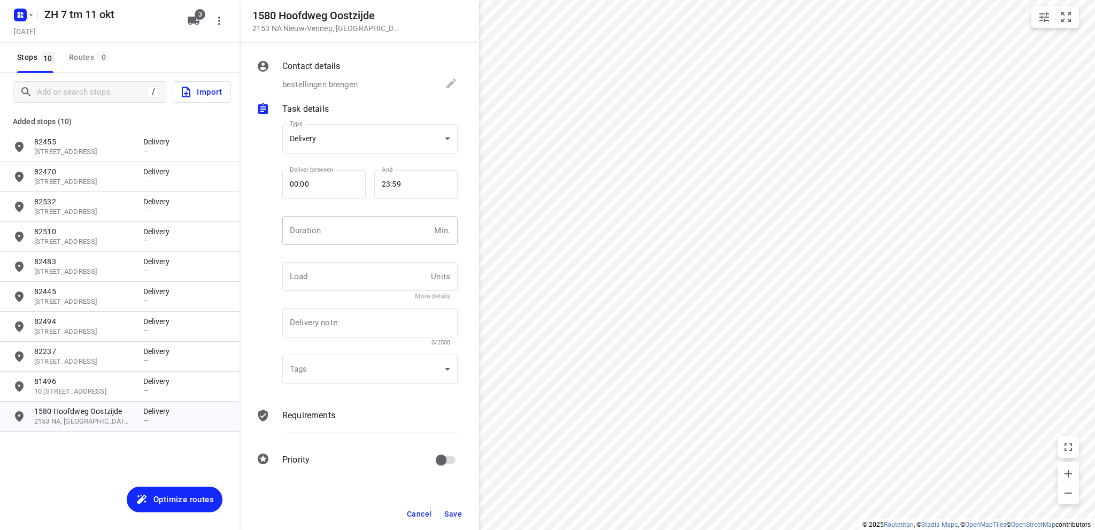
click at [298, 229] on input "number" at bounding box center [356, 230] width 148 height 29
type input "10"
click at [458, 510] on span "Save" at bounding box center [453, 514] width 18 height 9
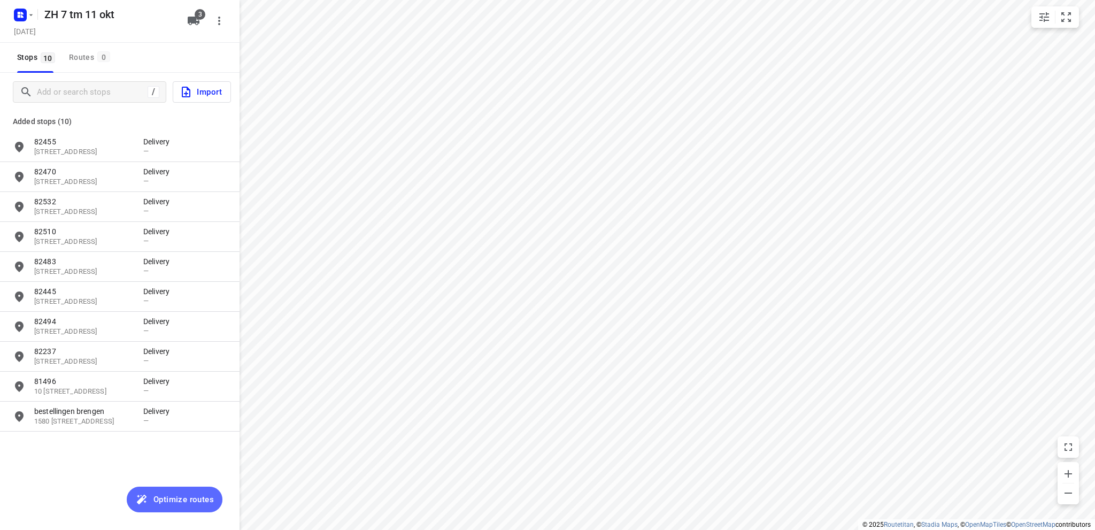
click at [168, 497] on span "Optimize routes" at bounding box center [183, 499] width 60 height 14
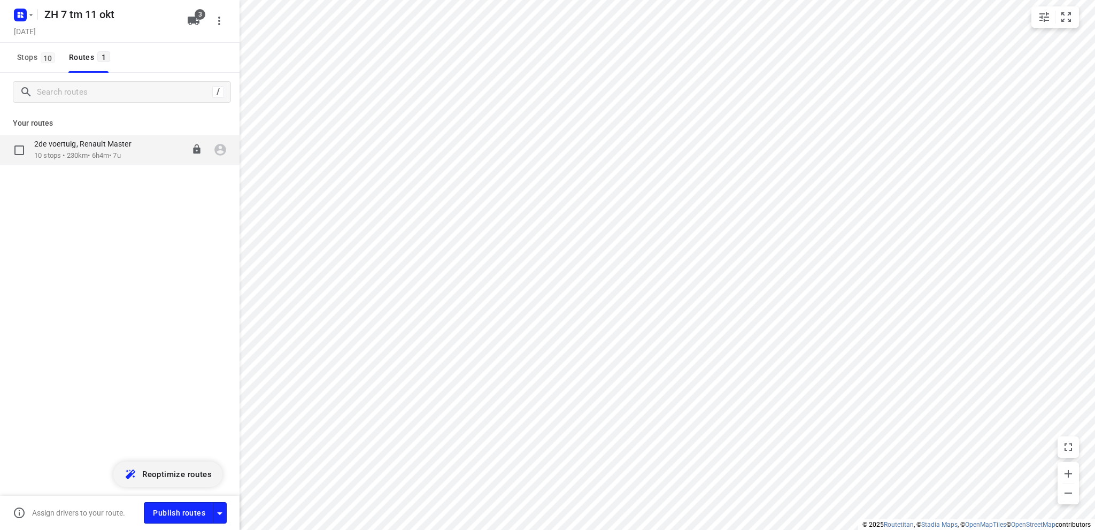
click at [83, 147] on p "2de voertuig, Renault Master" at bounding box center [86, 144] width 104 height 10
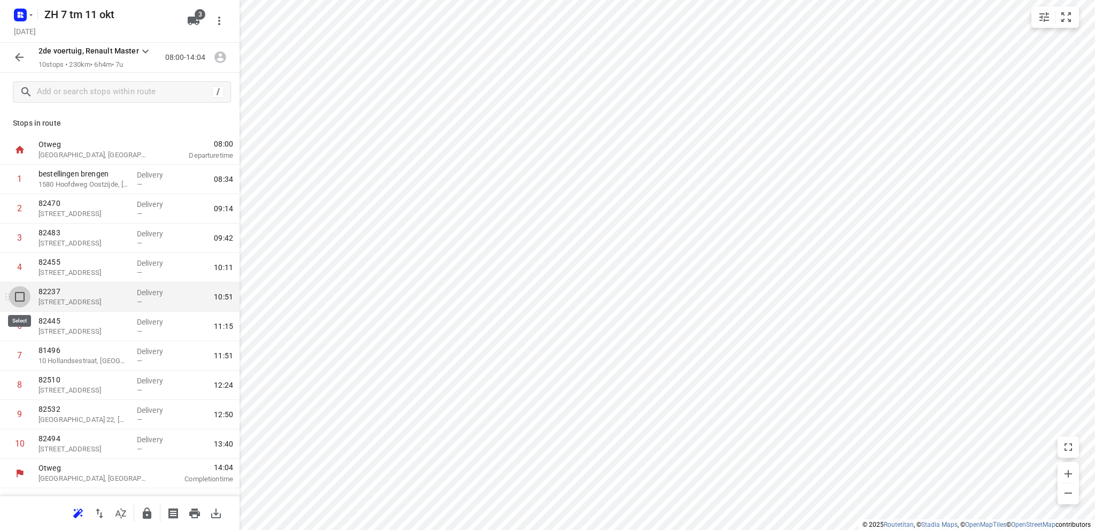
click at [19, 297] on input "checkbox" at bounding box center [19, 296] width 21 height 21
checkbox input "true"
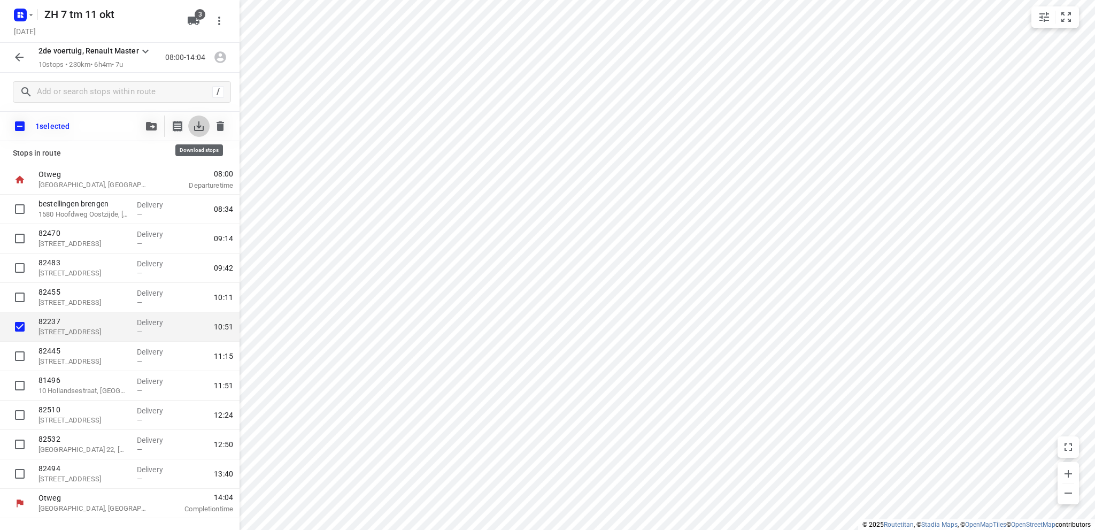
click at [197, 124] on icon "button" at bounding box center [198, 126] width 13 height 13
click at [148, 124] on icon "button" at bounding box center [151, 126] width 11 height 9
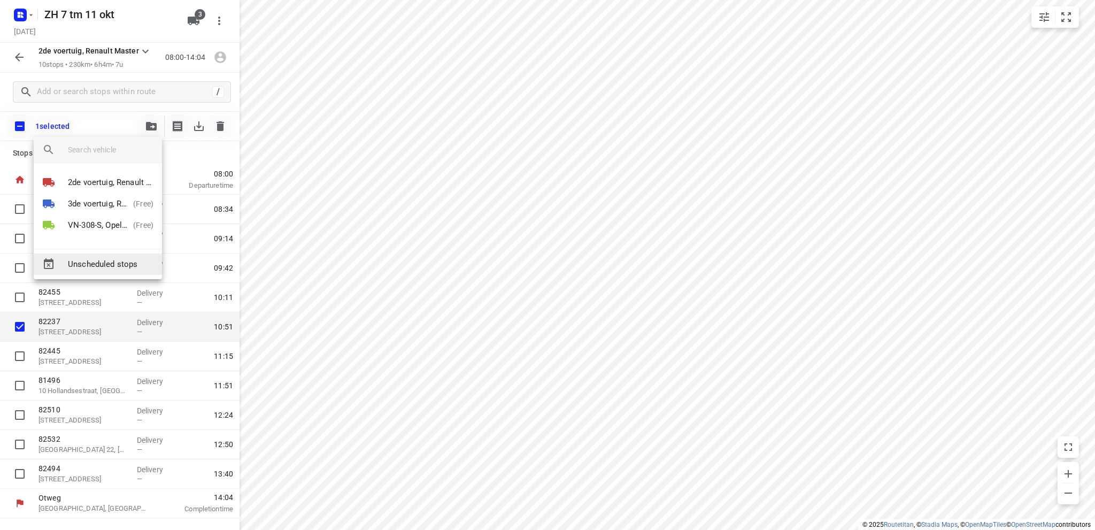
click at [119, 262] on span "Unscheduled stops" at bounding box center [111, 264] width 86 height 12
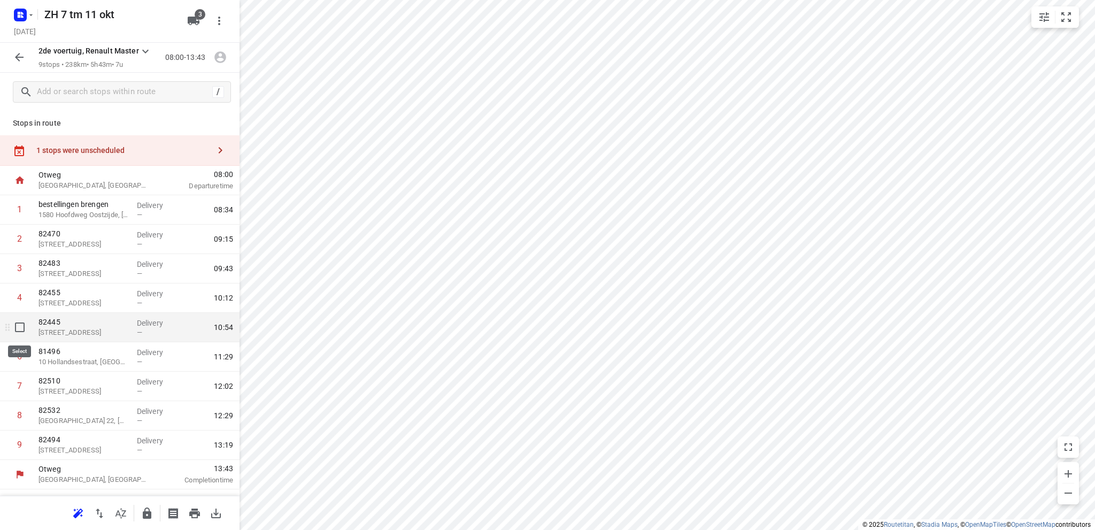
click at [18, 327] on input "checkbox" at bounding box center [19, 327] width 21 height 21
checkbox input "true"
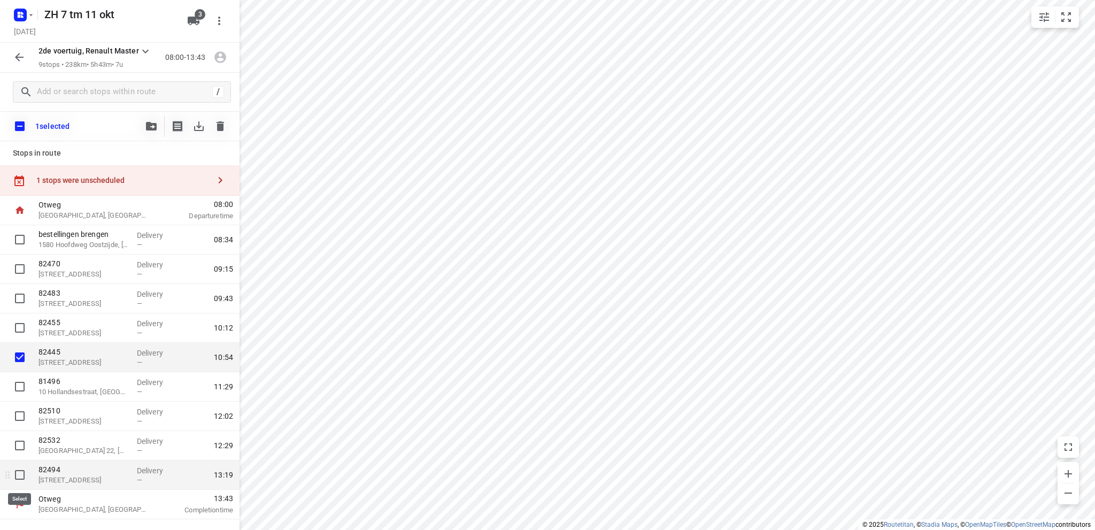
click at [18, 474] on input "checkbox" at bounding box center [19, 474] width 21 height 21
checkbox input "true"
click at [199, 124] on icon "button" at bounding box center [199, 126] width 10 height 10
click at [149, 123] on icon "button" at bounding box center [151, 126] width 11 height 9
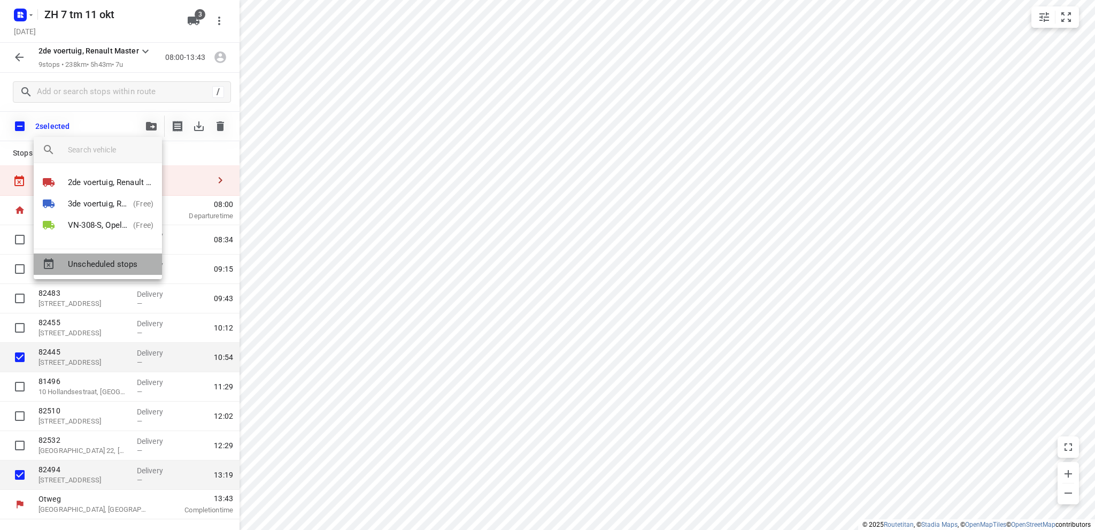
click at [102, 262] on span "Unscheduled stops" at bounding box center [111, 264] width 86 height 12
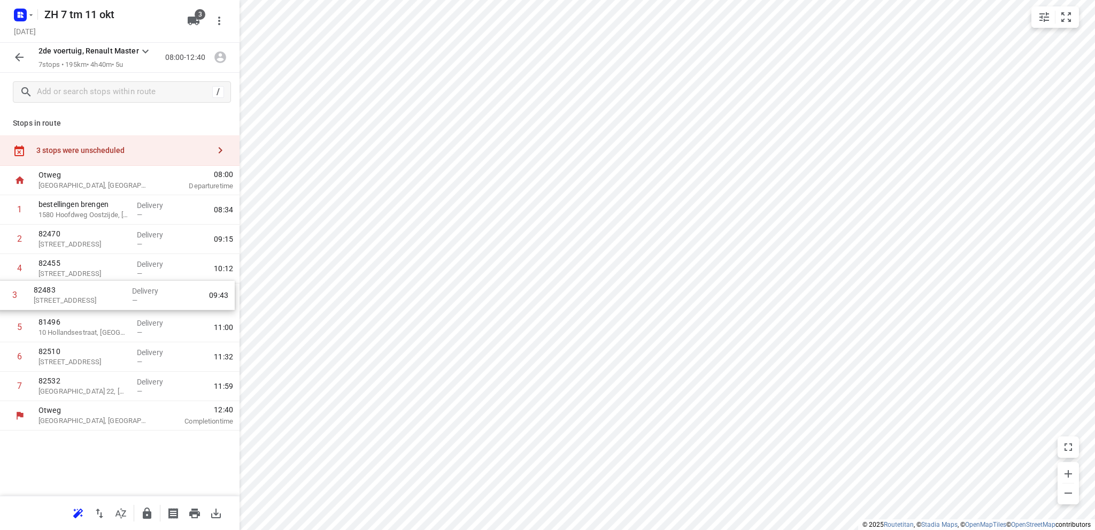
drag, startPoint x: 77, startPoint y: 271, endPoint x: 71, endPoint y: 300, distance: 30.1
click at [71, 300] on div "1 bestellingen brengen [GEOGRAPHIC_DATA], [GEOGRAPHIC_DATA] Delivery — 08:34 2 …" at bounding box center [120, 298] width 240 height 206
click at [17, 57] on icon "button" at bounding box center [19, 57] width 9 height 9
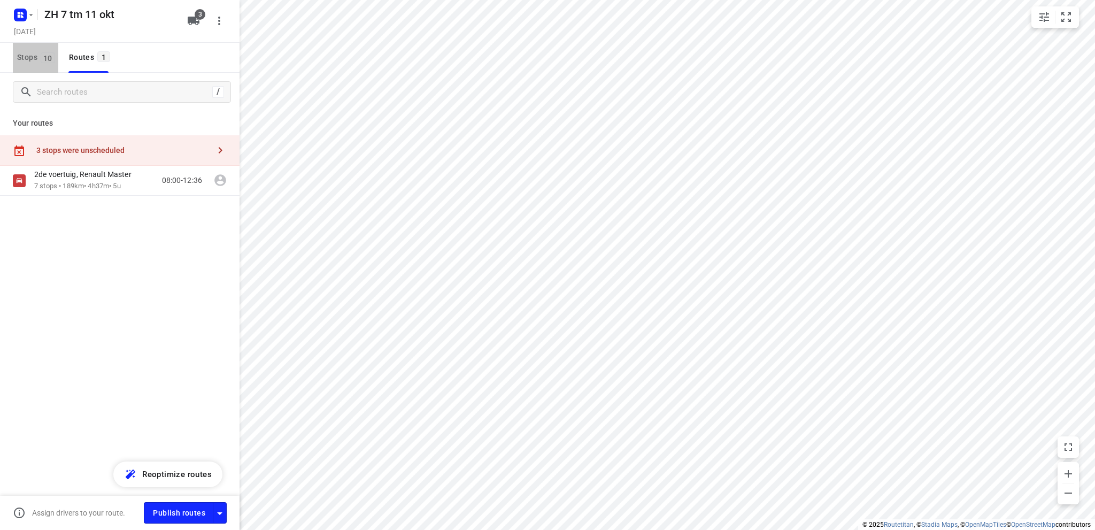
drag, startPoint x: 23, startPoint y: 55, endPoint x: 39, endPoint y: 70, distance: 21.9
click at [24, 55] on span "Stops 10" at bounding box center [37, 57] width 41 height 13
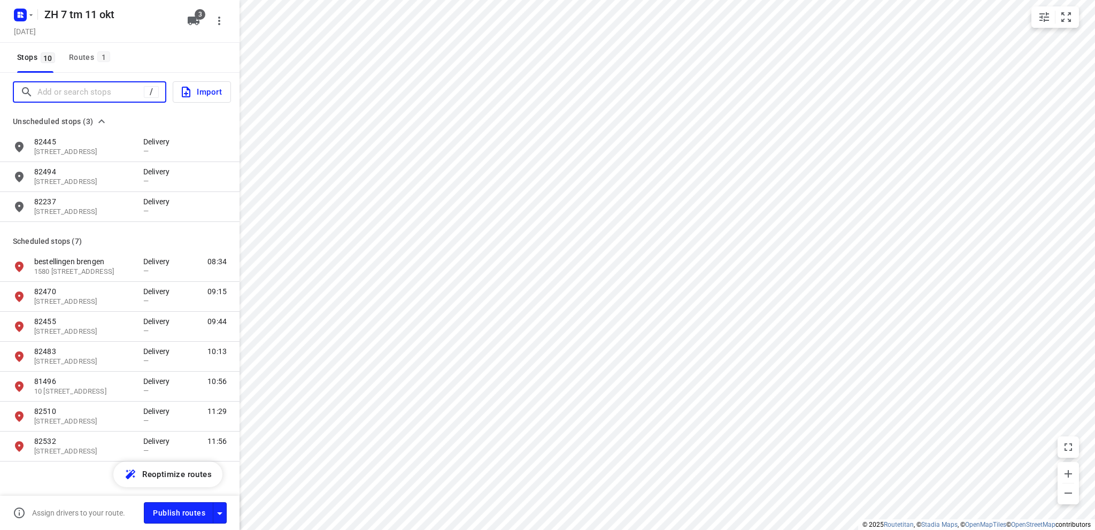
click at [57, 92] on input "Add or search stops" at bounding box center [90, 92] width 106 height 17
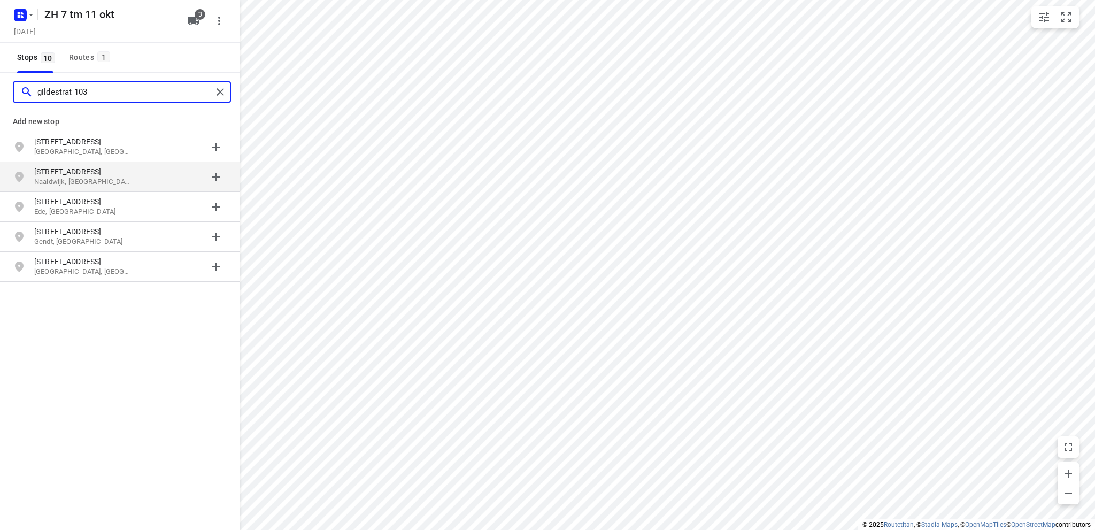
type input "gildestrat 103"
click at [71, 175] on p "[STREET_ADDRESS]" at bounding box center [83, 171] width 98 height 11
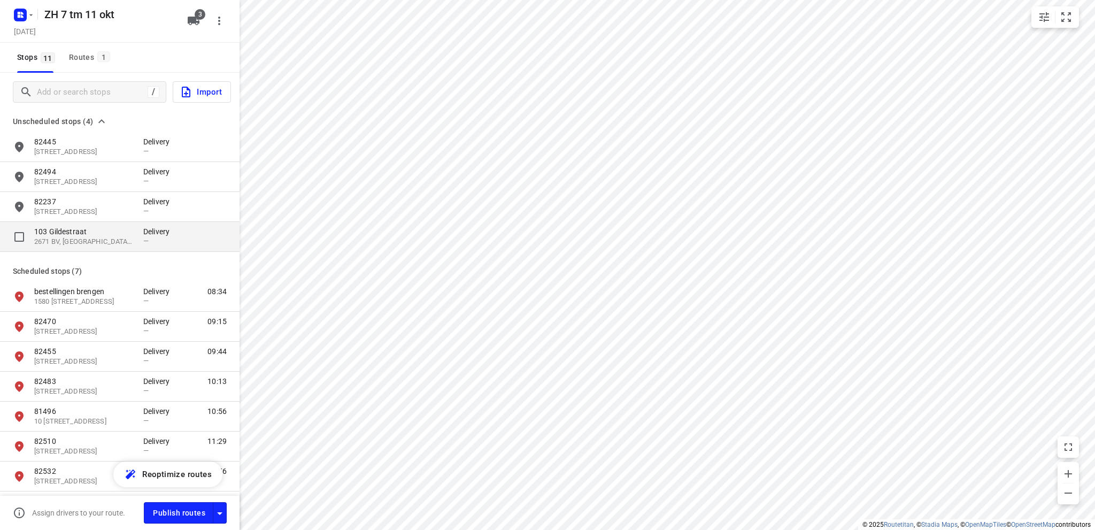
click at [65, 237] on p "2671 BV, [GEOGRAPHIC_DATA], [GEOGRAPHIC_DATA]" at bounding box center [83, 242] width 98 height 10
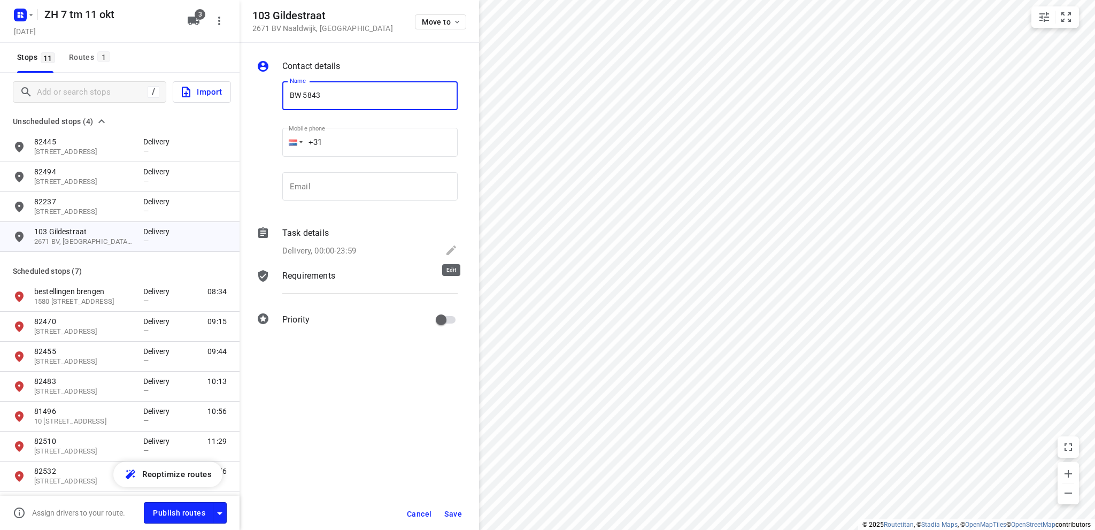
type input "BW 5843"
click at [446, 250] on icon at bounding box center [451, 250] width 13 height 13
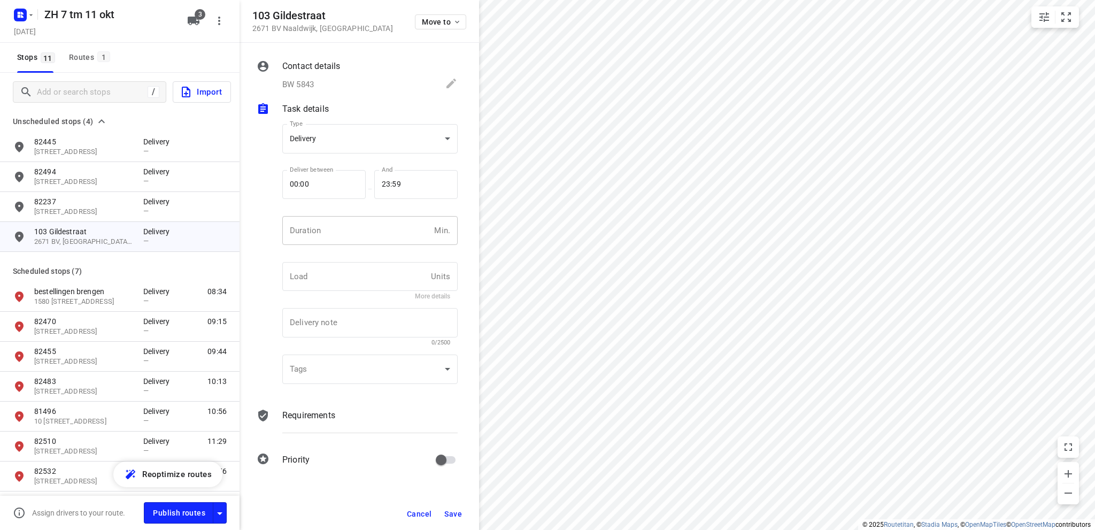
click at [336, 235] on input "number" at bounding box center [356, 230] width 148 height 29
type input "10"
click at [448, 512] on span "Save" at bounding box center [453, 514] width 18 height 9
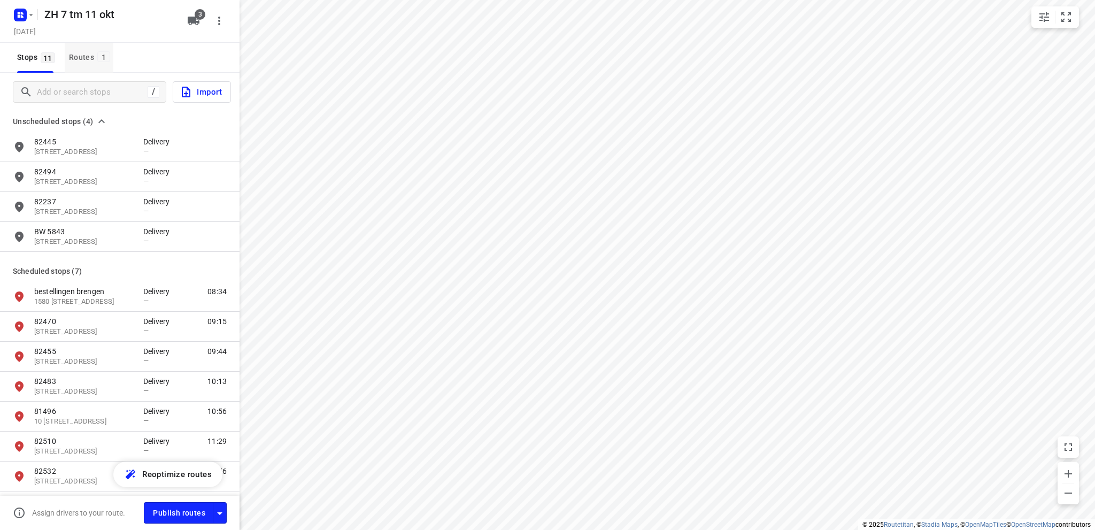
click at [82, 53] on div "Routes 1" at bounding box center [91, 57] width 44 height 13
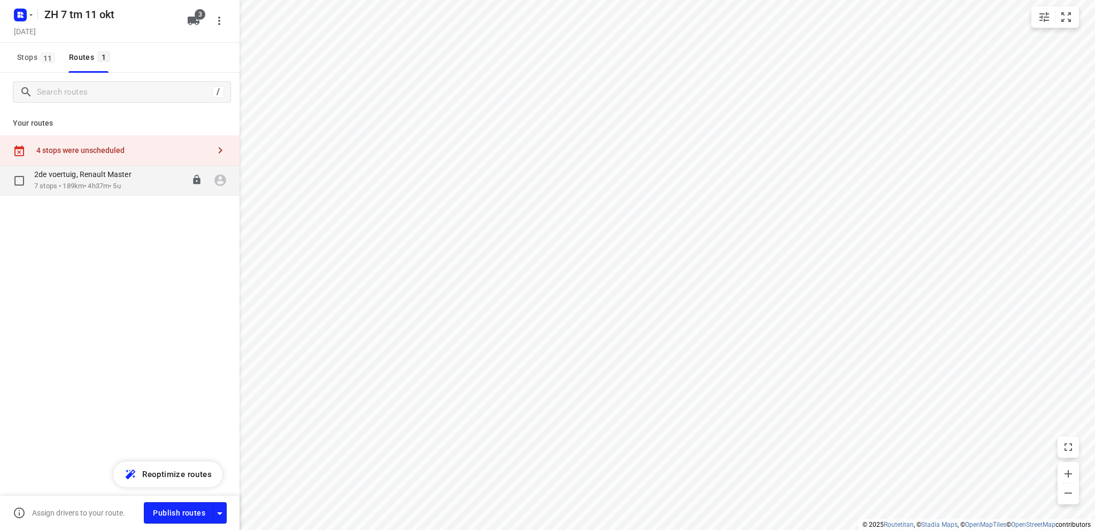
click at [73, 180] on div "2de voertuig, Renault Master" at bounding box center [88, 175] width 108 height 12
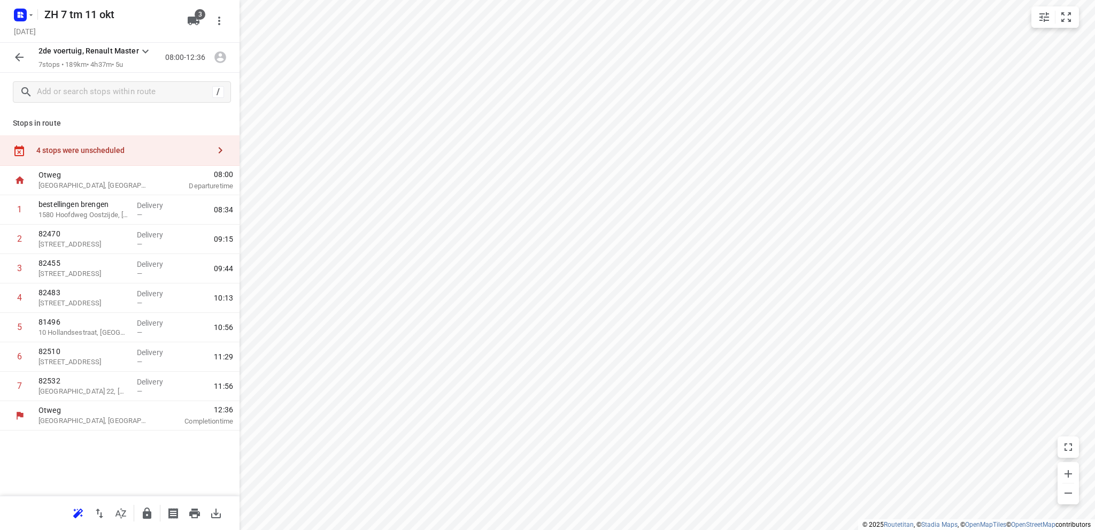
click at [82, 145] on div "4 stops were unscheduled" at bounding box center [120, 150] width 240 height 30
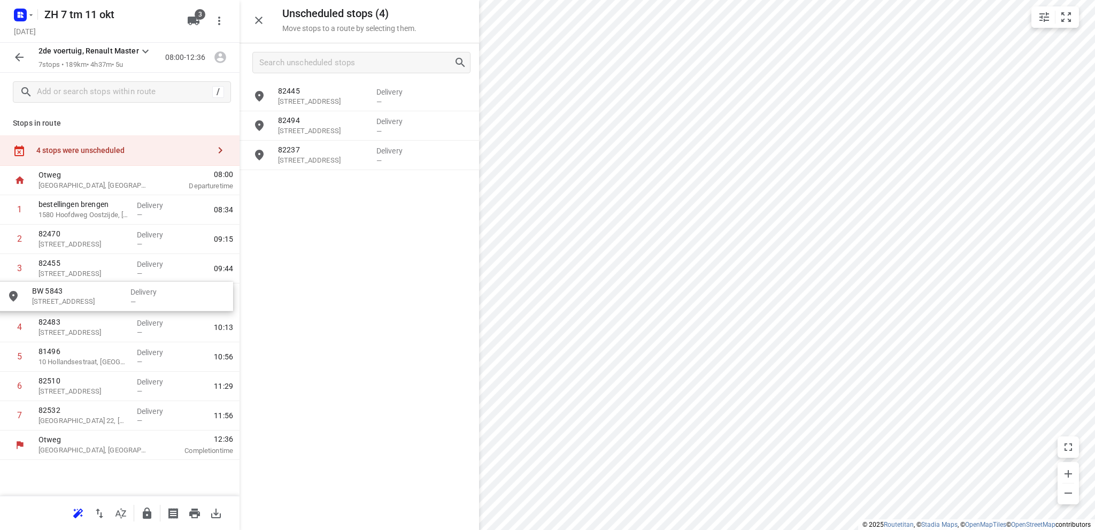
drag, startPoint x: 325, startPoint y: 186, endPoint x: 74, endPoint y: 298, distance: 274.5
click at [255, 14] on icon "button" at bounding box center [258, 20] width 13 height 13
